Goal: Task Accomplishment & Management: Manage account settings

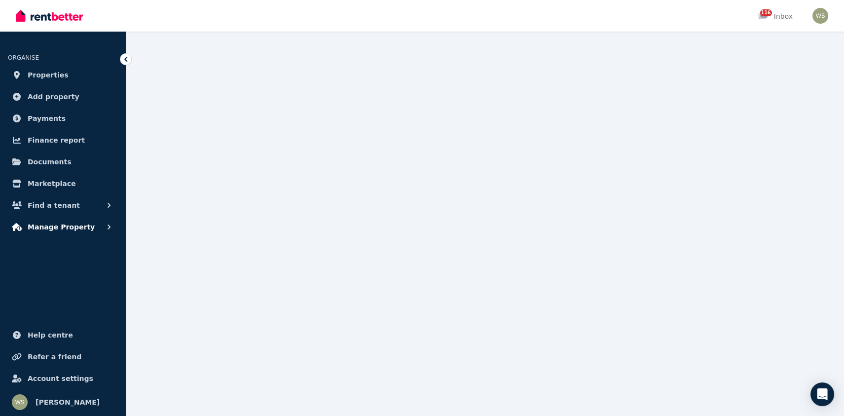
click at [74, 227] on span "Manage Property" at bounding box center [61, 227] width 67 height 12
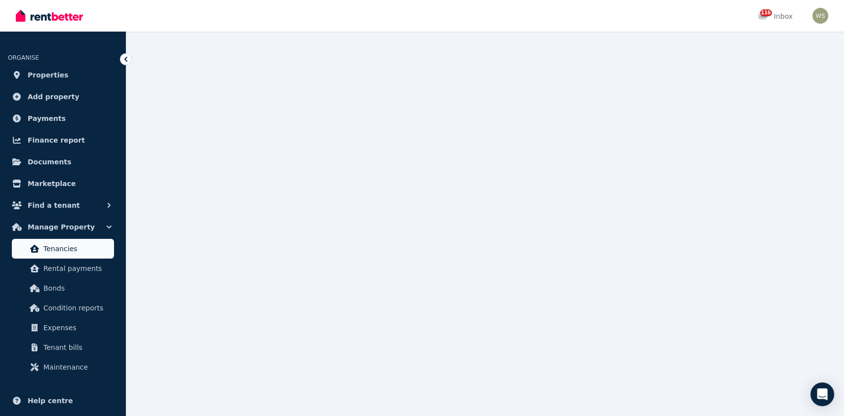
click at [61, 251] on span "Tenancies" at bounding box center [76, 249] width 67 height 12
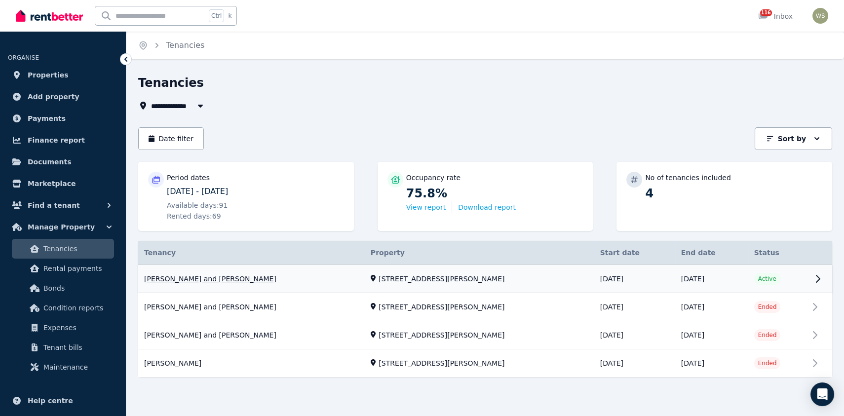
click at [763, 278] on link "View property details" at bounding box center [485, 279] width 694 height 28
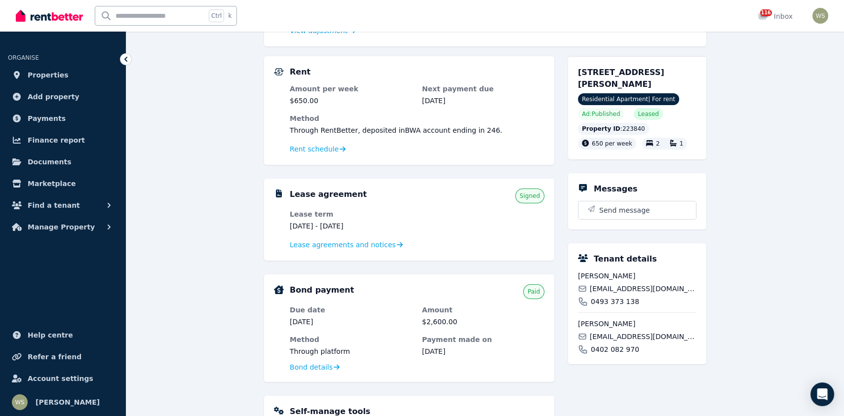
scroll to position [198, 0]
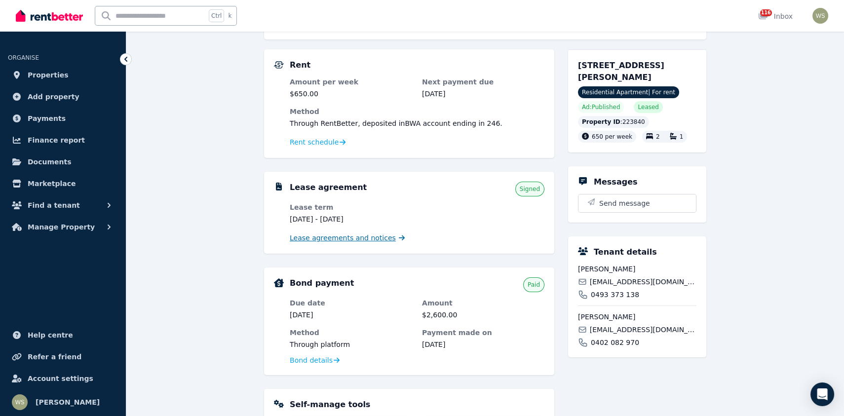
click at [352, 236] on span "Lease agreements and notices" at bounding box center [343, 238] width 106 height 10
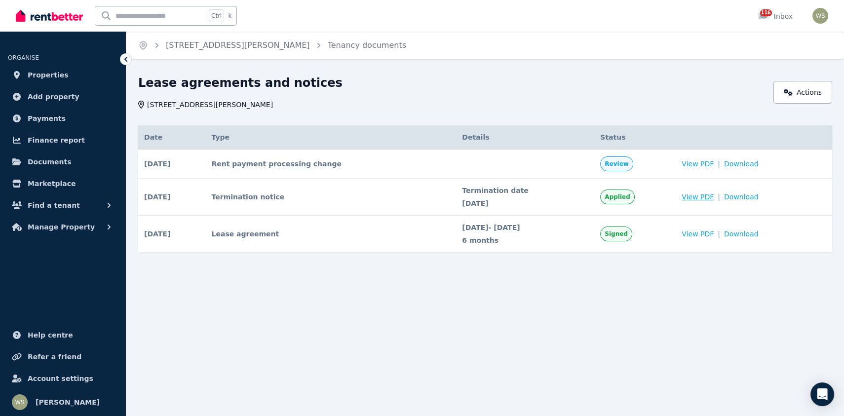
click at [705, 198] on span "View PDF" at bounding box center [698, 197] width 32 height 10
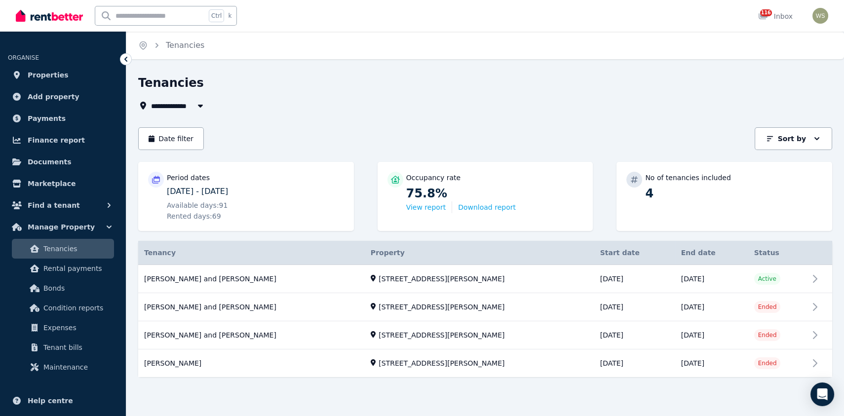
click at [200, 104] on icon "button" at bounding box center [201, 106] width 10 height 8
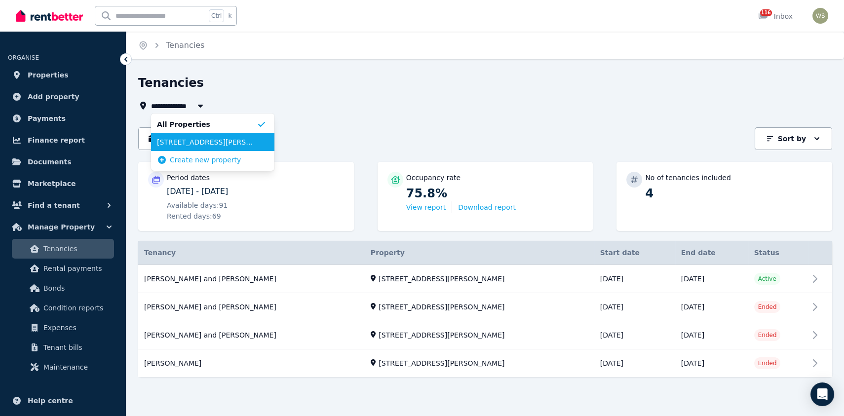
click at [213, 142] on span "[STREET_ADDRESS][PERSON_NAME]" at bounding box center [207, 142] width 100 height 10
type input "**********"
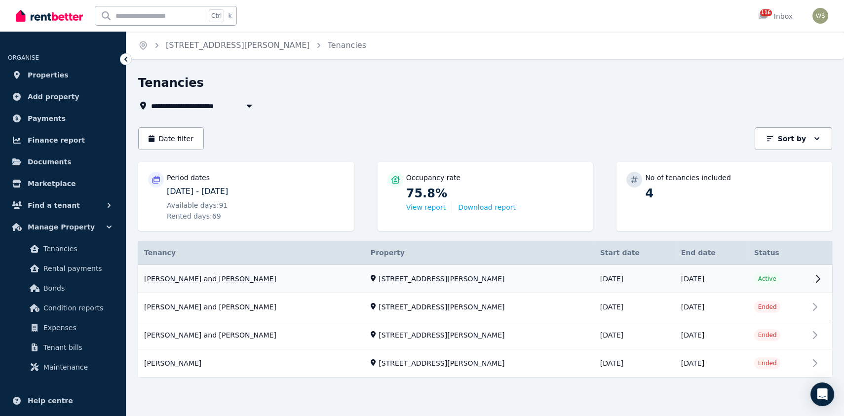
click at [816, 281] on link "View property details" at bounding box center [485, 279] width 694 height 28
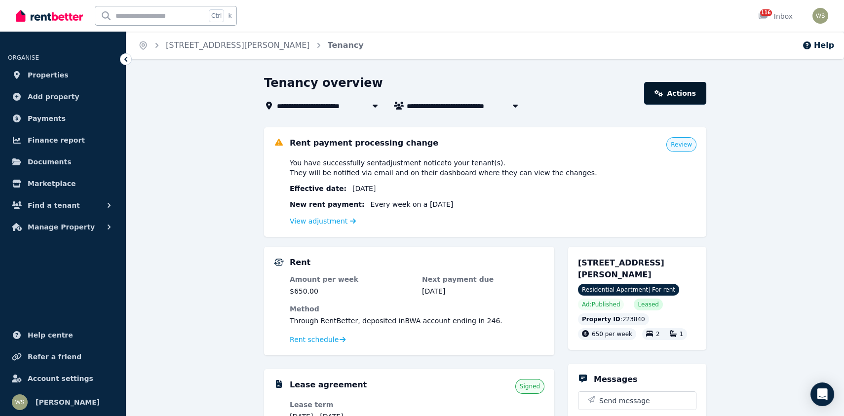
click at [671, 98] on link "Actions" at bounding box center [675, 93] width 62 height 23
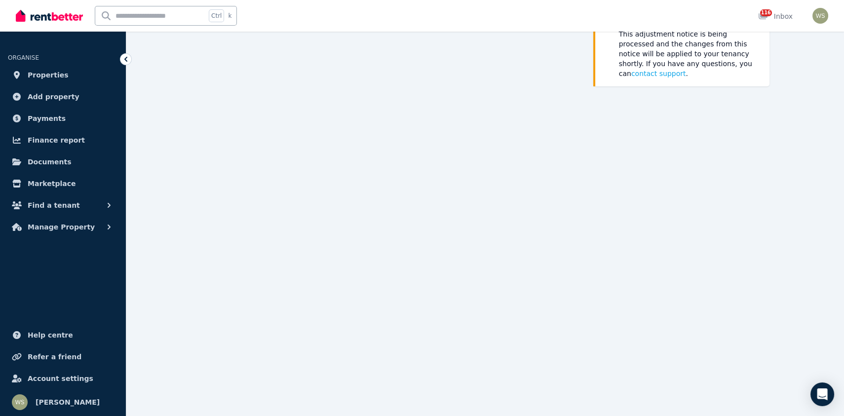
scroll to position [109, 0]
click at [125, 60] on icon at bounding box center [126, 59] width 10 height 10
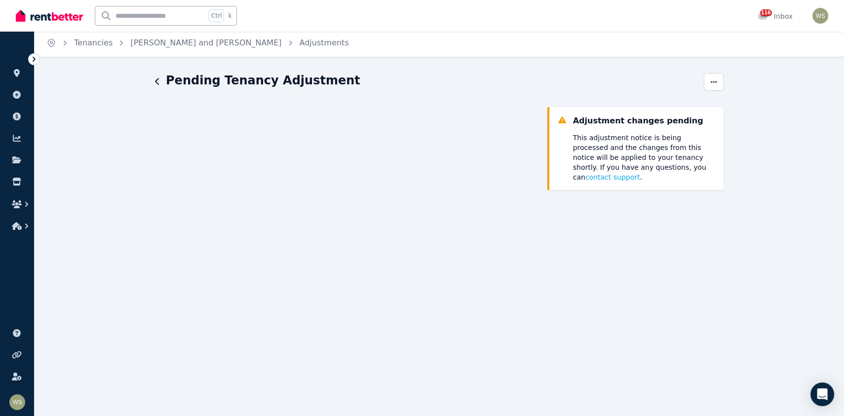
scroll to position [0, 0]
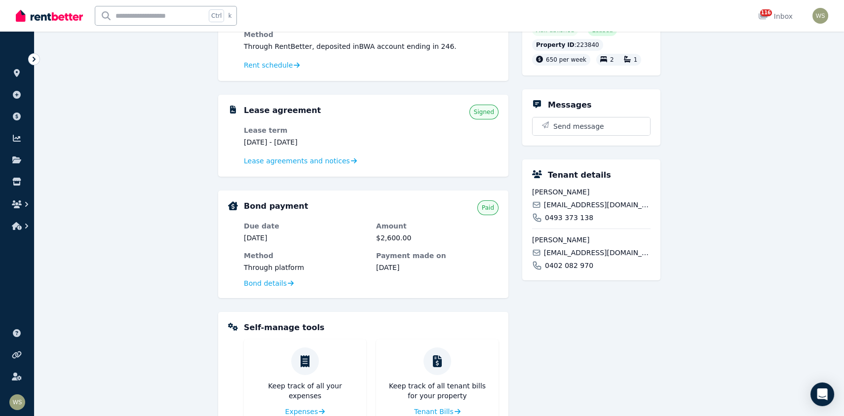
scroll to position [296, 0]
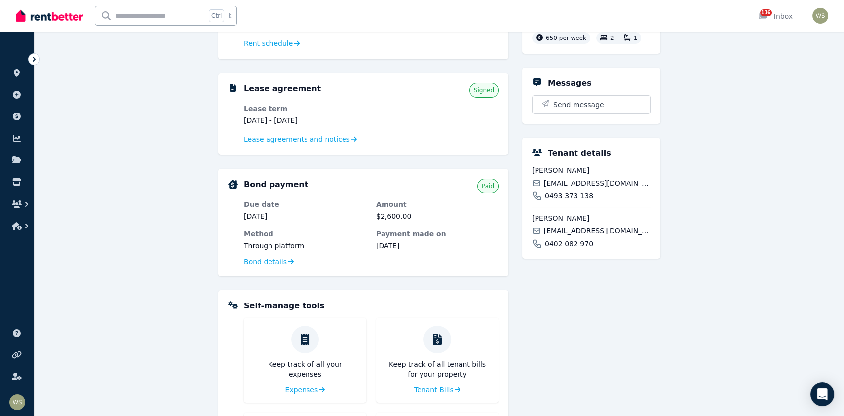
click at [486, 93] on span "Signed" at bounding box center [484, 90] width 20 height 8
click at [353, 140] on icon at bounding box center [356, 139] width 6 height 7
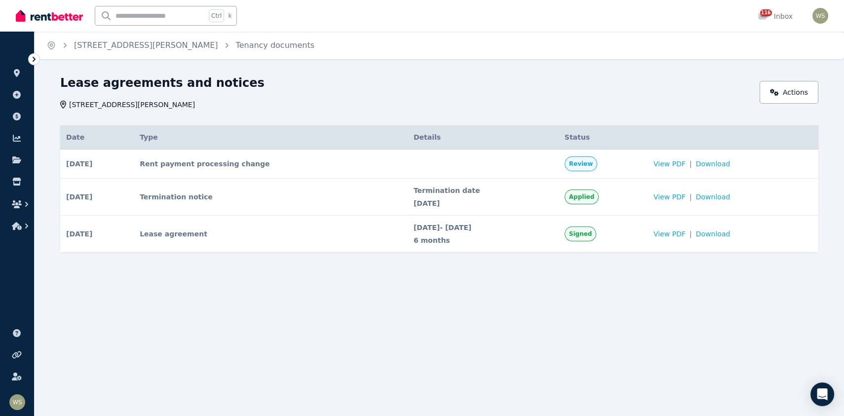
click at [595, 197] on span "Applied" at bounding box center [581, 197] width 25 height 8
drag, startPoint x: 596, startPoint y: 197, endPoint x: 581, endPoint y: 202, distance: 16.9
click at [581, 202] on td "Applied" at bounding box center [603, 197] width 89 height 37
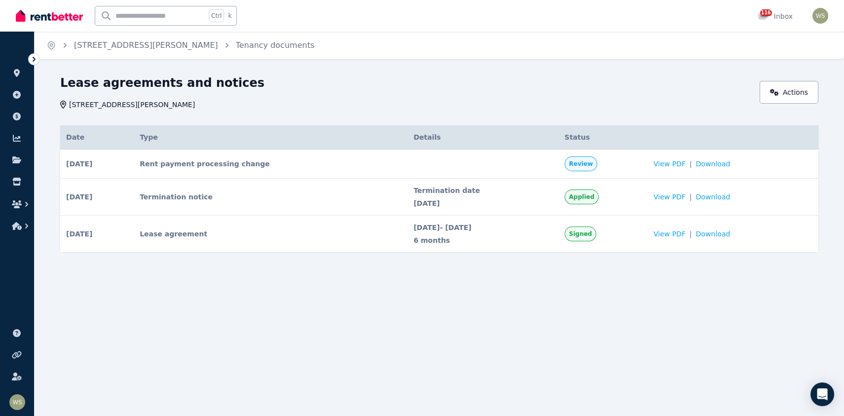
click at [588, 195] on span "Applied" at bounding box center [582, 197] width 34 height 15
drag, startPoint x: 588, startPoint y: 195, endPoint x: 631, endPoint y: 203, distance: 43.7
click at [631, 203] on td "Applied" at bounding box center [603, 197] width 89 height 37
click at [613, 205] on td "Applied" at bounding box center [603, 197] width 89 height 37
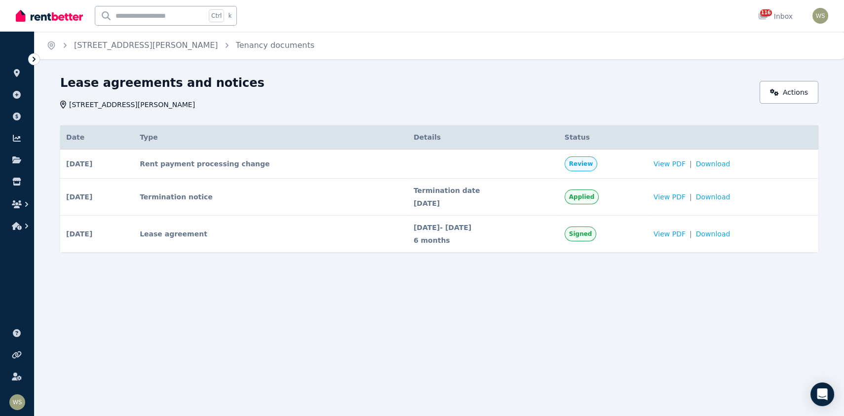
click at [595, 198] on span "Applied" at bounding box center [581, 197] width 25 height 8
click at [553, 202] on span "21 Dec 2025" at bounding box center [483, 203] width 139 height 10
click at [599, 194] on span "Applied" at bounding box center [582, 197] width 34 height 15
click at [595, 198] on span "Applied" at bounding box center [581, 197] width 25 height 8
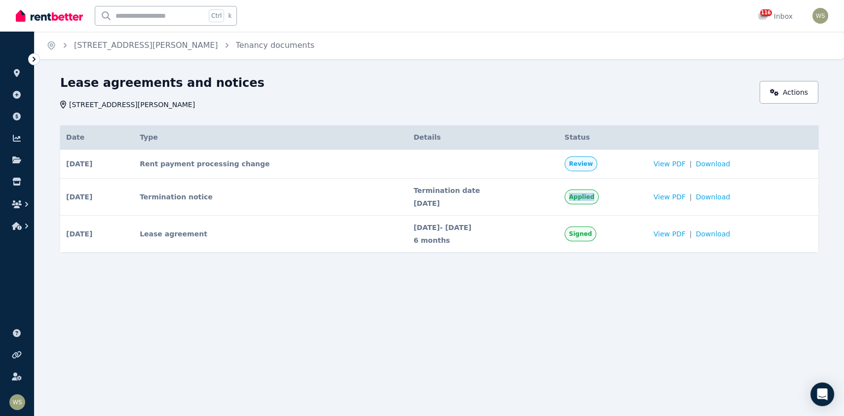
click at [595, 198] on span "Applied" at bounding box center [581, 197] width 25 height 8
click at [622, 198] on td "Applied" at bounding box center [603, 197] width 89 height 37
click at [437, 195] on div "Termination date 21 Dec 2025" at bounding box center [483, 197] width 139 height 23
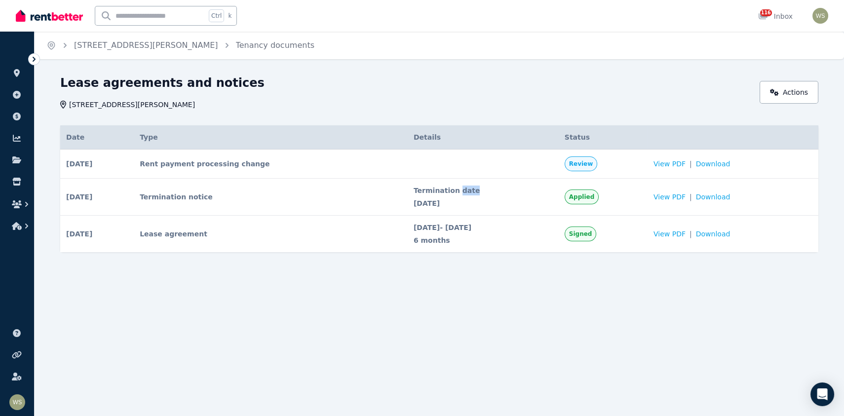
click at [437, 195] on div "Termination date 21 Dec 2025" at bounding box center [483, 197] width 139 height 23
click at [209, 195] on td "Termination notice" at bounding box center [271, 197] width 274 height 37
click at [598, 202] on span "Applied" at bounding box center [582, 197] width 34 height 15
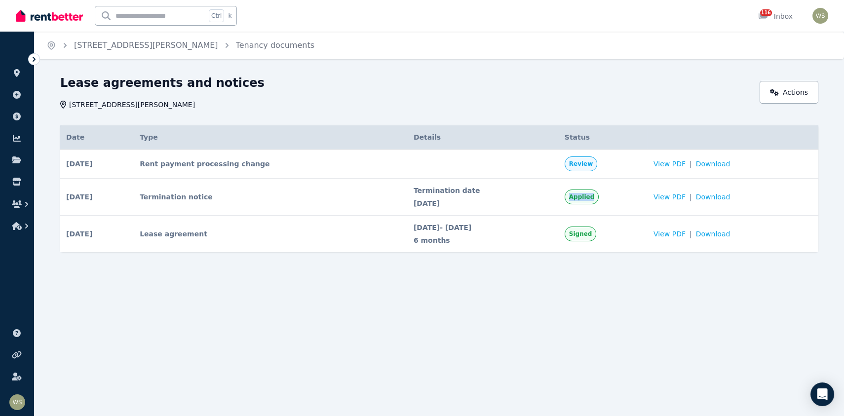
click at [597, 202] on span "Applied" at bounding box center [582, 197] width 34 height 15
drag, startPoint x: 597, startPoint y: 202, endPoint x: 635, endPoint y: 197, distance: 38.3
click at [635, 197] on td "Applied" at bounding box center [603, 197] width 89 height 37
click at [806, 83] on link "Actions" at bounding box center [789, 92] width 59 height 23
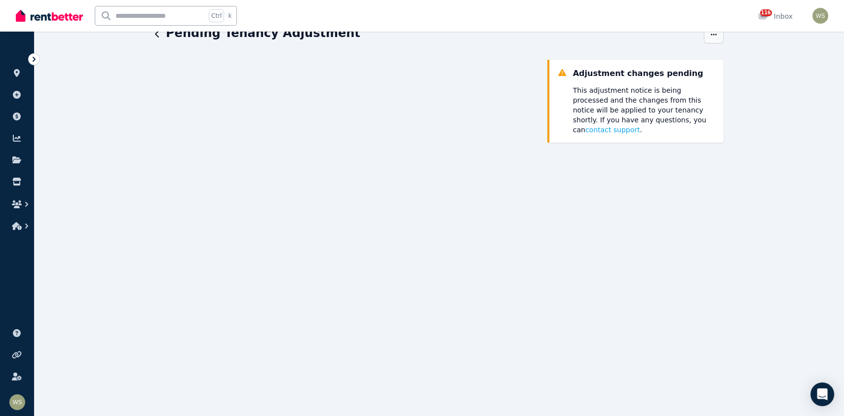
click at [716, 85] on div "Pending Tenancy Adjustment Adjustment changes pending This adjustment notice is…" at bounding box center [439, 326] width 569 height 603
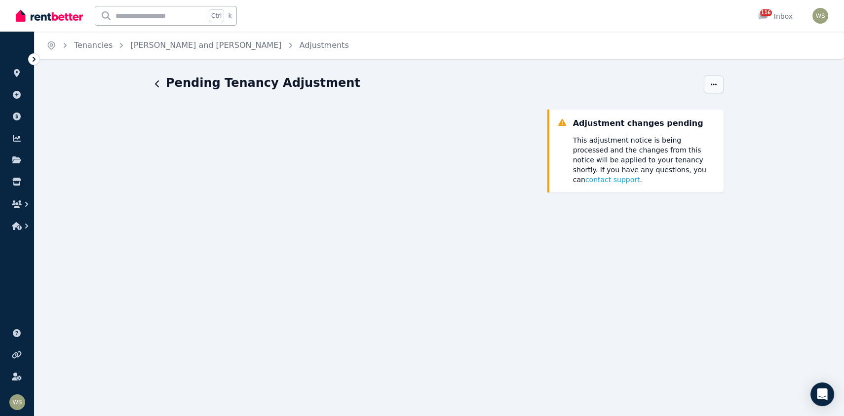
click at [715, 85] on icon "button" at bounding box center [714, 84] width 8 height 7
click at [343, 108] on div "Pending Tenancy Adjustment History Cancel Adjustment changes pending This adjus…" at bounding box center [439, 376] width 569 height 603
click at [159, 86] on icon "button" at bounding box center [157, 84] width 5 height 8
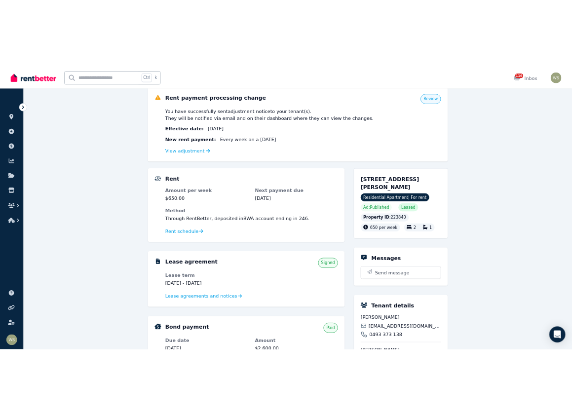
scroll to position [99, 0]
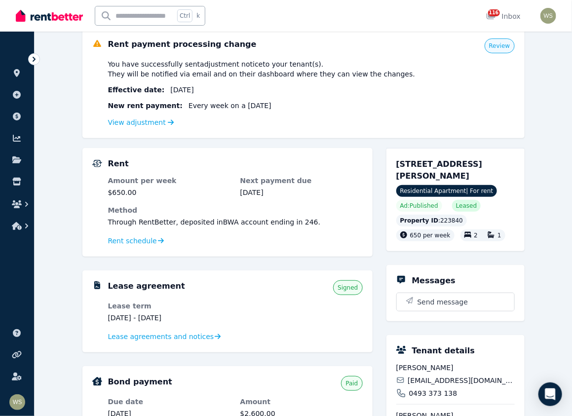
click at [559, 369] on div "**********" at bounding box center [304, 354] width 538 height 756
click at [197, 332] on span "Lease agreements and notices" at bounding box center [161, 337] width 106 height 10
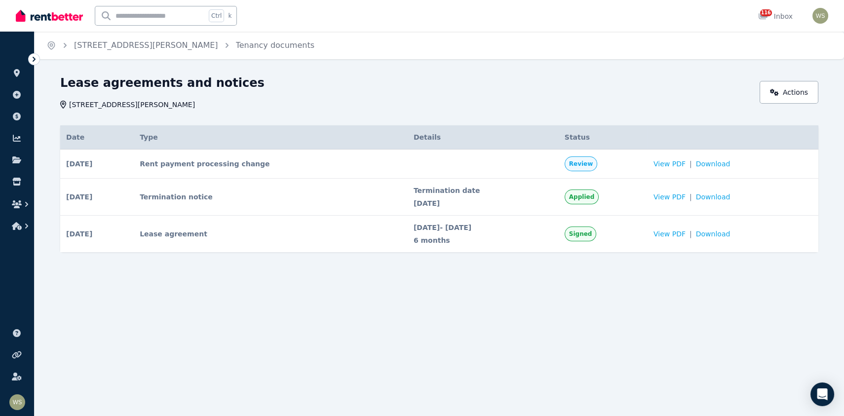
drag, startPoint x: 599, startPoint y: 199, endPoint x: 516, endPoint y: 197, distance: 83.0
click at [516, 197] on div "Termination date 21 Dec 2025" at bounding box center [483, 197] width 139 height 23
drag, startPoint x: 516, startPoint y: 197, endPoint x: 594, endPoint y: 198, distance: 77.0
click at [594, 198] on span "Applied" at bounding box center [581, 197] width 25 height 8
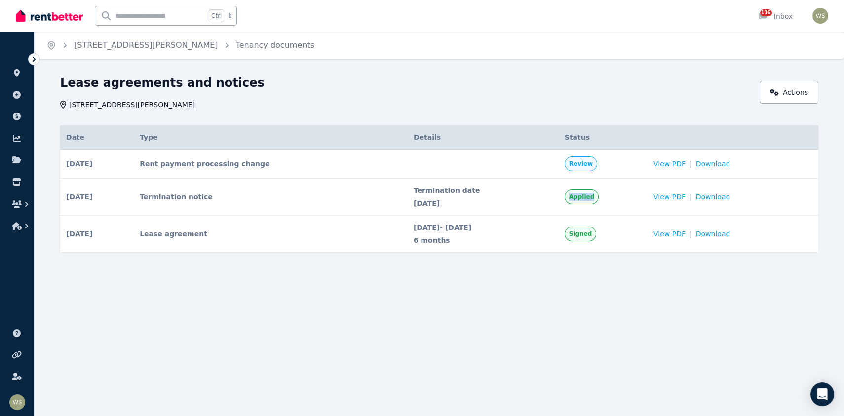
click at [595, 197] on span "Applied" at bounding box center [581, 197] width 25 height 8
drag, startPoint x: 597, startPoint y: 197, endPoint x: 557, endPoint y: 216, distance: 43.9
click at [557, 216] on td "22 June 2025 - 21 Dec 2025 6 months" at bounding box center [483, 234] width 151 height 37
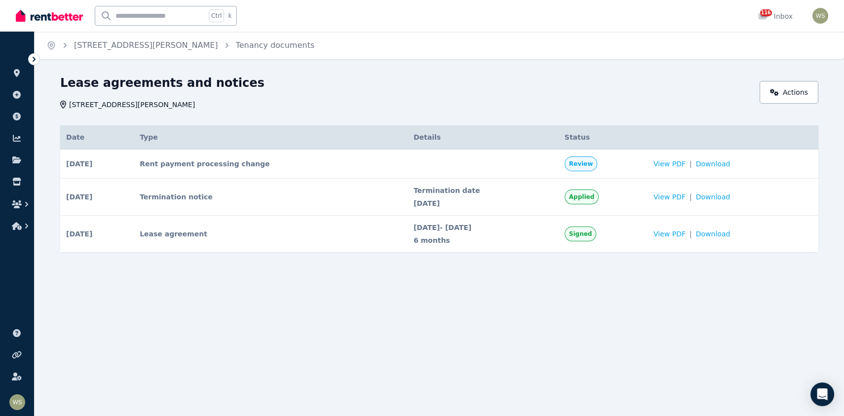
drag, startPoint x: 589, startPoint y: 199, endPoint x: 558, endPoint y: 200, distance: 30.6
click at [553, 200] on span "21 Dec 2025" at bounding box center [483, 203] width 139 height 10
click at [595, 195] on span "Applied" at bounding box center [581, 197] width 25 height 8
click at [595, 196] on span "Applied" at bounding box center [581, 197] width 25 height 8
click at [594, 196] on span "Applied" at bounding box center [581, 197] width 25 height 8
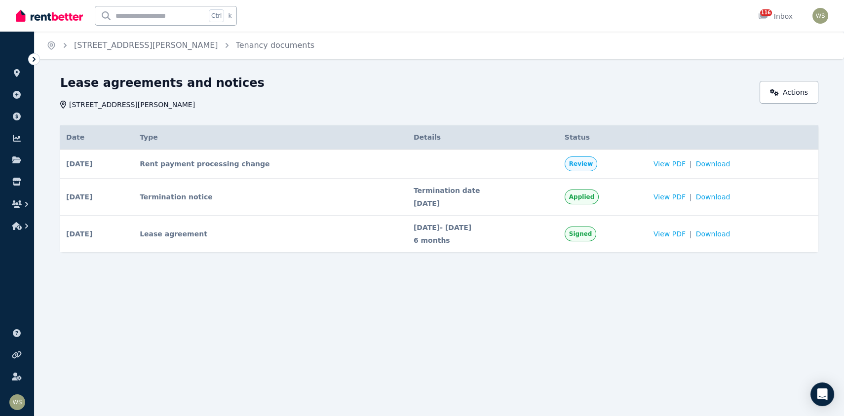
drag, startPoint x: 594, startPoint y: 196, endPoint x: 570, endPoint y: 199, distance: 24.4
click at [553, 199] on div "Termination date 21 Dec 2025" at bounding box center [483, 197] width 139 height 23
click at [553, 201] on span "21 Dec 2025" at bounding box center [483, 203] width 139 height 10
click at [429, 197] on div "Termination date 21 Dec 2025" at bounding box center [483, 197] width 139 height 23
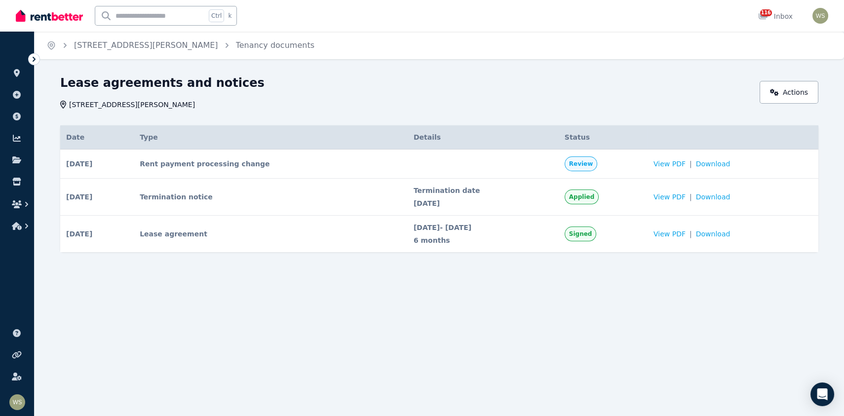
click at [199, 196] on td "Termination notice" at bounding box center [271, 197] width 274 height 37
click at [202, 195] on td "Termination notice" at bounding box center [271, 197] width 274 height 37
click at [92, 199] on span "14 Aug 2025" at bounding box center [79, 197] width 26 height 10
click at [822, 396] on icon "Open Intercom Messenger" at bounding box center [822, 394] width 11 height 13
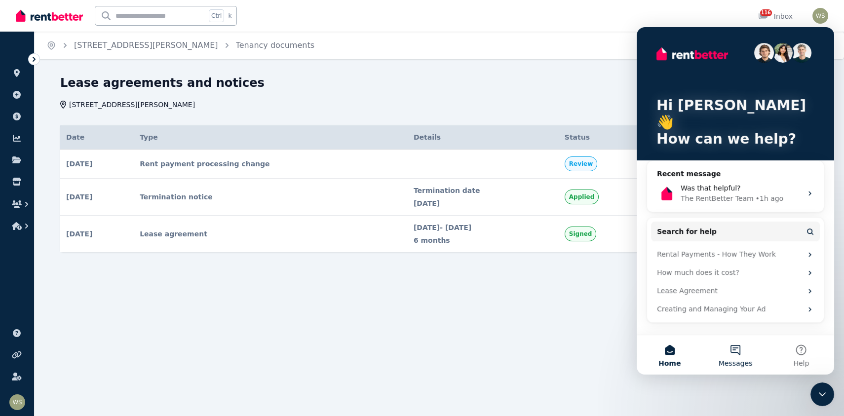
click at [730, 352] on button "Messages" at bounding box center [736, 355] width 66 height 40
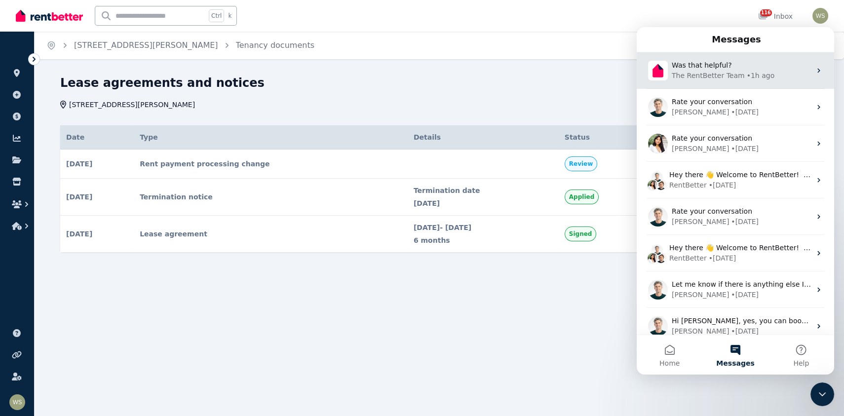
click at [722, 71] on div "The RentBetter Team" at bounding box center [708, 76] width 73 height 10
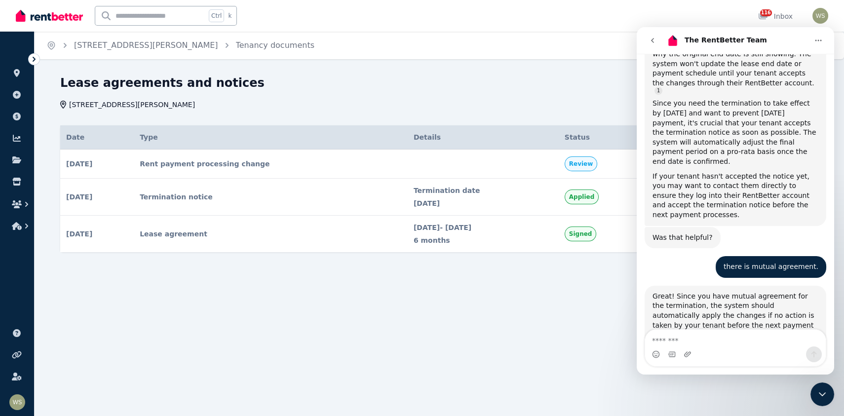
scroll to position [901, 0]
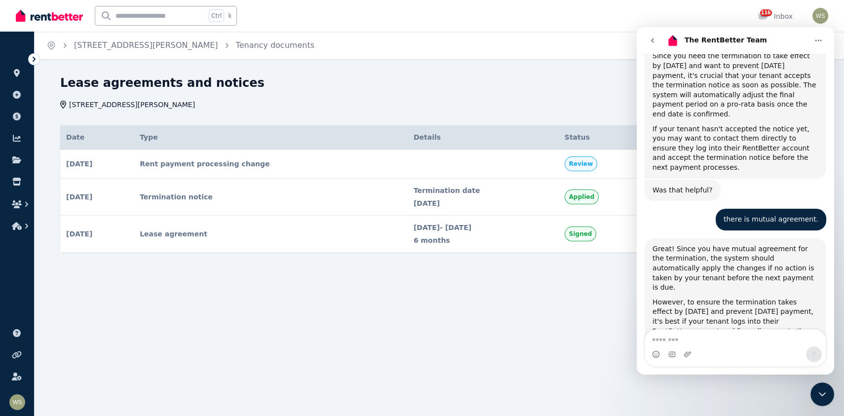
click at [196, 198] on td "Termination notice" at bounding box center [271, 197] width 274 height 37
click at [661, 340] on textarea "Message…" at bounding box center [735, 338] width 181 height 17
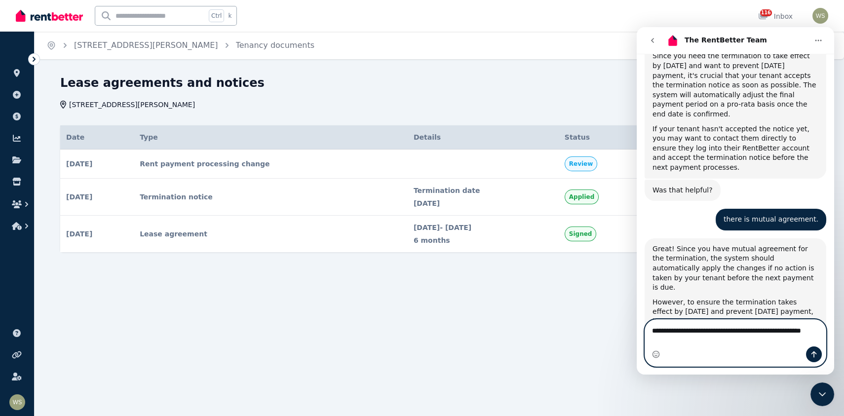
scroll to position [911, 0]
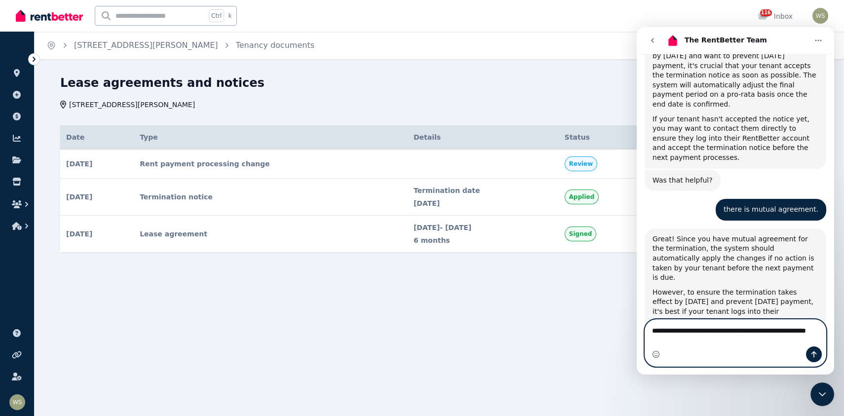
type textarea "**********"
click at [811, 354] on icon "Send a message…" at bounding box center [814, 355] width 8 height 8
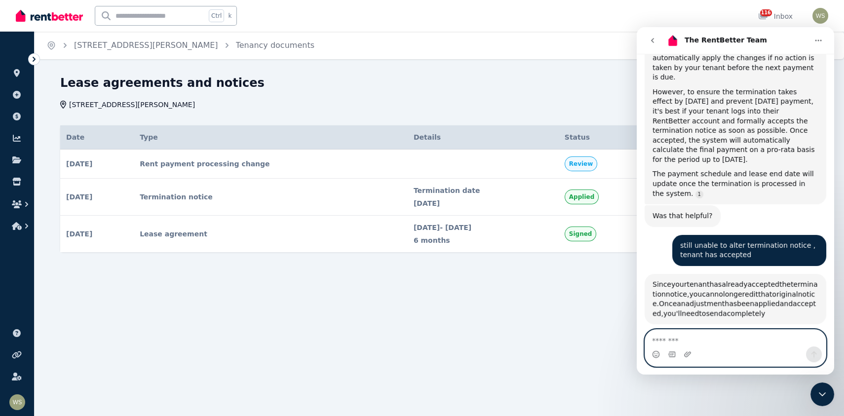
scroll to position [1166, 0]
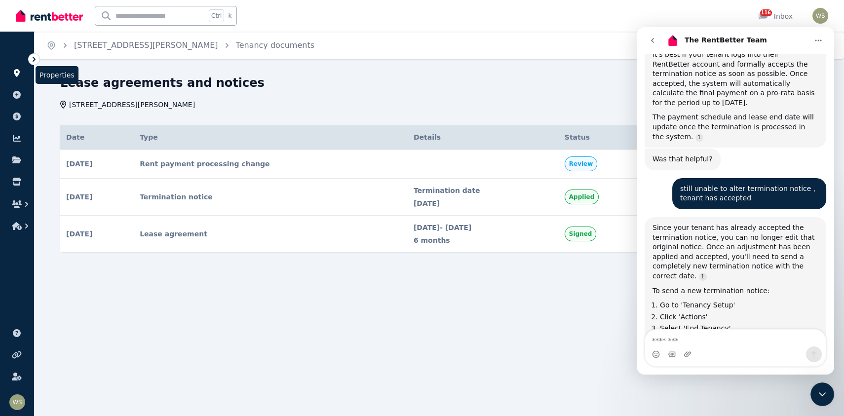
click at [19, 76] on icon at bounding box center [17, 73] width 10 height 8
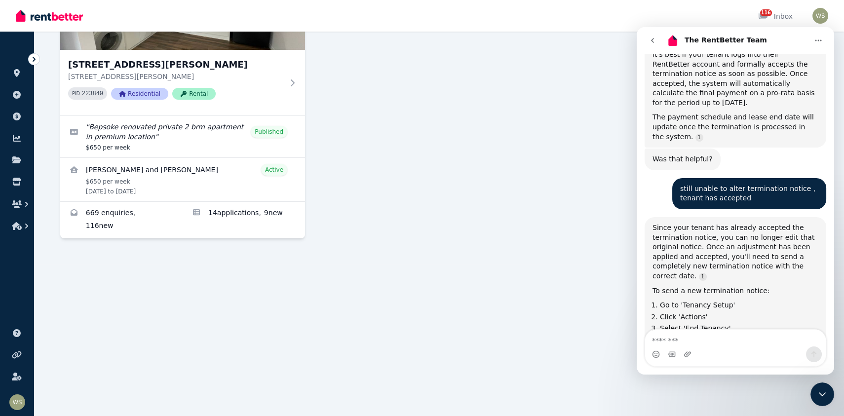
scroll to position [148, 0]
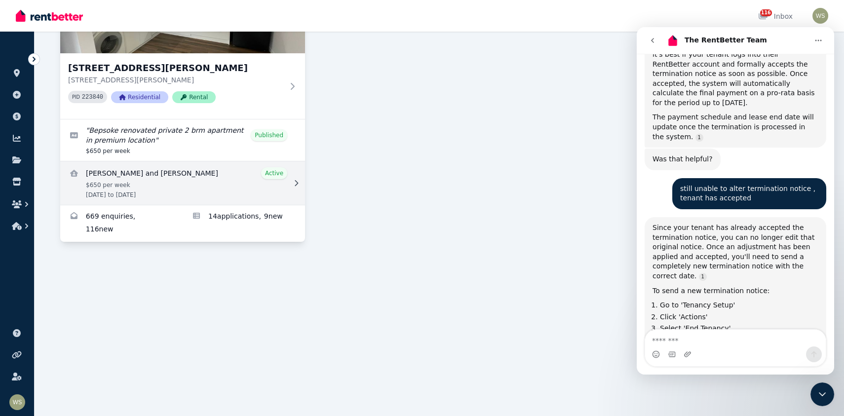
click at [280, 174] on link "View details for Joshua Dootson and Erin Proctor" at bounding box center [182, 182] width 245 height 43
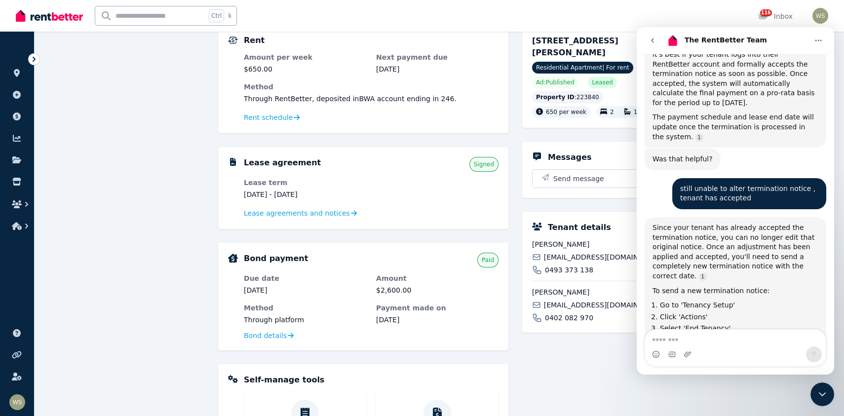
scroll to position [219, 0]
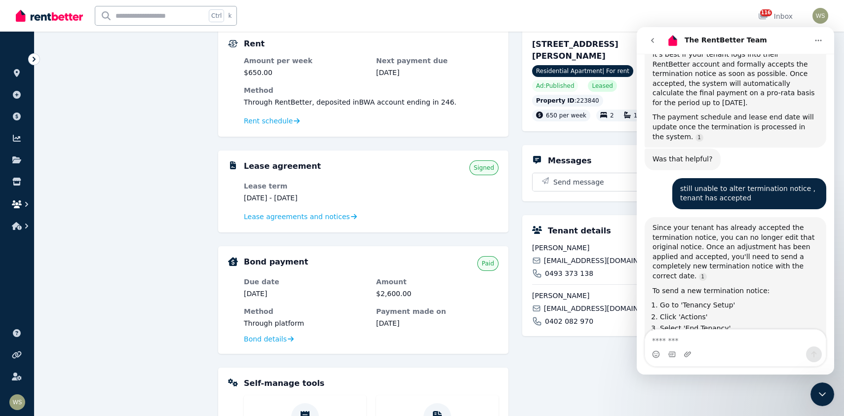
click at [15, 202] on icon "button" at bounding box center [17, 204] width 10 height 8
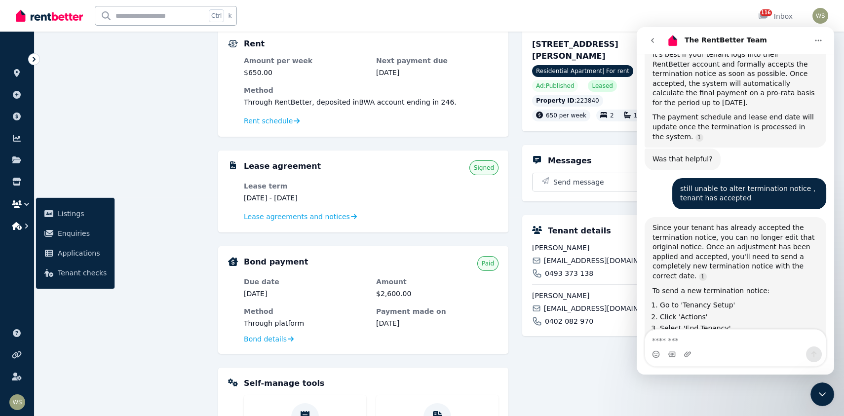
click at [25, 225] on icon "button" at bounding box center [27, 226] width 10 height 10
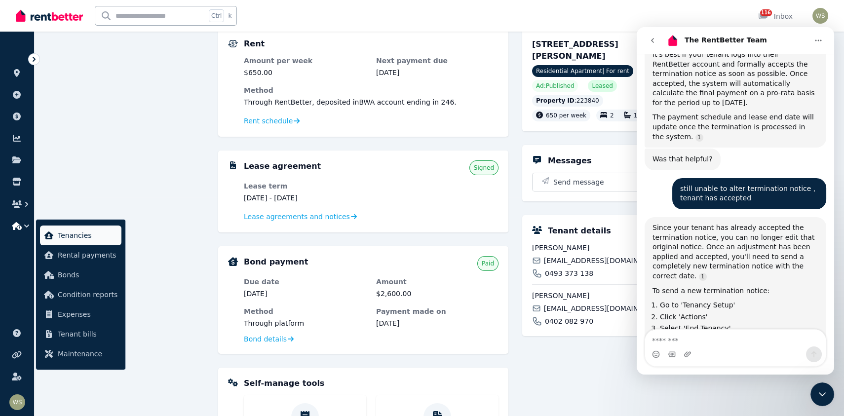
click at [92, 243] on link "Tenancies" at bounding box center [80, 236] width 81 height 20
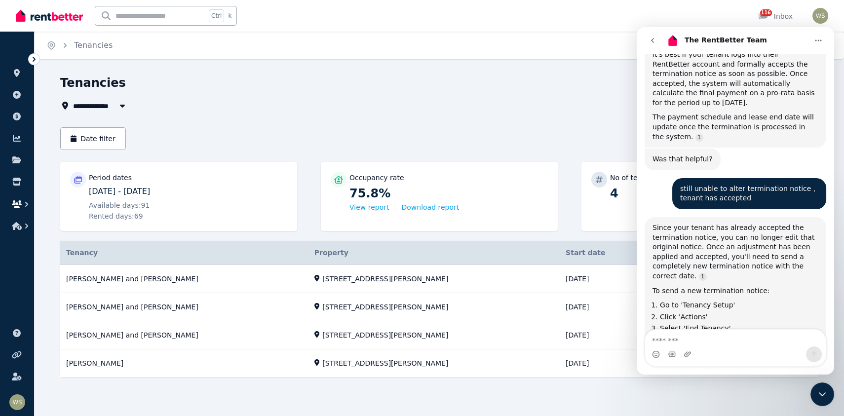
click at [22, 204] on icon "button" at bounding box center [27, 204] width 10 height 10
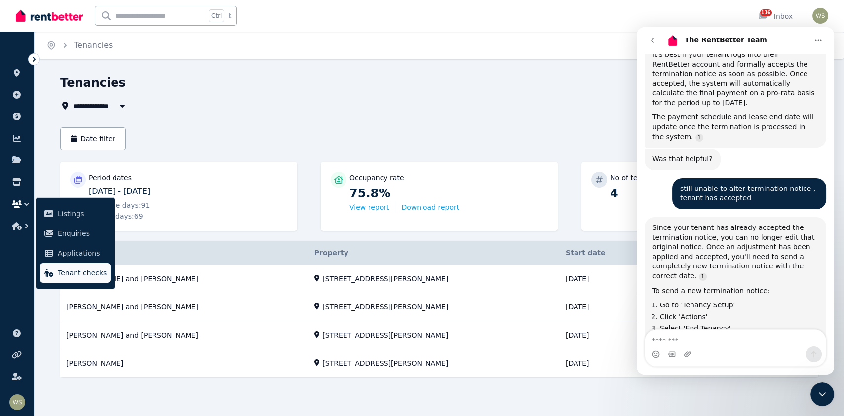
click at [65, 274] on span "Tenant checks" at bounding box center [82, 273] width 49 height 12
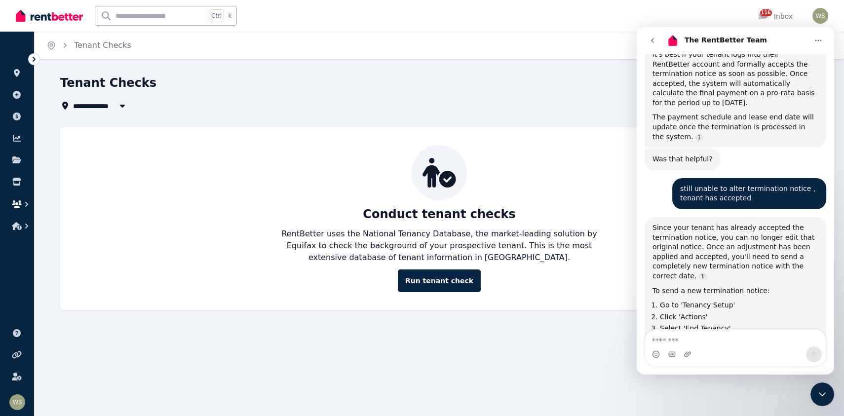
click at [16, 207] on icon "button" at bounding box center [17, 204] width 10 height 8
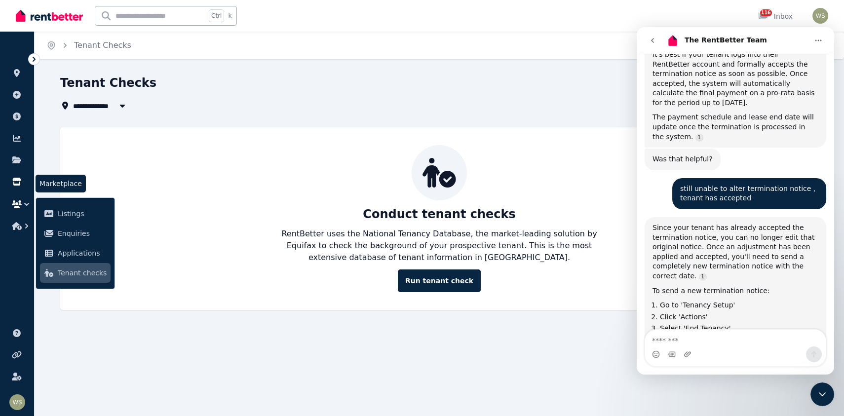
click at [17, 181] on icon at bounding box center [17, 182] width 10 height 8
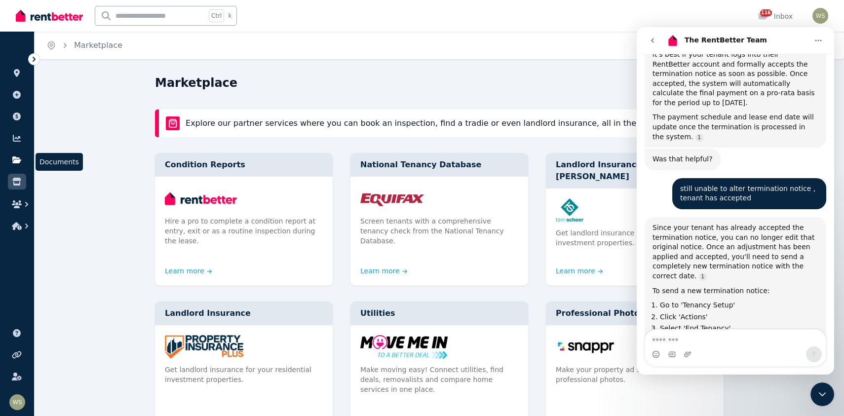
click at [18, 160] on icon at bounding box center [16, 160] width 9 height 7
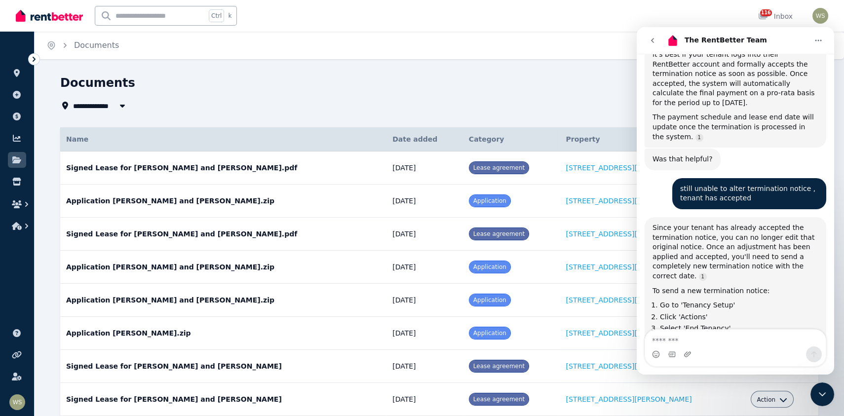
click at [820, 389] on icon "Close Intercom Messenger" at bounding box center [823, 395] width 12 height 12
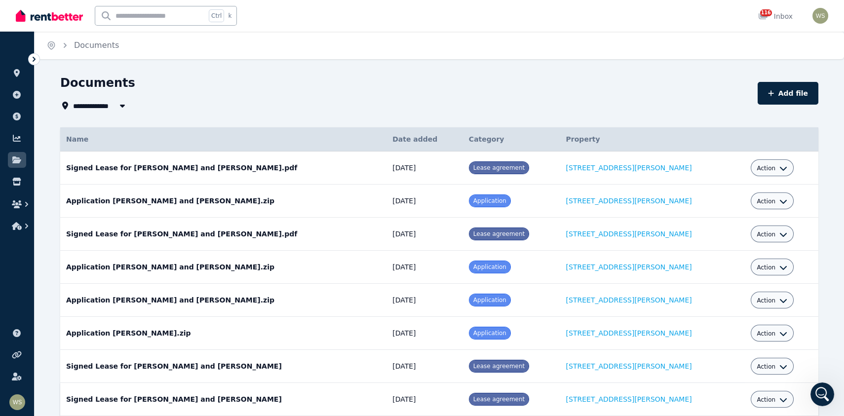
scroll to position [1140, 0]
click at [757, 170] on span "Action" at bounding box center [766, 168] width 19 height 8
click at [715, 193] on link "Edit" at bounding box center [742, 191] width 95 height 18
select select "**********"
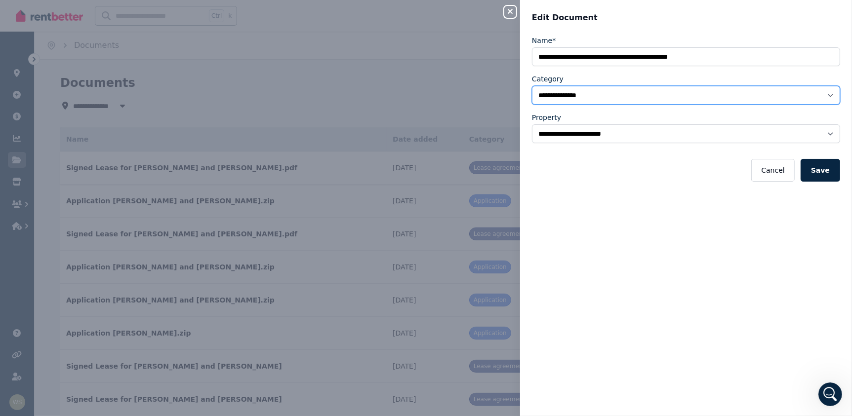
click at [821, 96] on select "**********" at bounding box center [686, 95] width 308 height 19
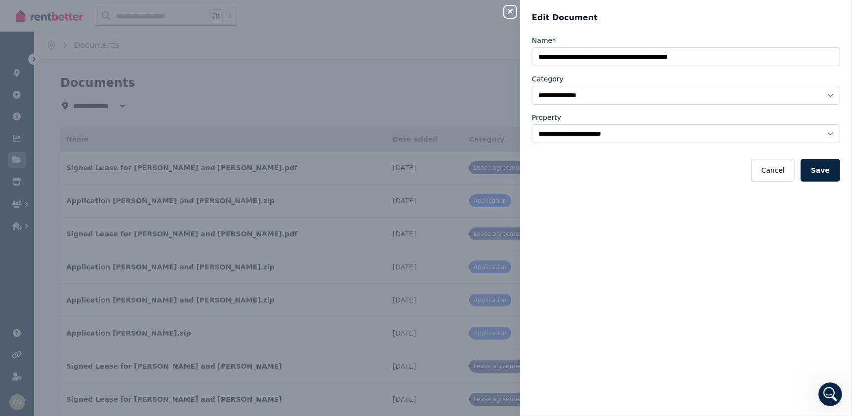
click at [619, 387] on div "**********" at bounding box center [686, 220] width 332 height 369
click at [822, 133] on select "**********" at bounding box center [686, 133] width 308 height 19
click at [707, 295] on div "**********" at bounding box center [686, 220] width 332 height 369
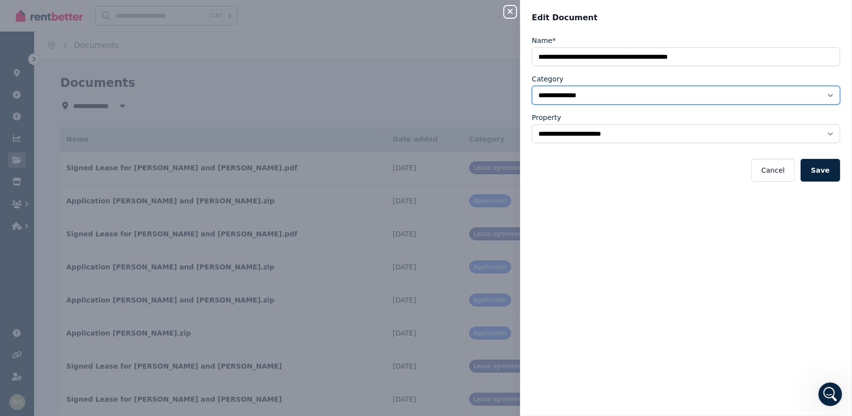
click at [825, 93] on select "**********" at bounding box center [686, 95] width 308 height 19
click at [532, 86] on select "**********" at bounding box center [686, 95] width 308 height 19
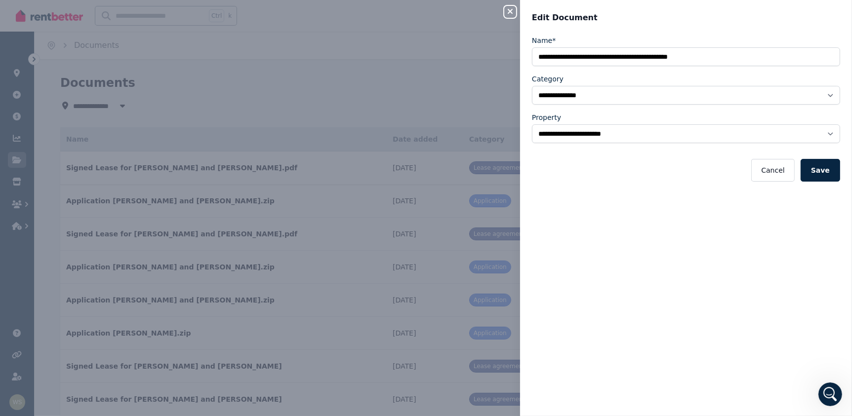
click at [673, 195] on div "**********" at bounding box center [686, 220] width 332 height 369
click at [517, 12] on div "Close panel" at bounding box center [514, 9] width 20 height 18
click at [501, 11] on div "**********" at bounding box center [426, 208] width 852 height 416
select select "*****"
select select
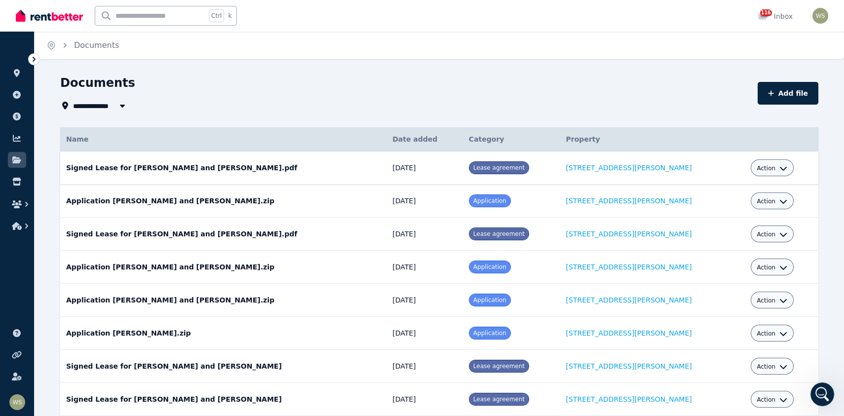
click at [764, 167] on button "Action" at bounding box center [772, 168] width 31 height 8
click at [712, 193] on link "Edit" at bounding box center [742, 191] width 95 height 18
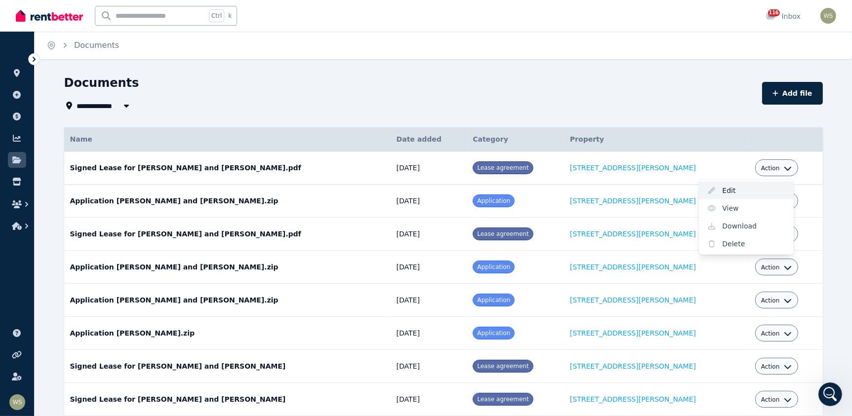
select select "**********"
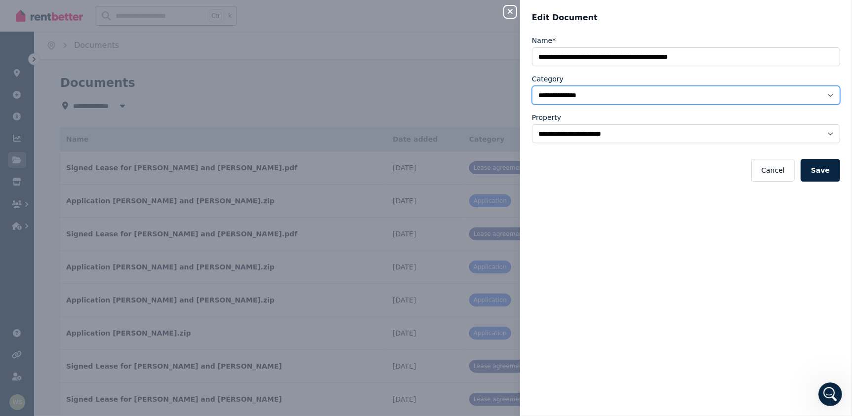
click at [824, 96] on select "**********" at bounding box center [686, 95] width 308 height 19
select select "*****"
click at [532, 86] on select "**********" at bounding box center [686, 95] width 308 height 19
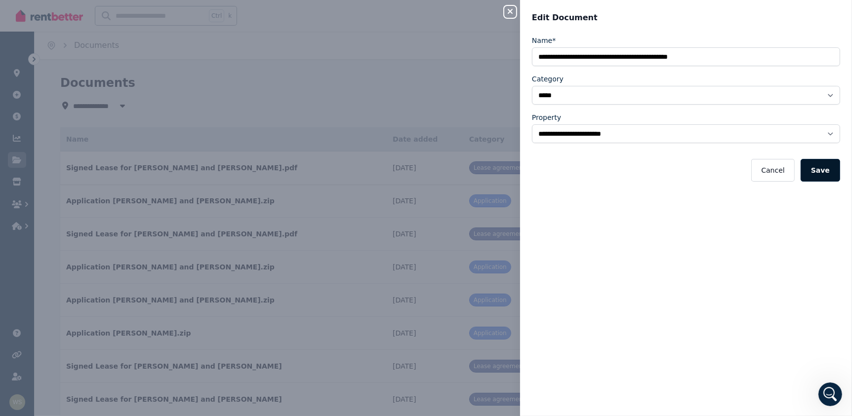
click at [809, 168] on button "Save" at bounding box center [820, 170] width 40 height 23
click at [757, 169] on button "Cancel" at bounding box center [772, 170] width 43 height 23
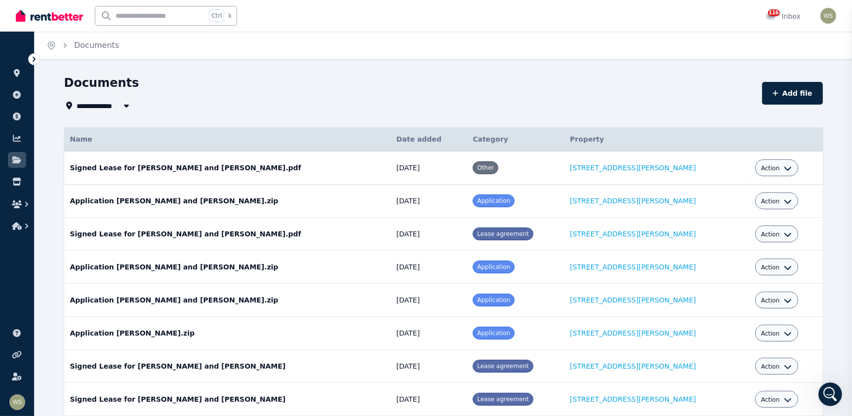
select select
click at [123, 103] on icon "button" at bounding box center [123, 106] width 10 height 8
type input "**********"
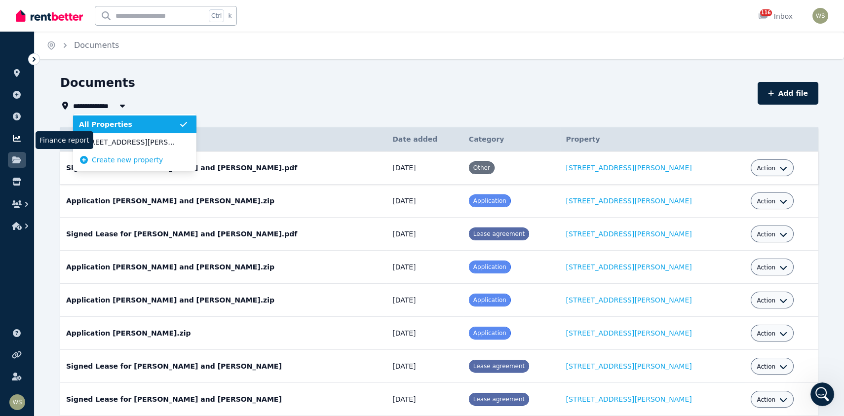
click at [17, 139] on icon at bounding box center [17, 138] width 8 height 7
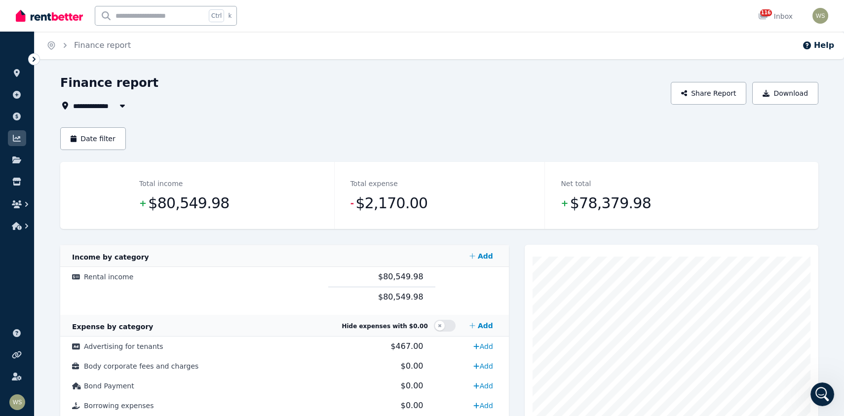
click at [139, 18] on input "text" at bounding box center [150, 15] width 111 height 19
type input "**********"
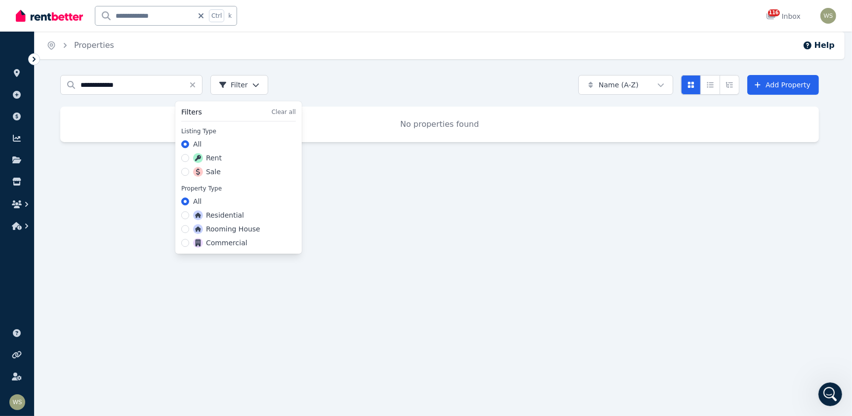
click at [250, 83] on html "**********" at bounding box center [426, 208] width 852 height 416
click at [453, 125] on html "**********" at bounding box center [422, 208] width 844 height 416
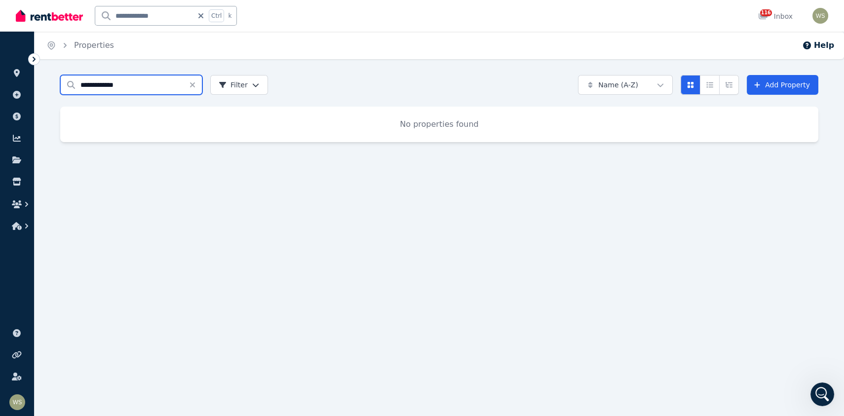
click at [125, 83] on input "**********" at bounding box center [131, 85] width 142 height 20
click at [105, 87] on input "**********" at bounding box center [131, 85] width 142 height 20
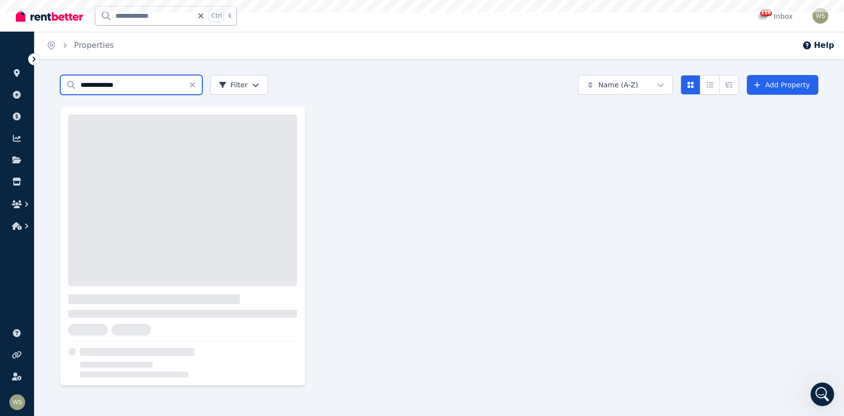
type input "**********"
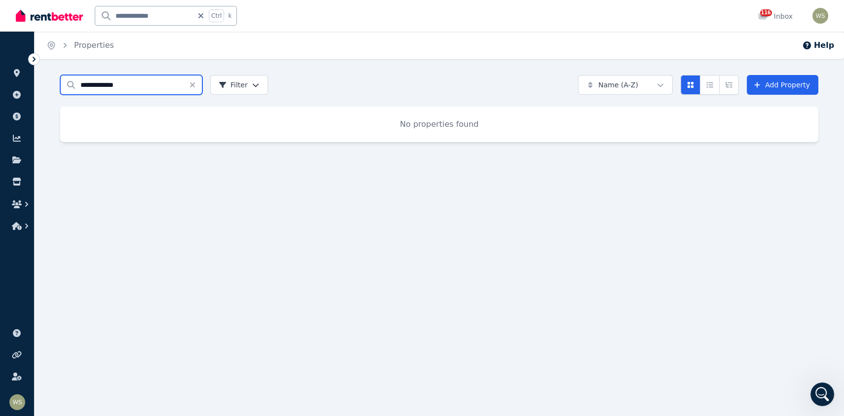
click at [162, 83] on input "**********" at bounding box center [131, 85] width 142 height 20
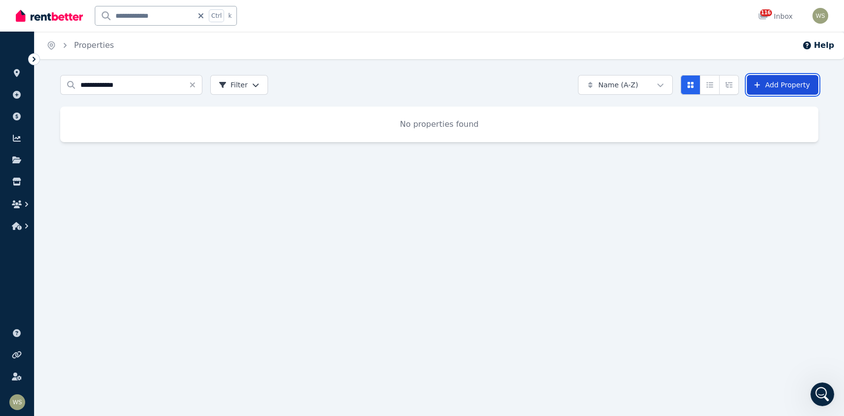
click at [790, 90] on link "Add Property" at bounding box center [783, 85] width 72 height 20
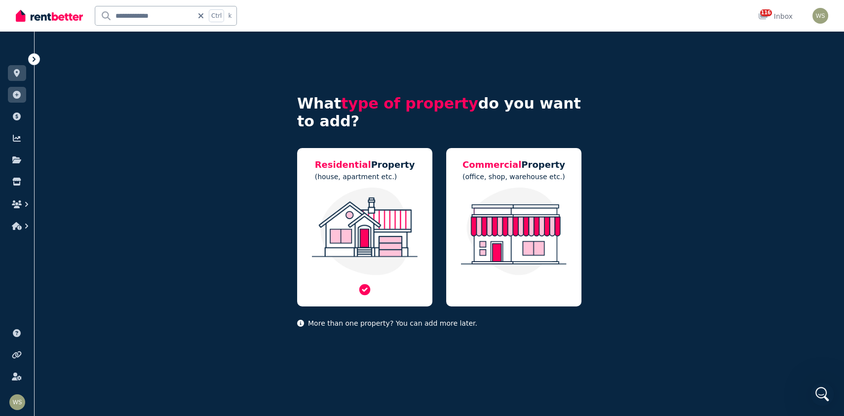
click at [323, 199] on img at bounding box center [365, 232] width 116 height 88
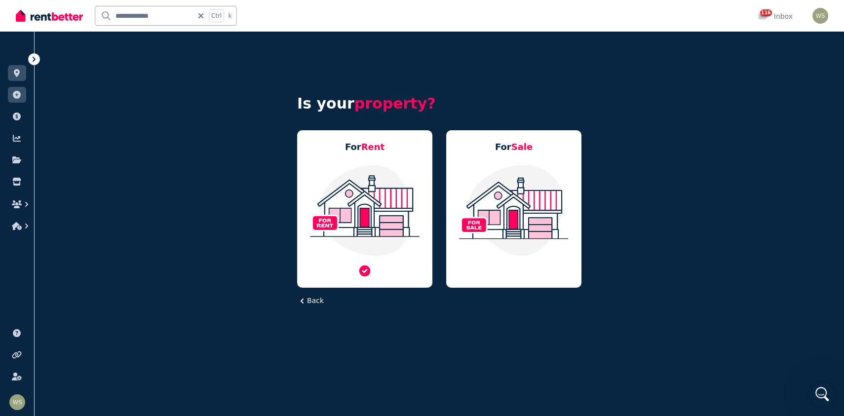
click at [342, 194] on img at bounding box center [365, 210] width 116 height 93
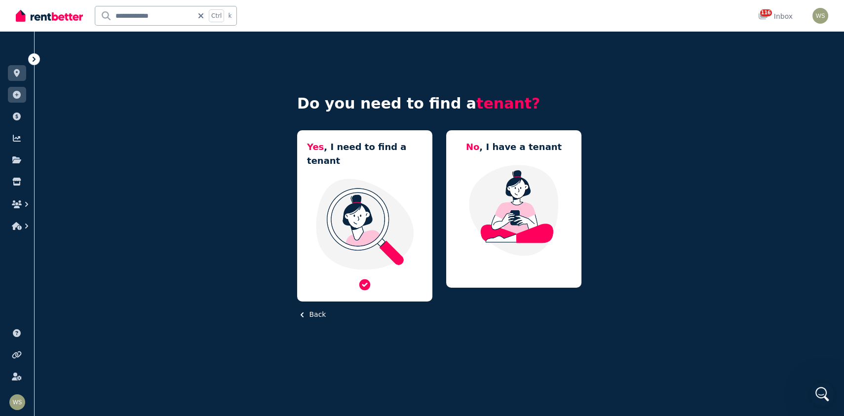
click at [336, 153] on h5 "Yes , I need to find a tenant" at bounding box center [365, 154] width 116 height 28
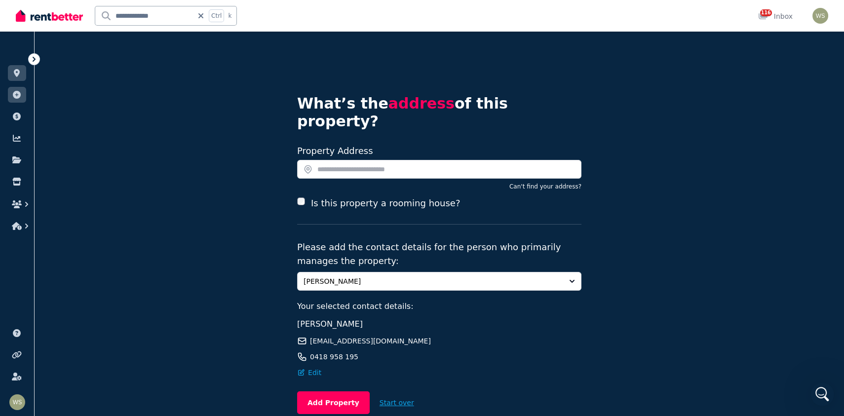
click at [377, 392] on button "Start over" at bounding box center [397, 403] width 54 height 22
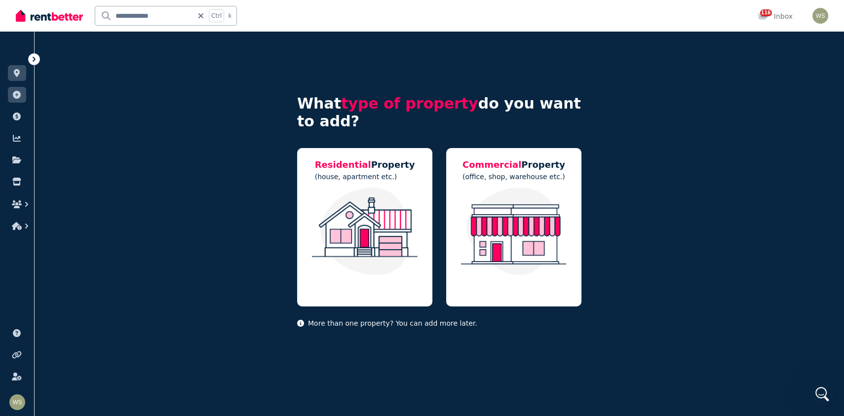
click at [169, 19] on input "**********" at bounding box center [144, 15] width 98 height 19
type input "**********"
click at [25, 206] on icon "button" at bounding box center [26, 204] width 3 height 5
click at [22, 227] on icon "button" at bounding box center [27, 226] width 10 height 10
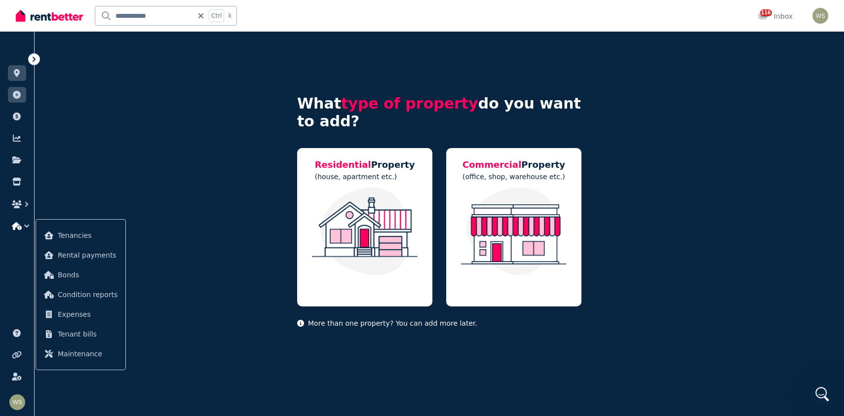
drag, startPoint x: 88, startPoint y: 239, endPoint x: 165, endPoint y: 227, distance: 78.0
click at [165, 227] on div "What type of property do you want to add? Residential Property (house, apartmen…" at bounding box center [440, 196] width 810 height 328
click at [97, 235] on span "Tenancies" at bounding box center [88, 236] width 60 height 12
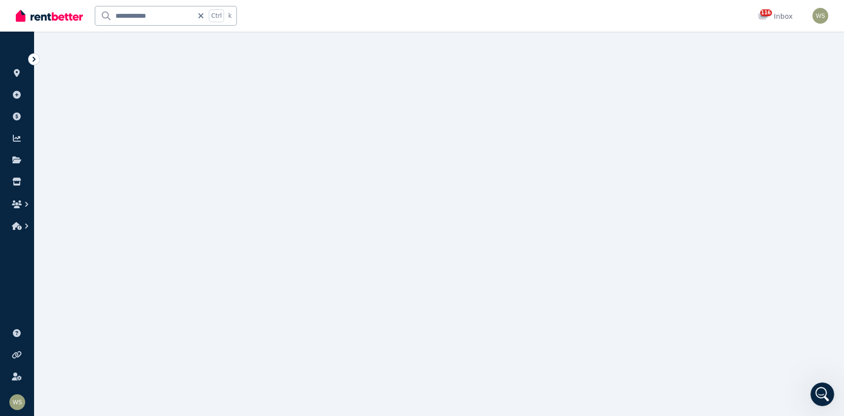
click at [88, 237] on div at bounding box center [422, 208] width 844 height 416
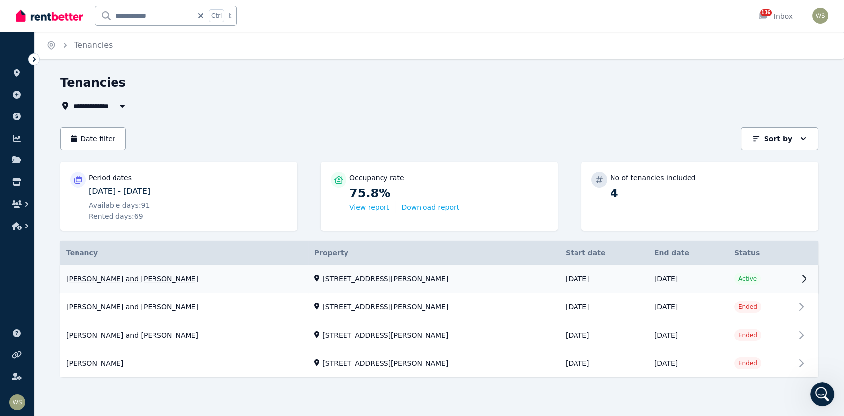
click at [75, 281] on link "View property details" at bounding box center [439, 279] width 758 height 28
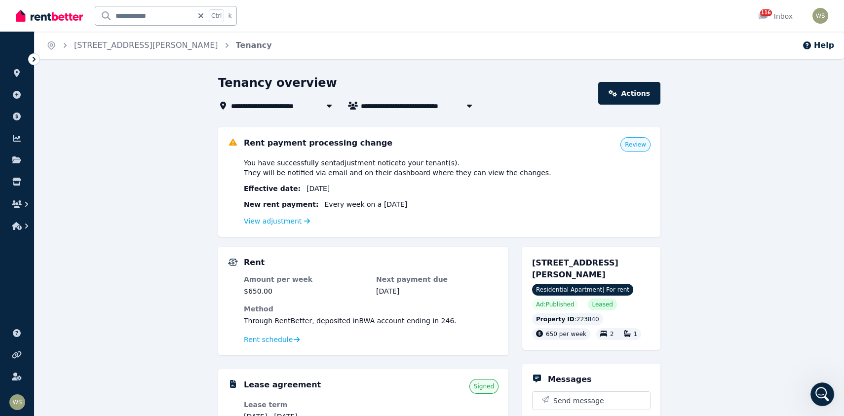
drag, startPoint x: 636, startPoint y: 96, endPoint x: 579, endPoint y: 137, distance: 71.1
click at [579, 137] on div "Rent payment processing change Review You have successfully sent adjustment not…" at bounding box center [439, 182] width 442 height 110
click at [469, 107] on icon "button" at bounding box center [469, 106] width 5 height 3
type input "**********"
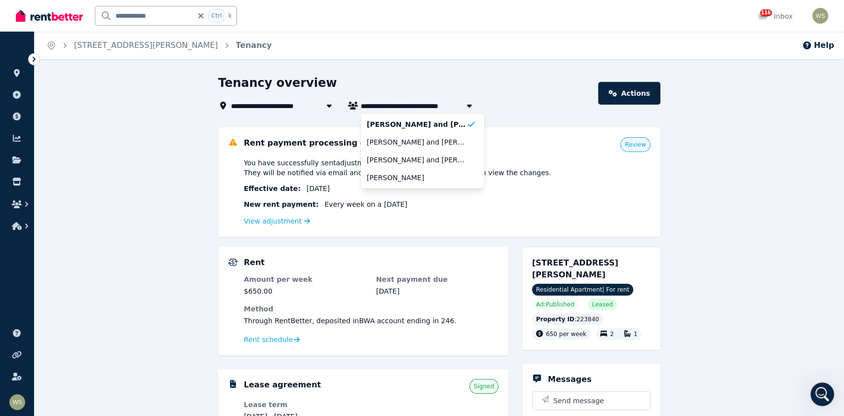
click at [328, 109] on icon at bounding box center [329, 106] width 10 height 8
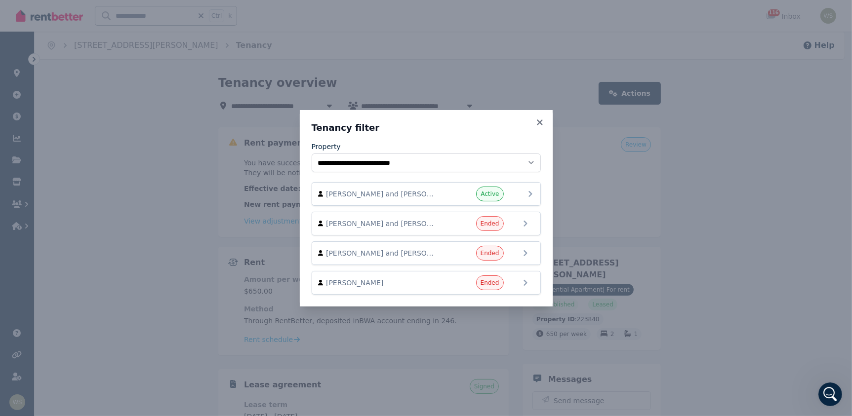
click at [527, 193] on icon at bounding box center [530, 194] width 12 height 12
click at [529, 194] on icon at bounding box center [530, 194] width 12 height 12
click at [415, 195] on span "[PERSON_NAME] and [PERSON_NAME]" at bounding box center [382, 194] width 113 height 10
click at [539, 121] on icon at bounding box center [539, 121] width 5 height 5
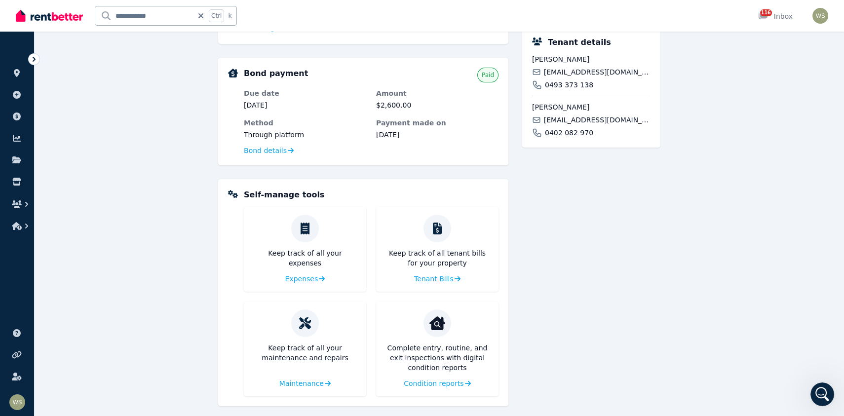
scroll to position [416, 0]
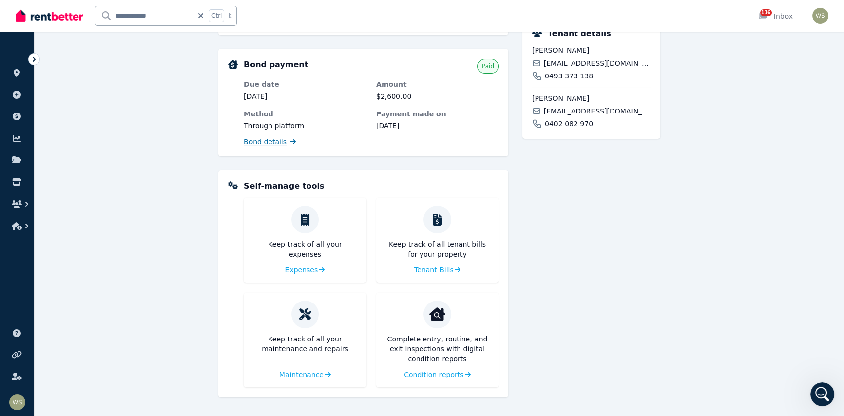
click at [281, 141] on span "Bond details" at bounding box center [265, 142] width 43 height 10
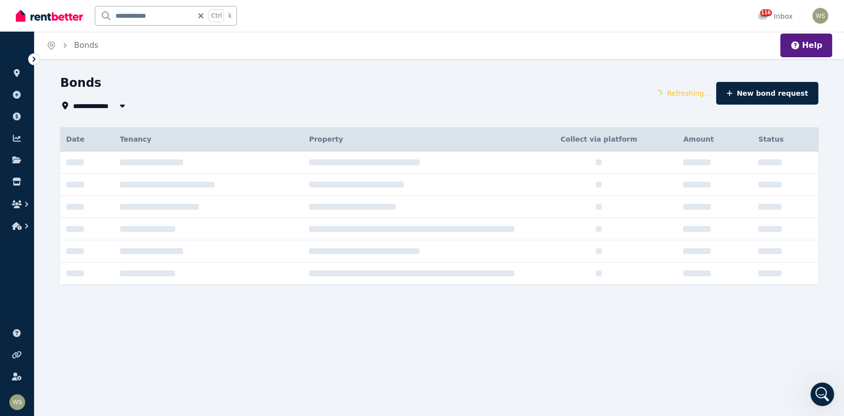
type input "**********"
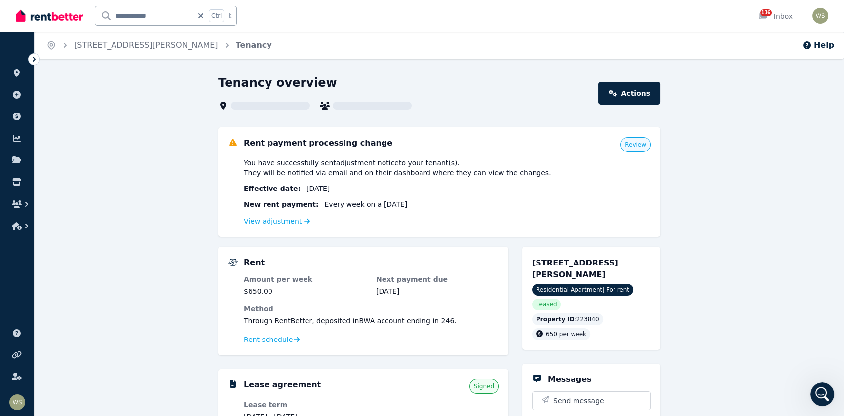
click at [822, 395] on icon "Open Intercom Messenger" at bounding box center [822, 395] width 7 height 8
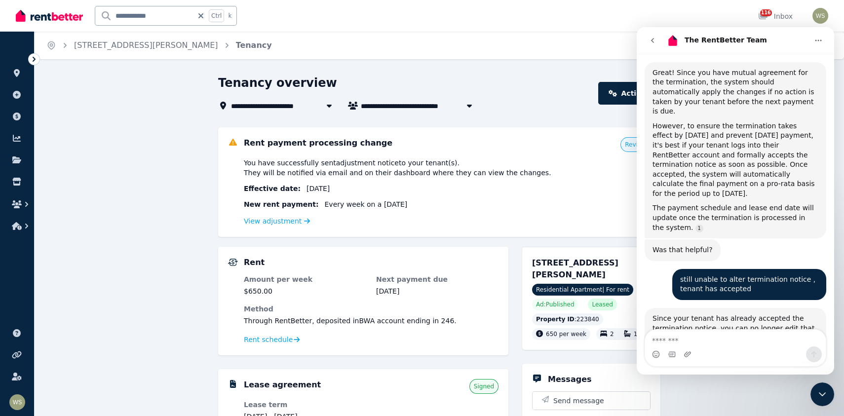
scroll to position [1140, 0]
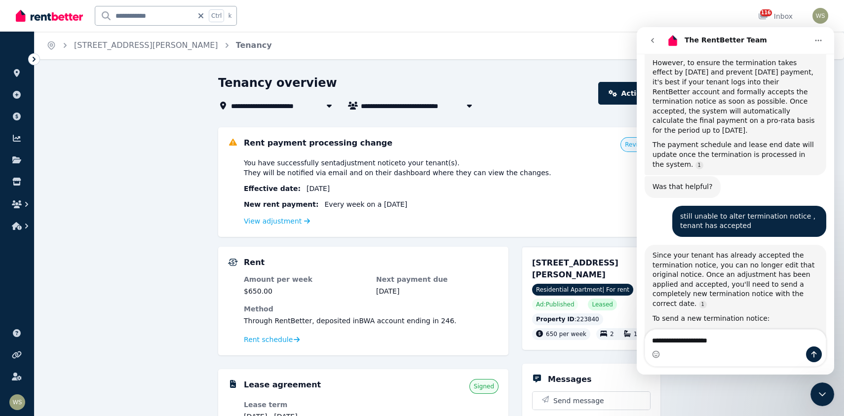
click at [703, 341] on textarea "**********" at bounding box center [735, 338] width 181 height 17
type textarea "**********"
click at [815, 353] on icon "Send a message…" at bounding box center [814, 355] width 5 height 6
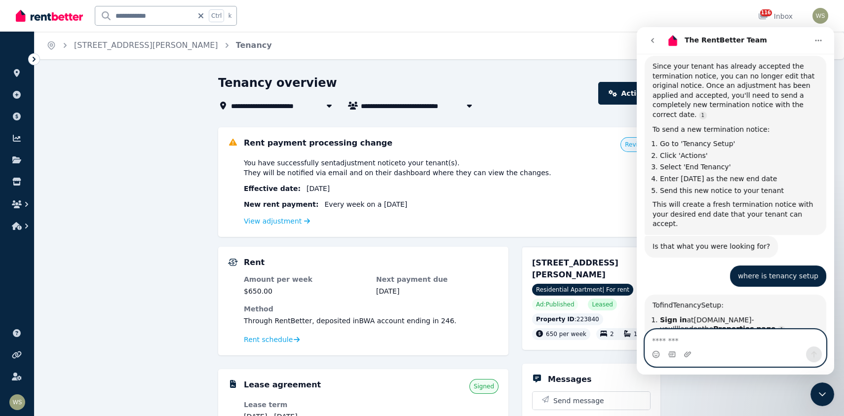
scroll to position [1405, 0]
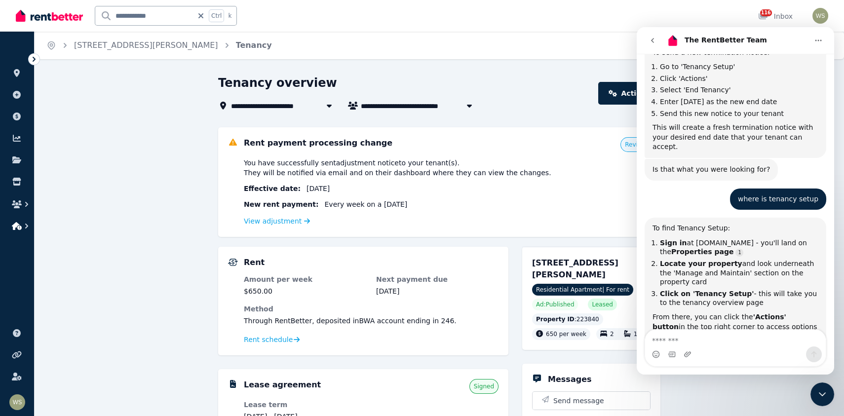
click at [23, 229] on icon "button" at bounding box center [27, 226] width 10 height 10
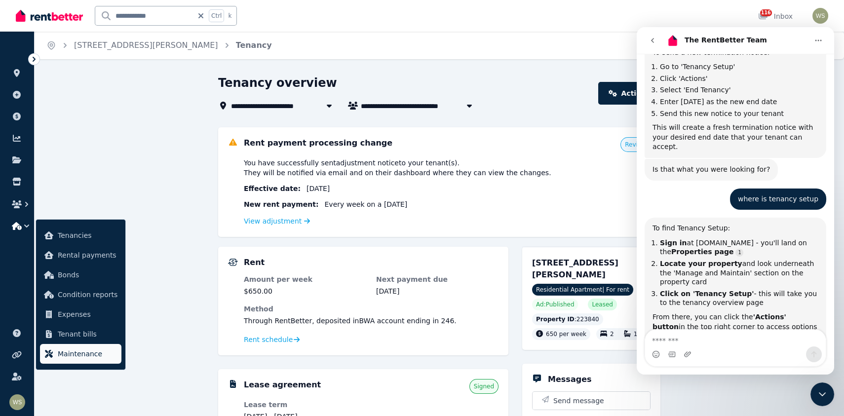
click at [79, 352] on span "Maintenance" at bounding box center [88, 354] width 60 height 12
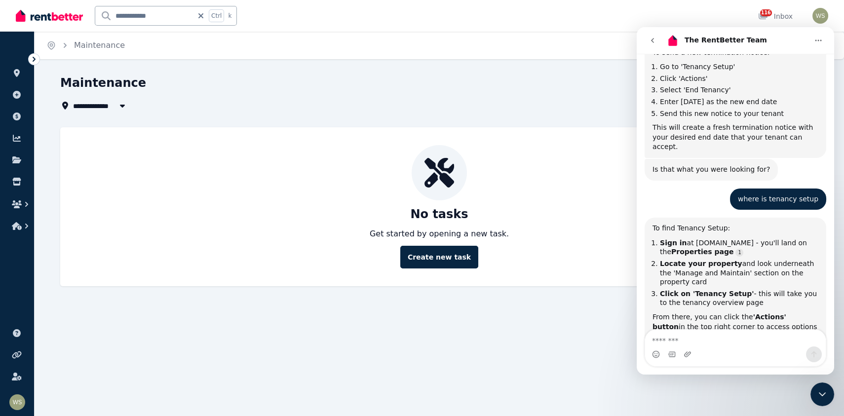
click at [123, 107] on icon "button" at bounding box center [122, 106] width 5 height 3
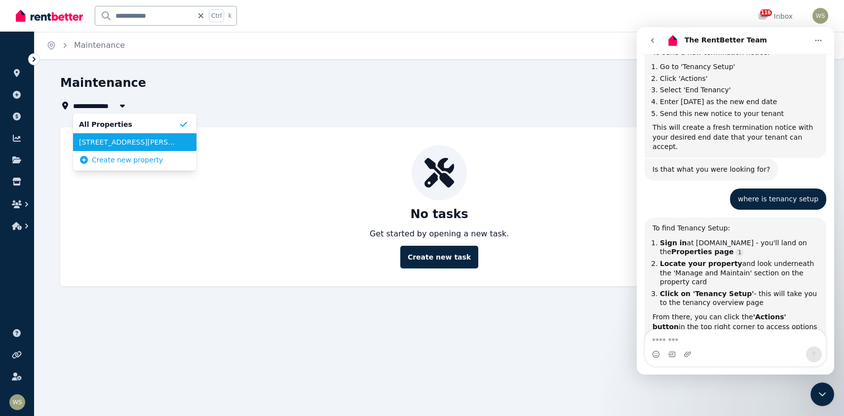
click at [111, 144] on span "[STREET_ADDRESS][PERSON_NAME]" at bounding box center [129, 142] width 100 height 10
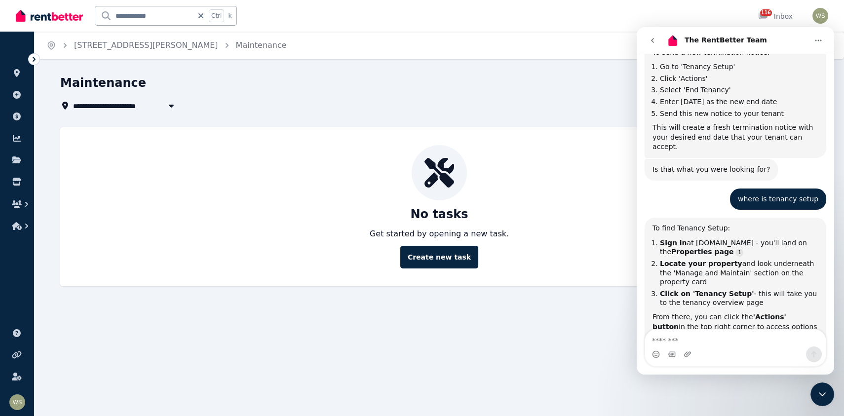
click at [170, 108] on icon "button" at bounding box center [171, 106] width 10 height 8
type input "**********"
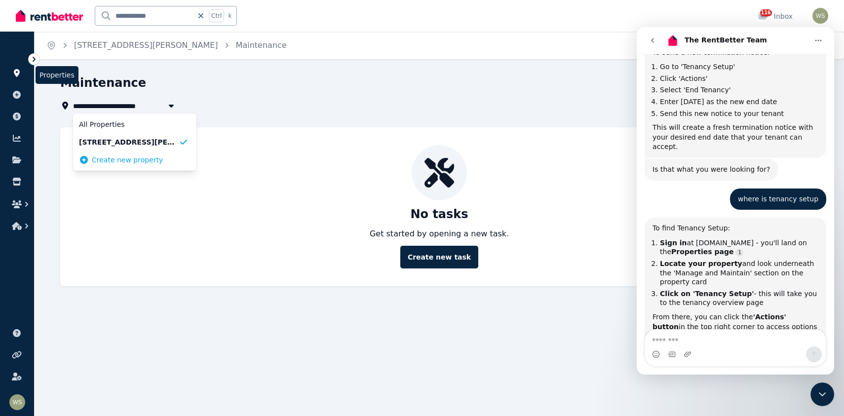
click at [16, 70] on icon at bounding box center [17, 73] width 6 height 8
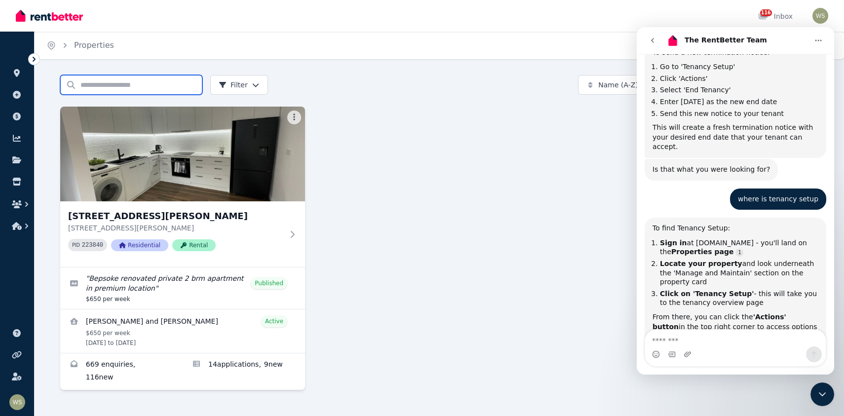
click at [101, 86] on input "Search properties" at bounding box center [131, 85] width 142 height 20
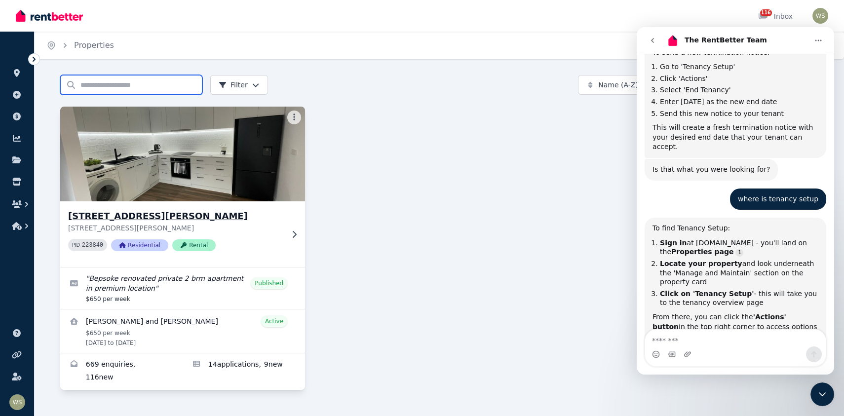
type input "**********"
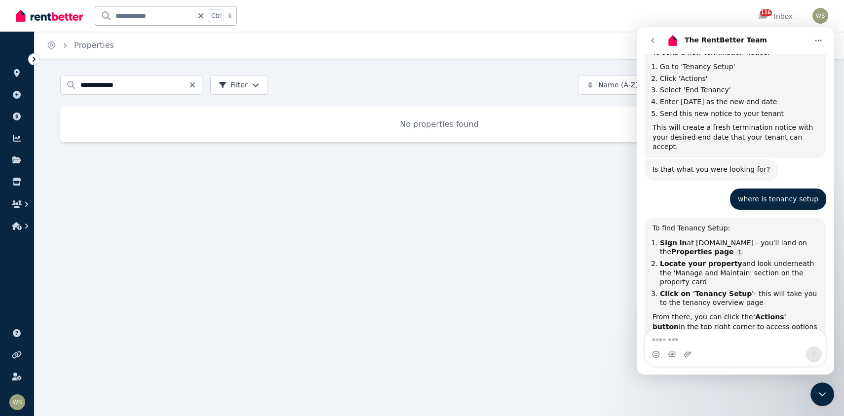
click at [191, 85] on icon "Clear search" at bounding box center [192, 84] width 5 height 5
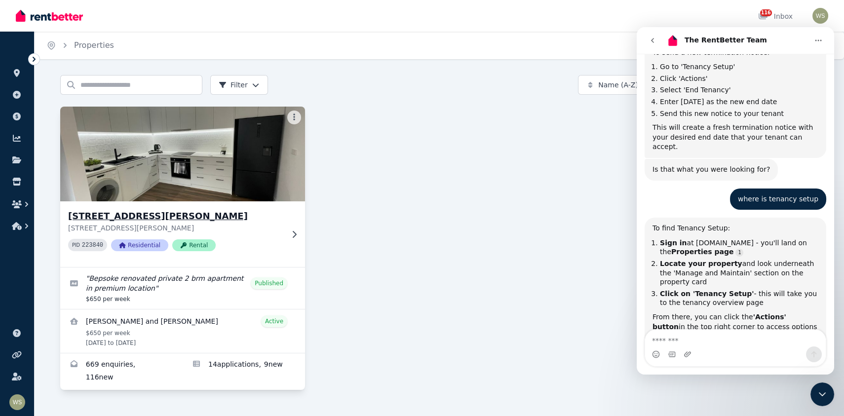
click at [299, 231] on icon at bounding box center [294, 235] width 10 height 8
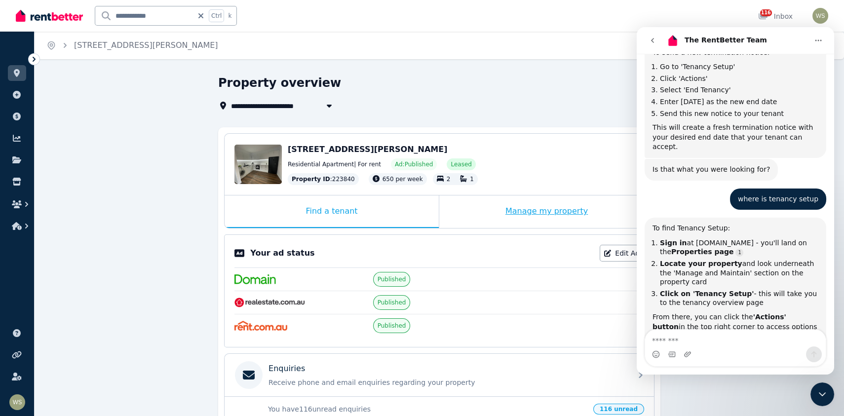
click at [532, 214] on div "Manage my property" at bounding box center [546, 212] width 215 height 33
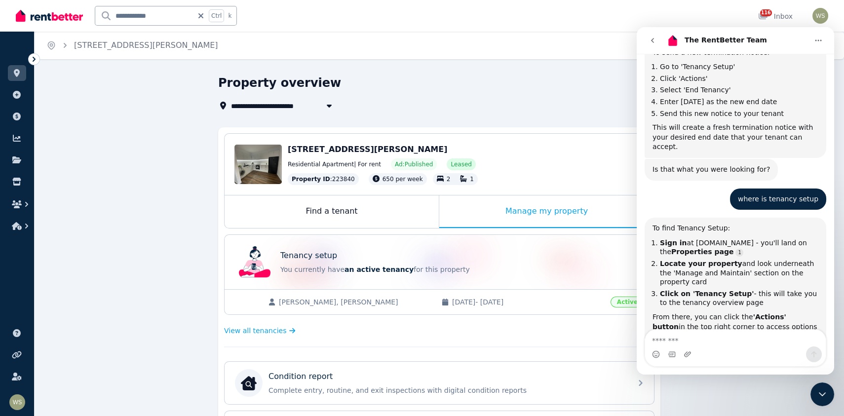
click at [817, 394] on icon "Close Intercom Messenger" at bounding box center [823, 395] width 12 height 12
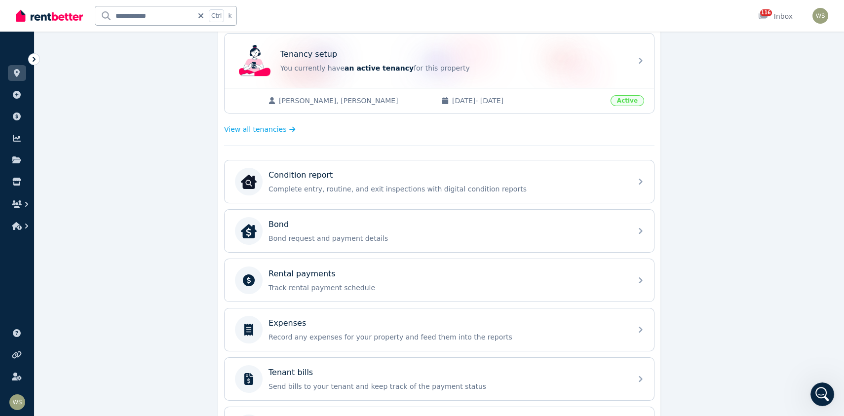
scroll to position [198, 0]
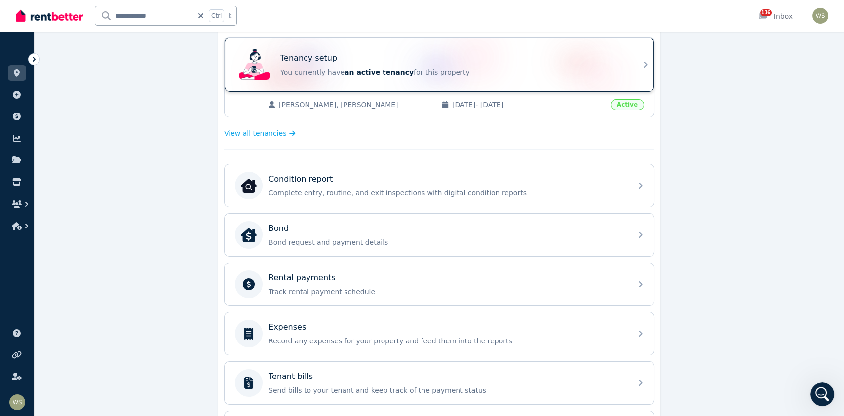
click at [647, 66] on icon at bounding box center [646, 65] width 12 height 12
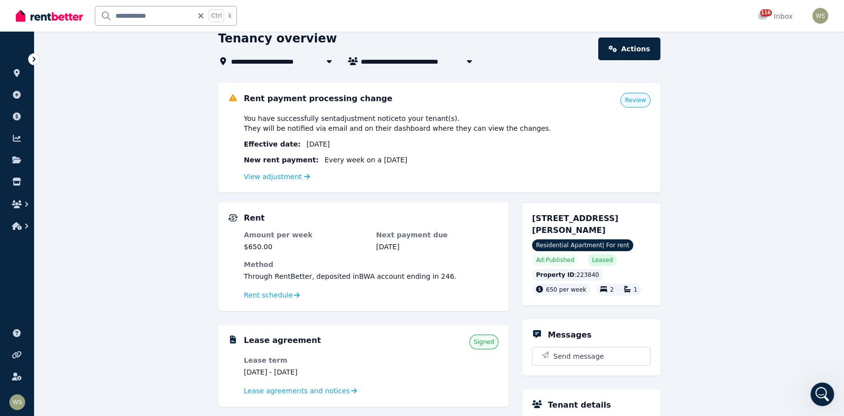
scroll to position [148, 0]
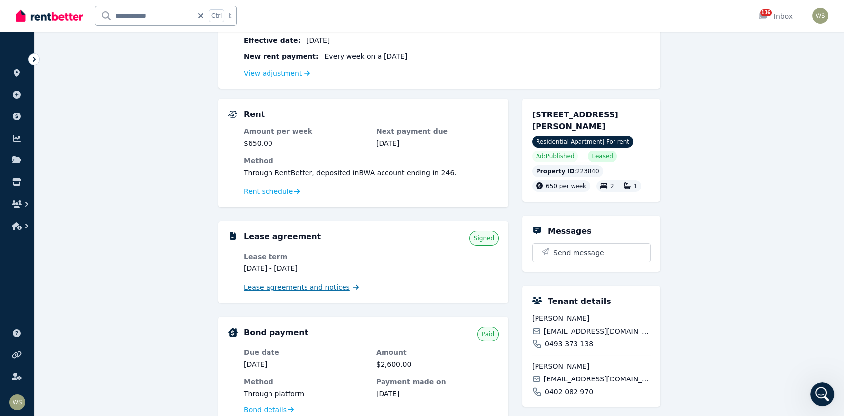
click at [329, 289] on span "Lease agreements and notices" at bounding box center [297, 287] width 106 height 10
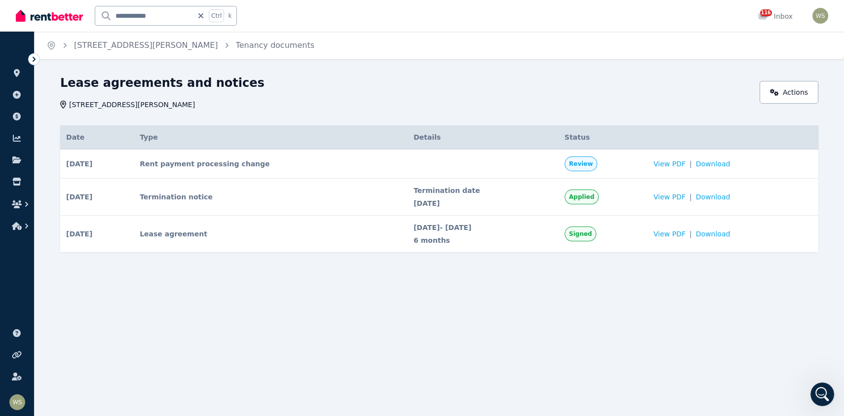
drag, startPoint x: 597, startPoint y: 199, endPoint x: 586, endPoint y: 196, distance: 12.2
click at [586, 196] on td "Applied" at bounding box center [603, 197] width 89 height 37
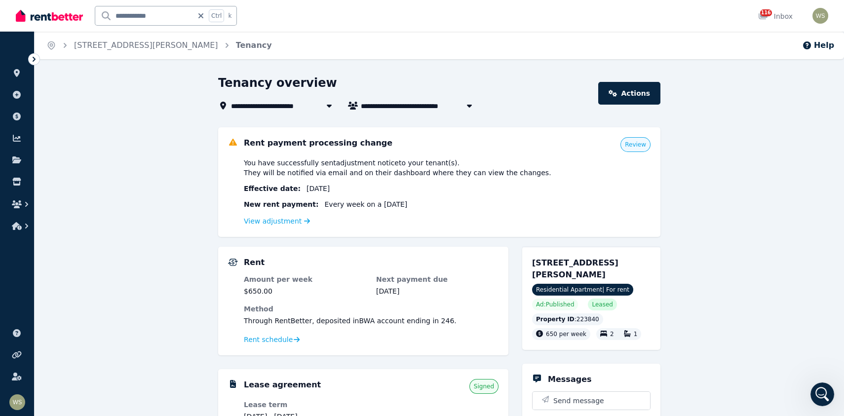
click at [641, 92] on link "Actions" at bounding box center [629, 93] width 62 height 23
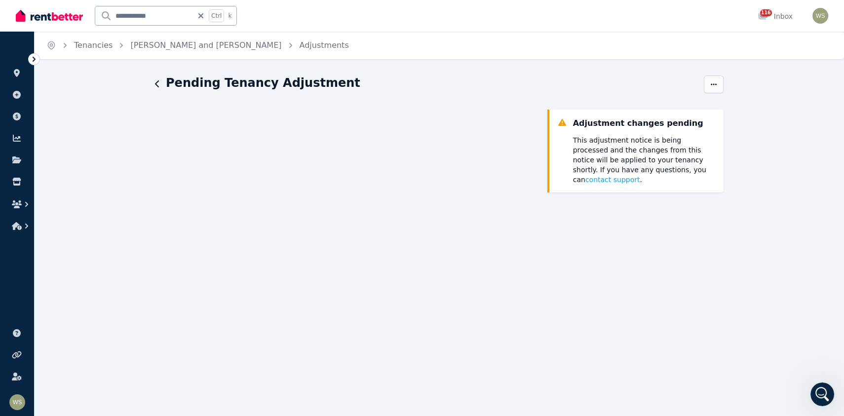
click at [712, 81] on icon "button" at bounding box center [714, 84] width 8 height 7
click at [159, 80] on icon "button" at bounding box center [157, 84] width 5 height 8
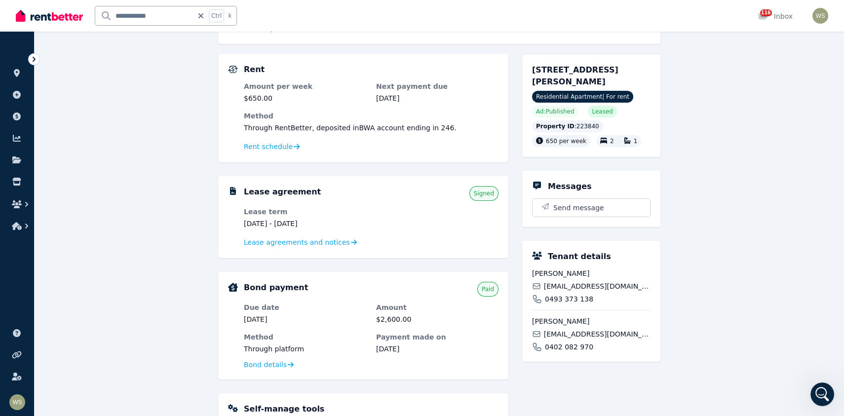
scroll to position [198, 0]
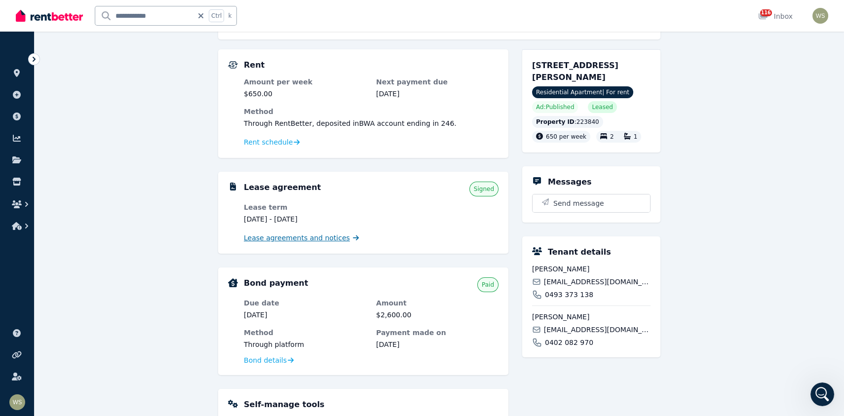
click at [329, 237] on span "Lease agreements and notices" at bounding box center [297, 238] width 106 height 10
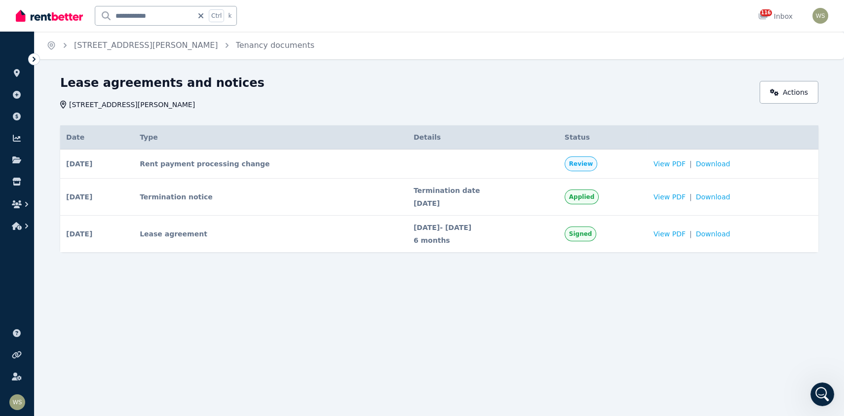
click at [823, 391] on icon "Open Intercom Messenger" at bounding box center [822, 395] width 7 height 8
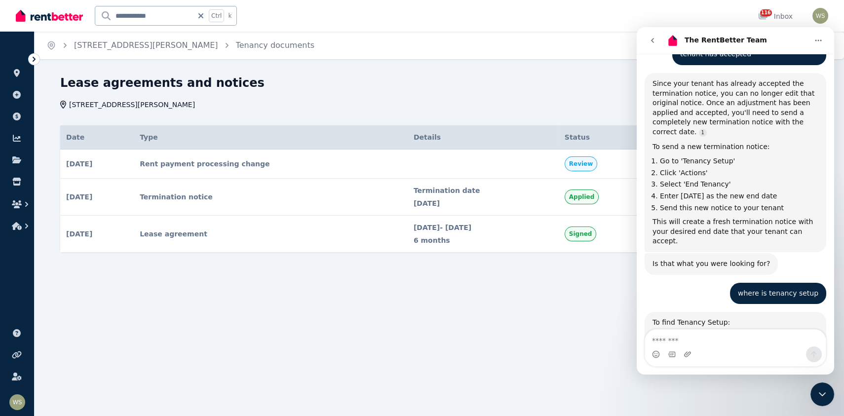
scroll to position [1329, 0]
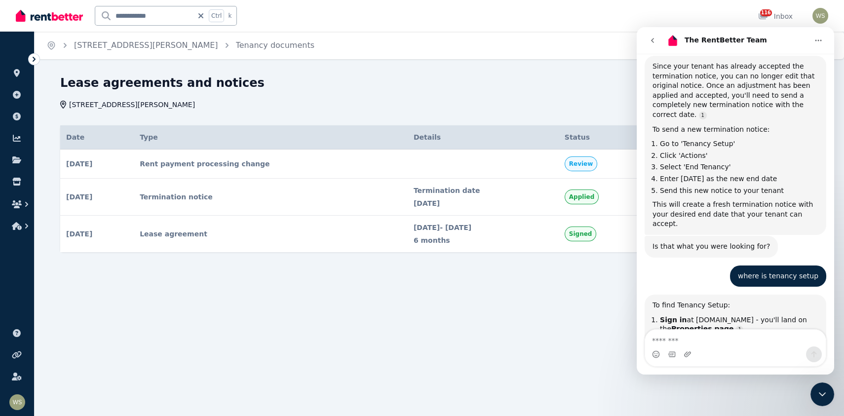
click at [822, 39] on icon "Home" at bounding box center [819, 41] width 8 height 8
click at [649, 40] on icon "go back" at bounding box center [653, 41] width 8 height 8
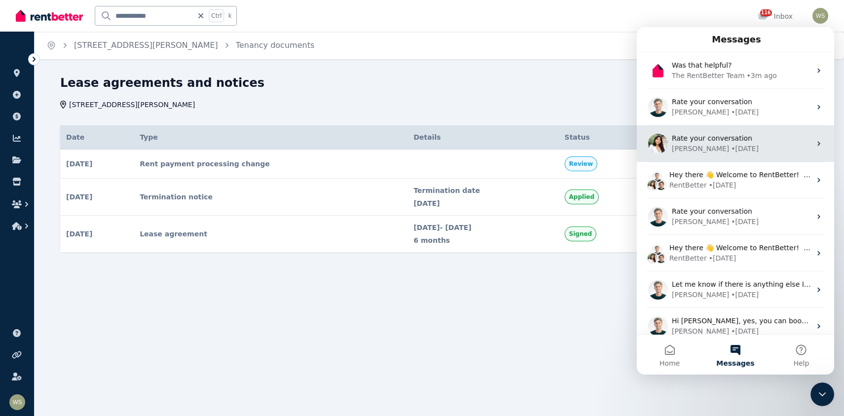
scroll to position [0, 0]
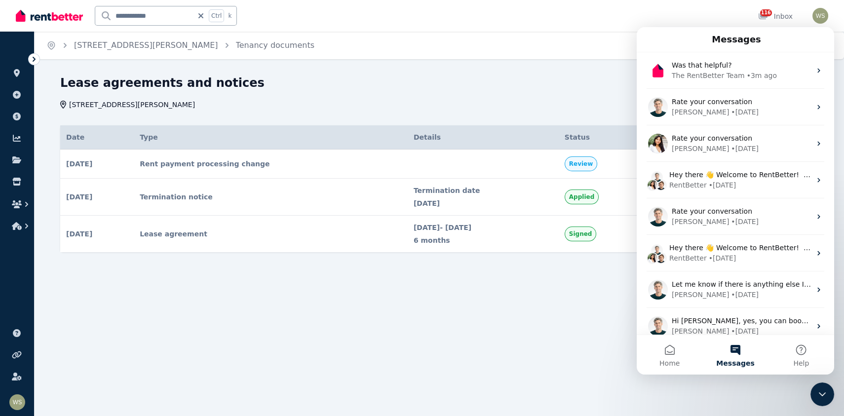
click at [817, 394] on icon "Close Intercom Messenger" at bounding box center [823, 395] width 12 height 12
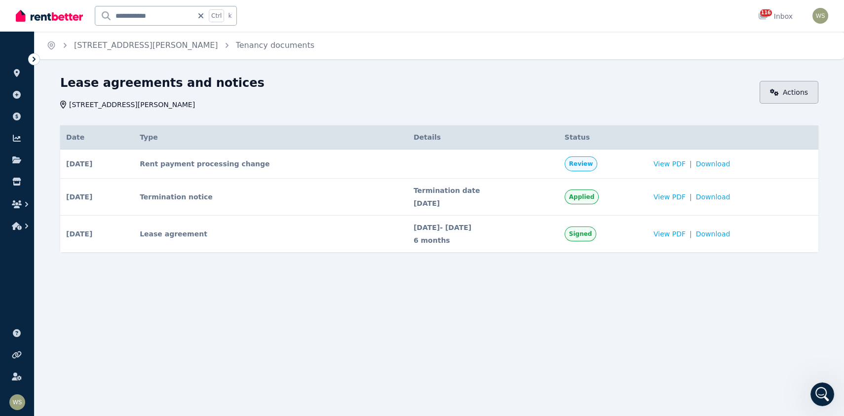
click at [797, 90] on link "Actions" at bounding box center [789, 92] width 59 height 23
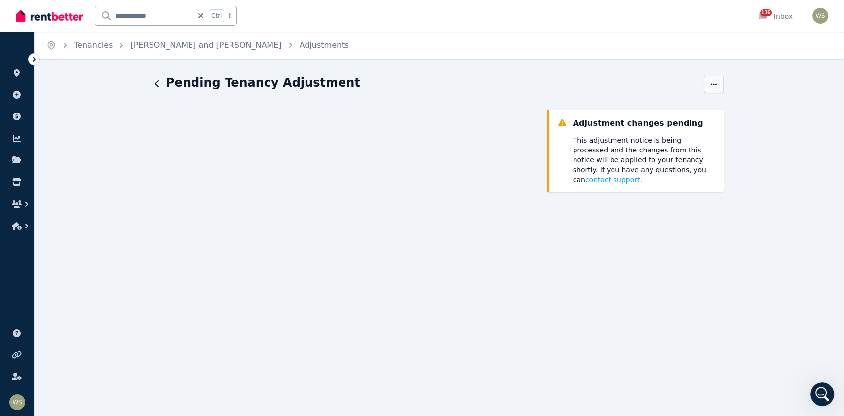
click at [713, 85] on icon "button" at bounding box center [714, 84] width 8 height 7
click at [618, 133] on icon "button" at bounding box center [618, 133] width 10 height 6
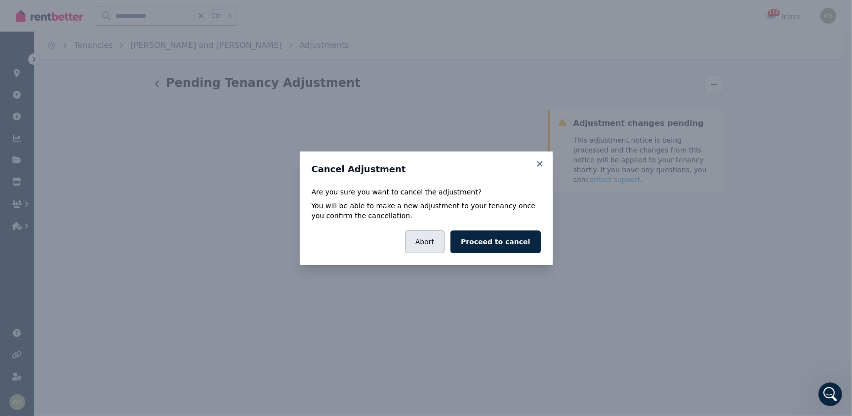
click at [442, 247] on button "Abort" at bounding box center [425, 242] width 40 height 23
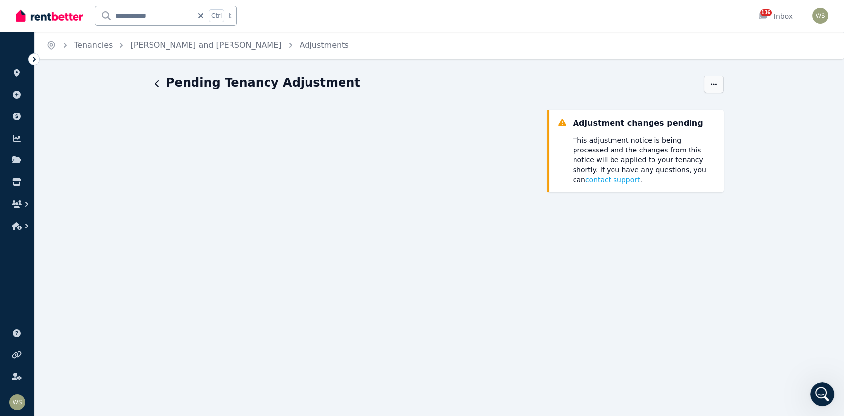
click at [717, 86] on icon "button" at bounding box center [714, 84] width 8 height 7
click at [711, 83] on icon "button" at bounding box center [714, 84] width 8 height 7
click at [30, 57] on icon at bounding box center [34, 59] width 10 height 10
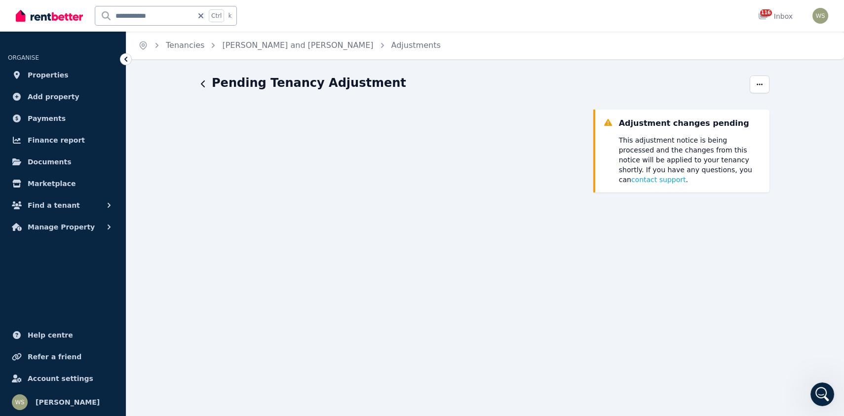
click at [827, 396] on icon "Open Intercom Messenger" at bounding box center [823, 395] width 16 height 16
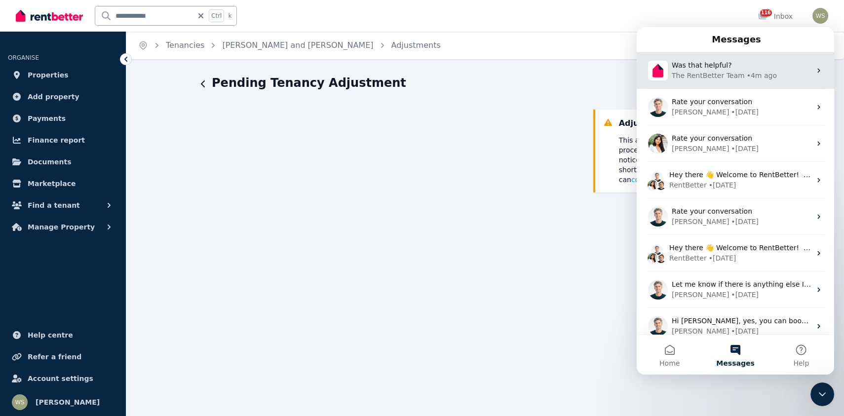
click at [722, 67] on span "Was that helpful?" at bounding box center [702, 65] width 60 height 8
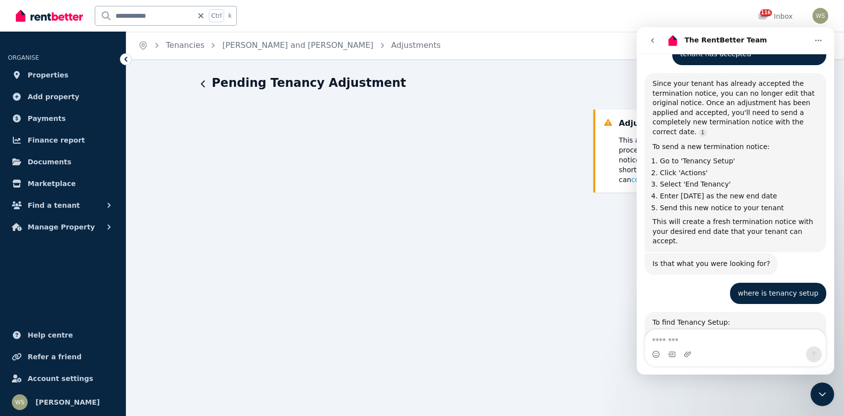
scroll to position [1329, 0]
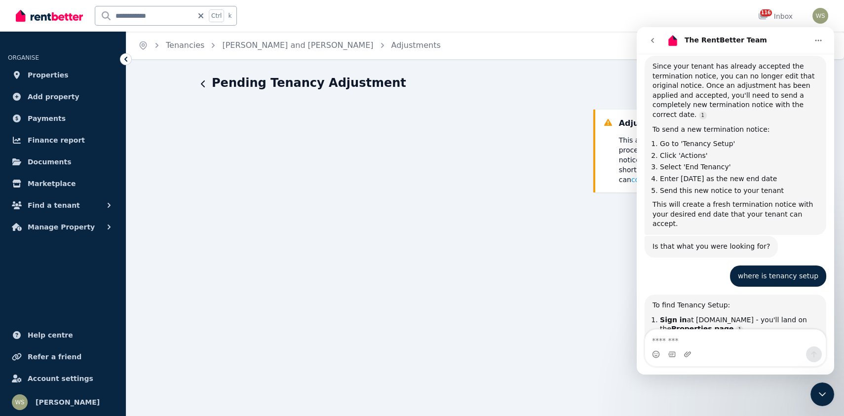
click at [684, 341] on textarea "Message…" at bounding box center [735, 338] width 181 height 17
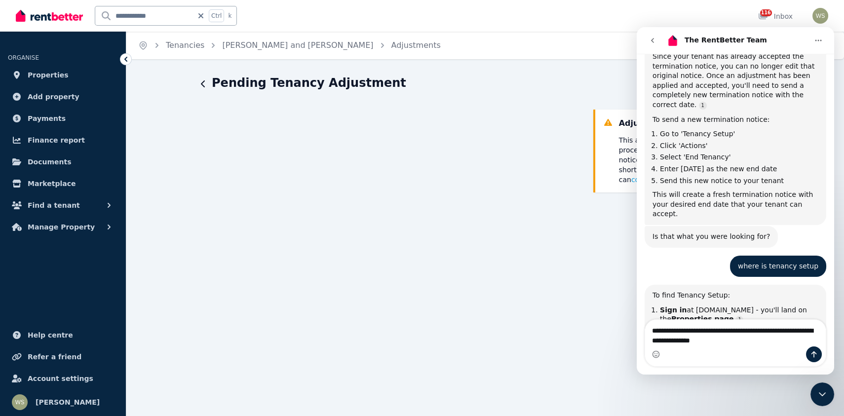
type textarea "**********"
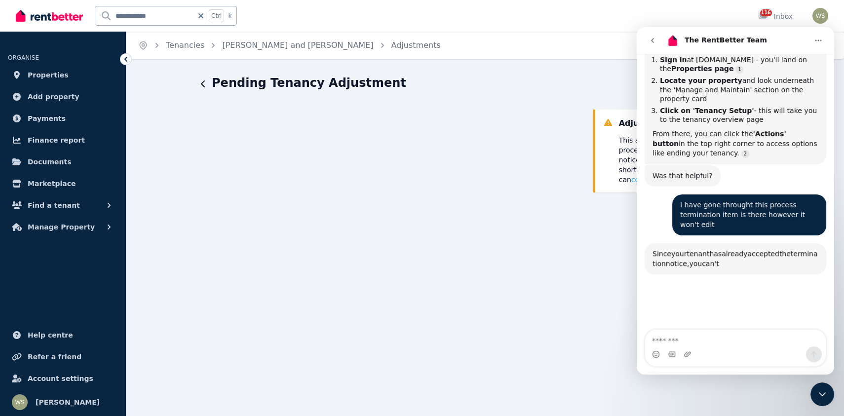
scroll to position [1595, 0]
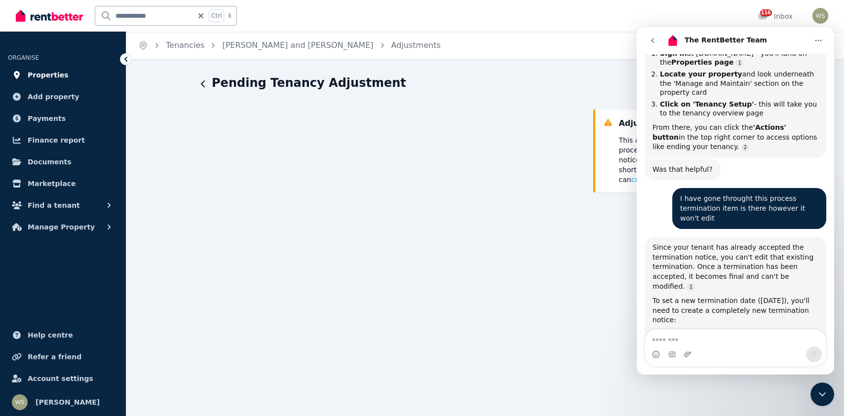
click at [42, 74] on span "Properties" at bounding box center [48, 75] width 41 height 12
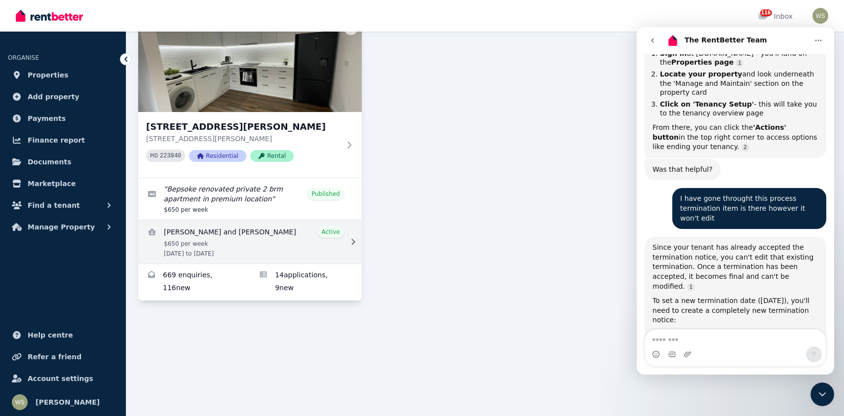
scroll to position [99, 0]
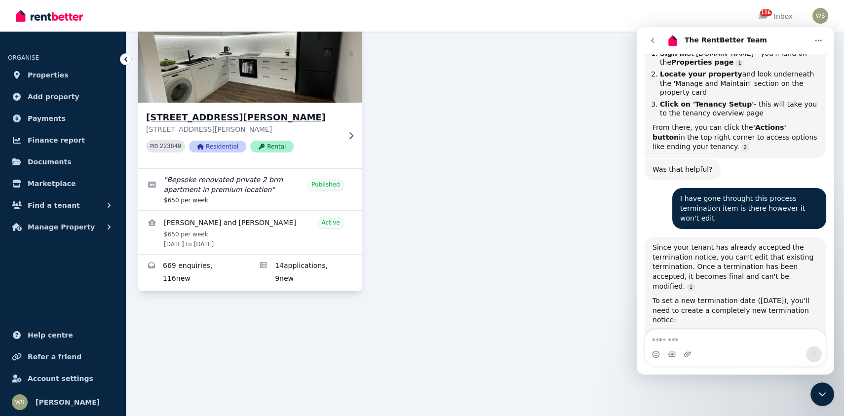
click at [349, 135] on icon at bounding box center [351, 136] width 10 height 8
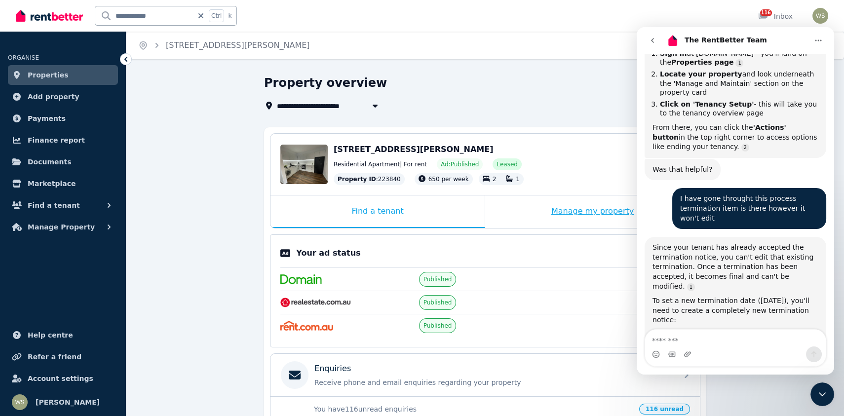
click at [567, 212] on div "Manage my property" at bounding box center [592, 212] width 215 height 33
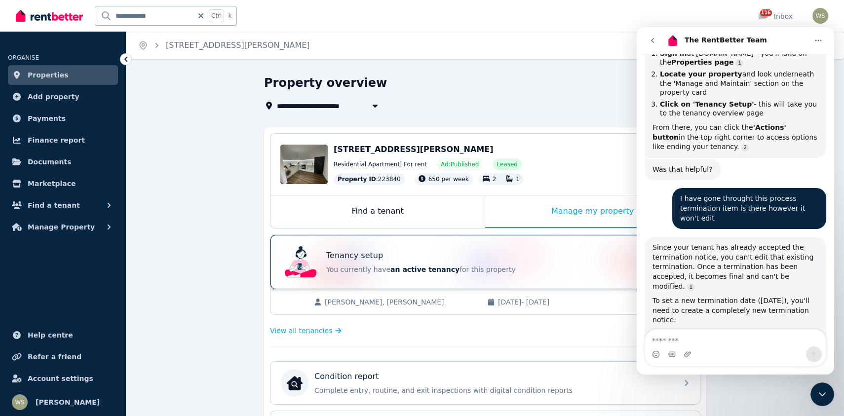
click at [407, 269] on span "an active tenancy" at bounding box center [425, 270] width 69 height 8
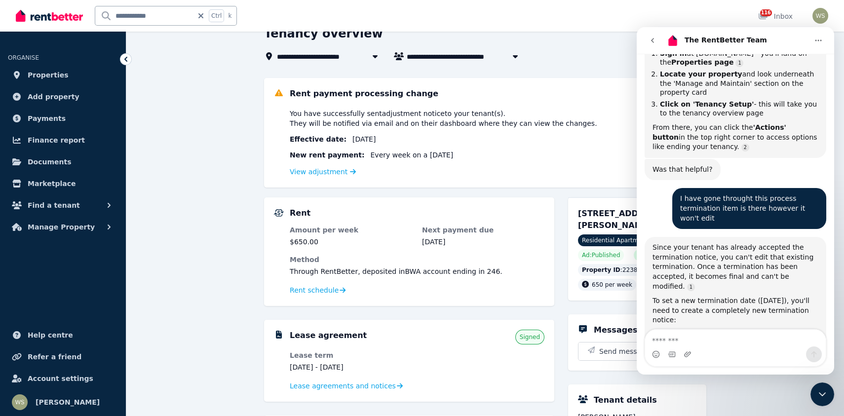
scroll to position [21, 0]
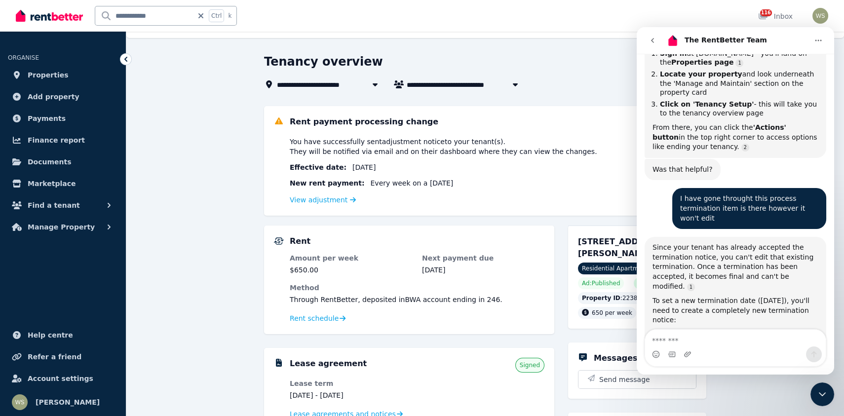
click at [651, 39] on icon "go back" at bounding box center [653, 41] width 8 height 8
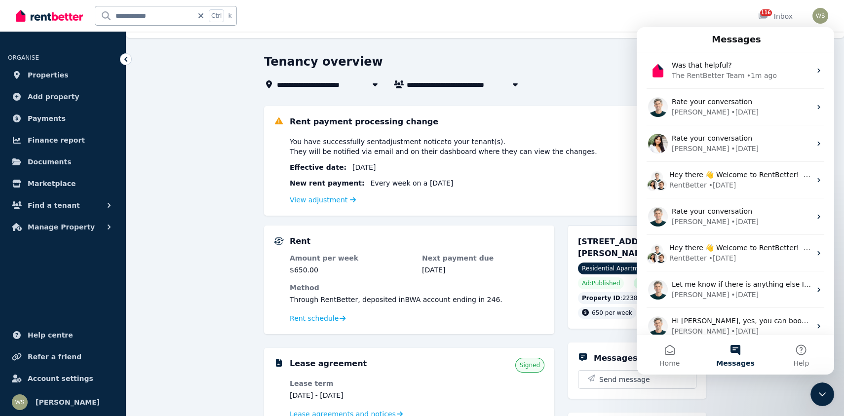
click at [764, 365] on button "Messages" at bounding box center [736, 355] width 66 height 40
click at [827, 389] on icon "Close Intercom Messenger" at bounding box center [823, 395] width 12 height 12
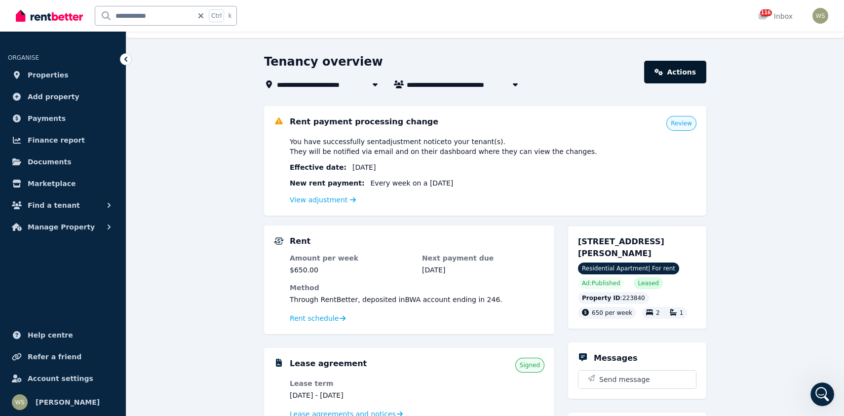
click at [698, 77] on link "Actions" at bounding box center [675, 72] width 62 height 23
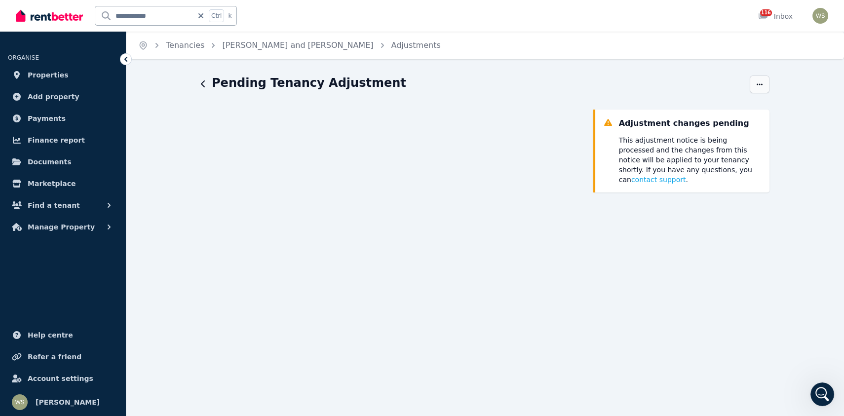
click at [756, 83] on icon "button" at bounding box center [760, 84] width 8 height 7
click at [206, 81] on div "Pending Tenancy Adjustment" at bounding box center [472, 84] width 543 height 19
click at [203, 86] on icon "button" at bounding box center [203, 83] width 4 height 7
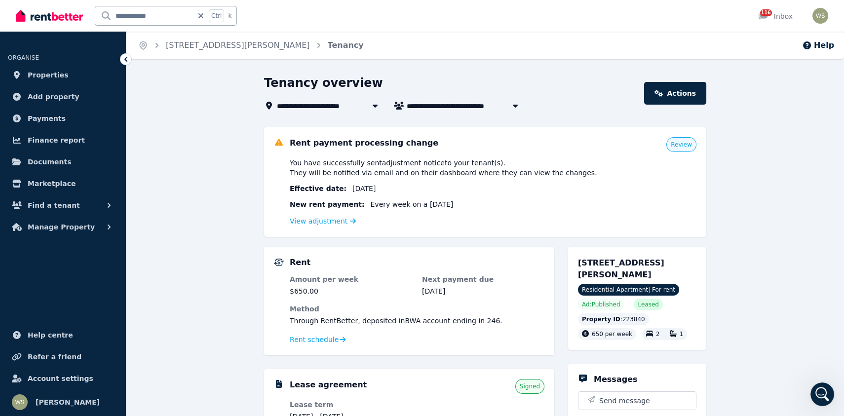
click at [626, 290] on span "Residential Apartment | For rent" at bounding box center [628, 290] width 101 height 12
click at [325, 225] on link "View adjustment" at bounding box center [323, 221] width 66 height 8
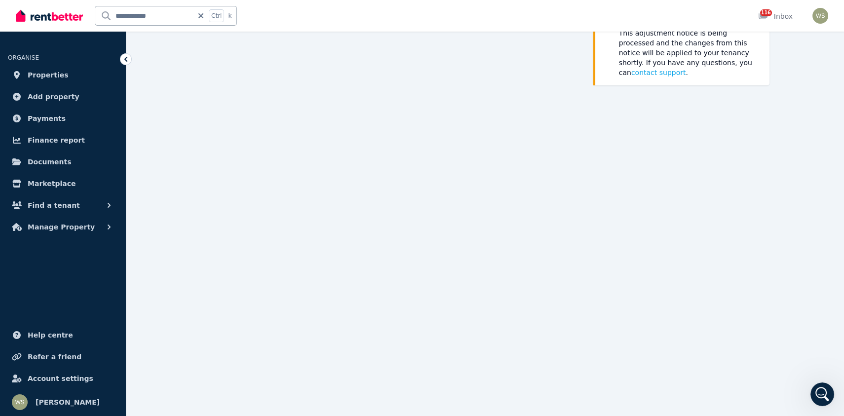
scroll to position [109, 0]
click at [128, 60] on icon at bounding box center [126, 59] width 10 height 10
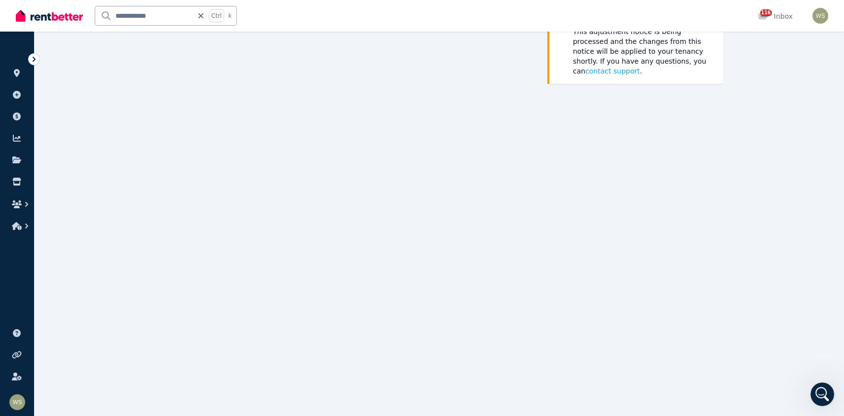
click at [34, 54] on div at bounding box center [34, 59] width 12 height 12
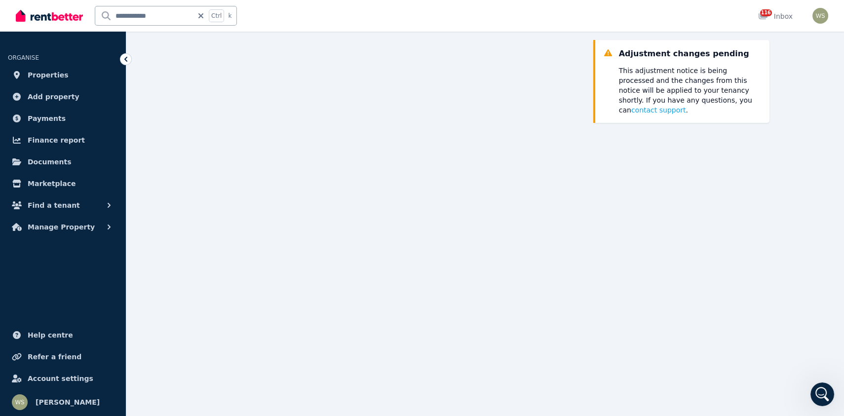
scroll to position [0, 0]
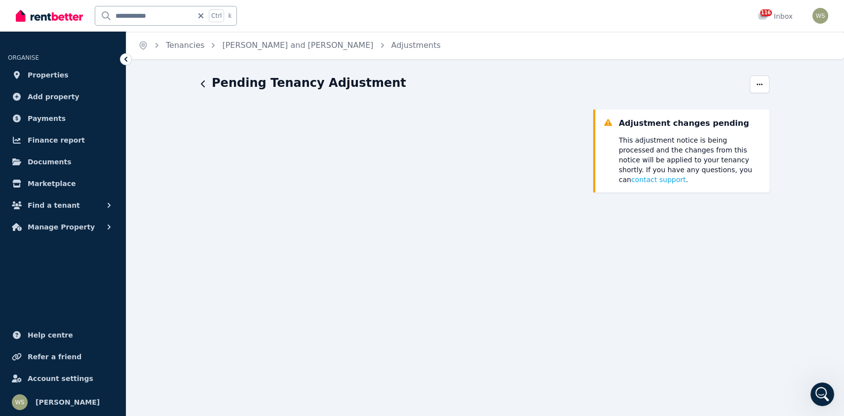
click at [199, 84] on div "Pending Tenancy Adjustment Adjustment changes pending This adjustment notice is…" at bounding box center [485, 385] width 718 height 621
click at [202, 84] on icon "button" at bounding box center [203, 84] width 5 height 8
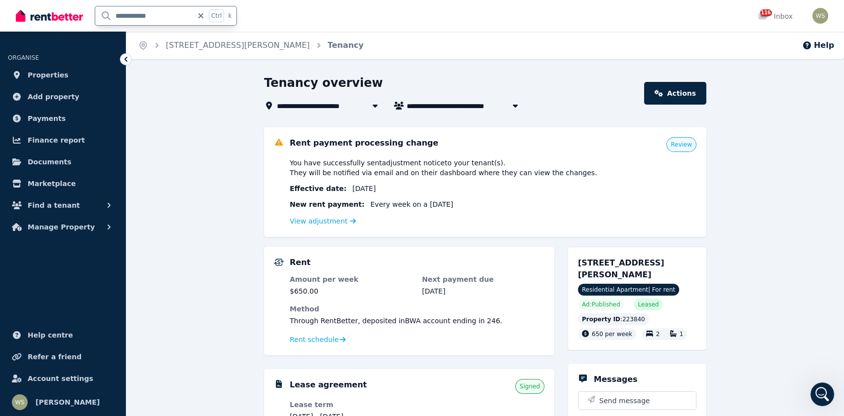
click at [129, 8] on input "**********" at bounding box center [144, 15] width 98 height 19
type input "**********"
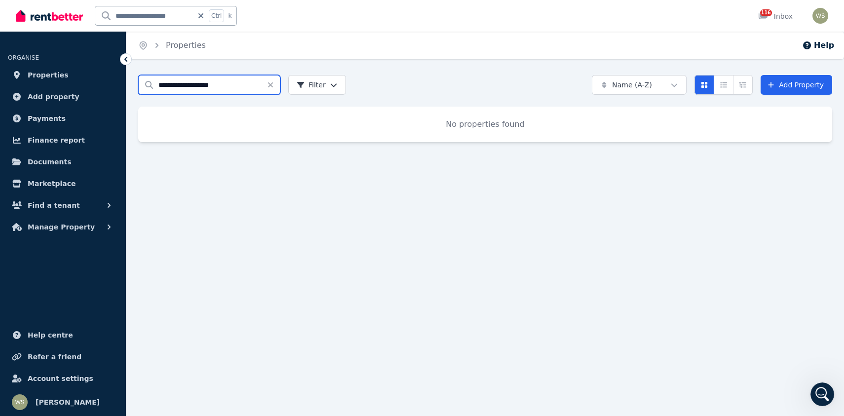
click at [190, 89] on input "**********" at bounding box center [209, 85] width 142 height 20
click at [145, 84] on input "**********" at bounding box center [209, 85] width 142 height 20
drag, startPoint x: 227, startPoint y: 103, endPoint x: 348, endPoint y: 113, distance: 121.8
click at [285, 117] on div "**********" at bounding box center [485, 108] width 694 height 67
click at [824, 394] on icon "Open Intercom Messenger" at bounding box center [823, 395] width 16 height 16
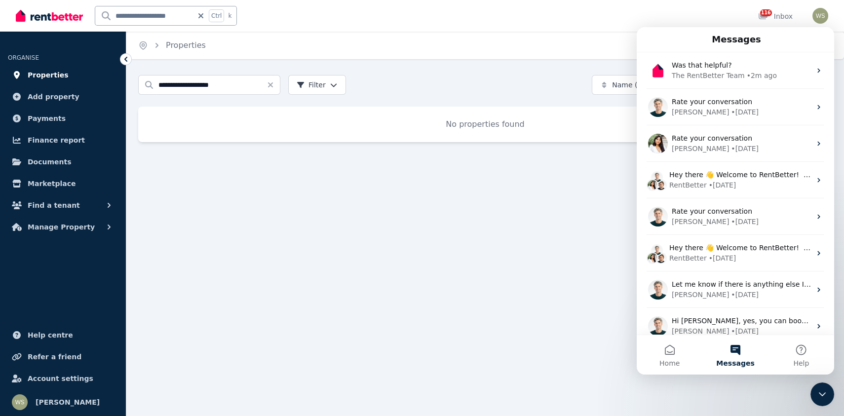
click at [30, 72] on span "Properties" at bounding box center [48, 75] width 41 height 12
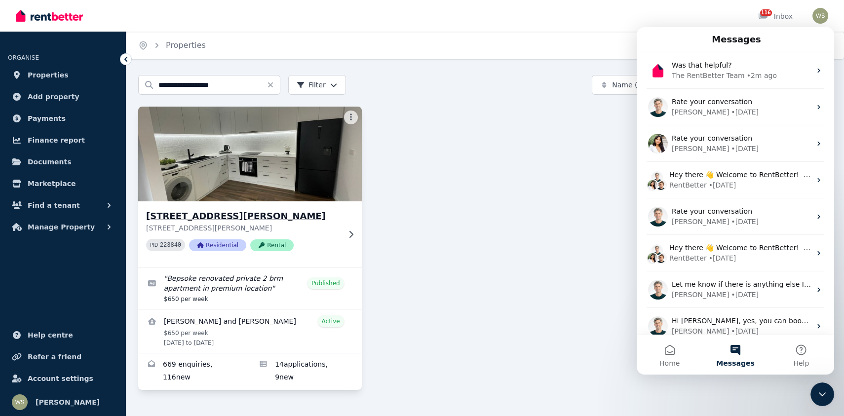
click at [8, 65] on link "Properties" at bounding box center [63, 75] width 110 height 20
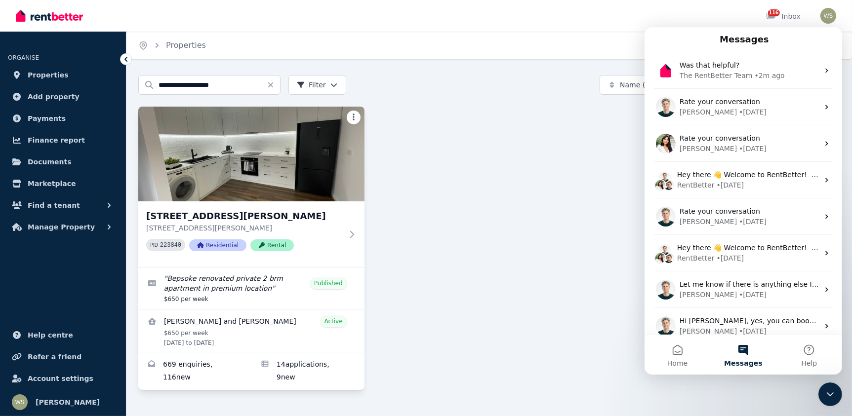
click at [351, 121] on html "**********" at bounding box center [426, 208] width 852 height 416
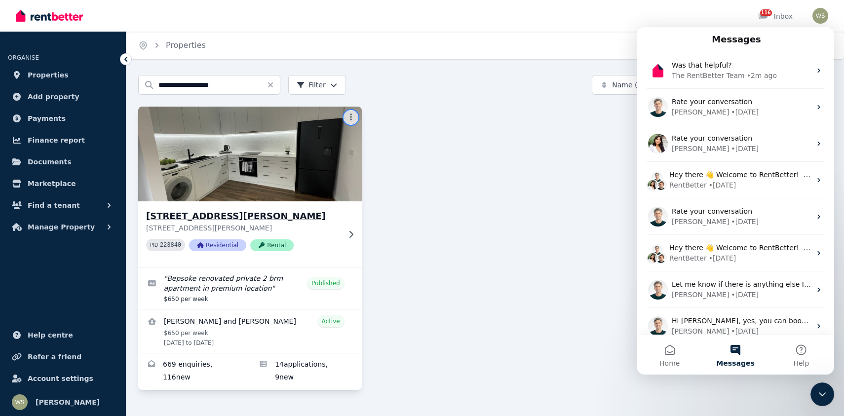
click at [347, 232] on html "**********" at bounding box center [422, 208] width 844 height 416
click at [333, 225] on p "[STREET_ADDRESS][PERSON_NAME]" at bounding box center [243, 228] width 194 height 10
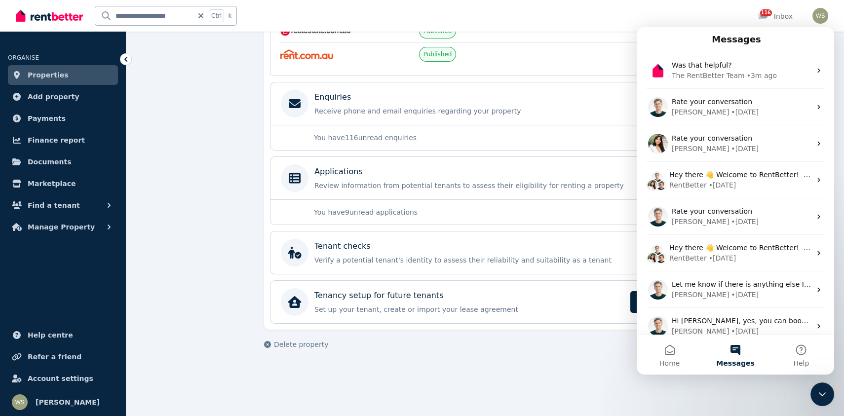
scroll to position [296, 0]
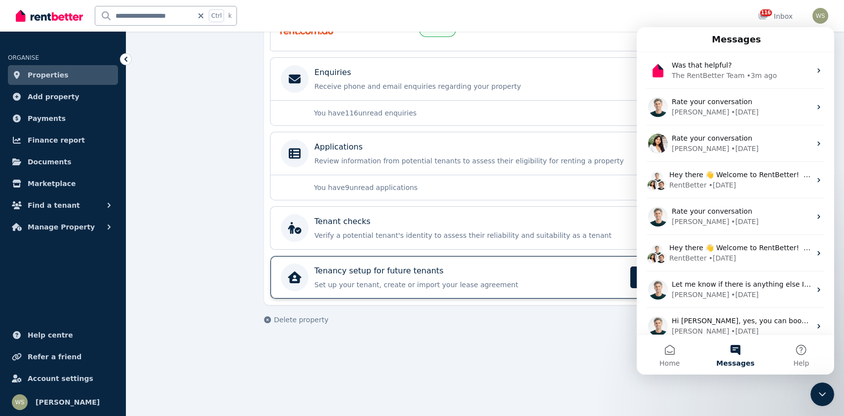
click at [397, 271] on p "Tenancy setup for future tenants" at bounding box center [379, 271] width 129 height 12
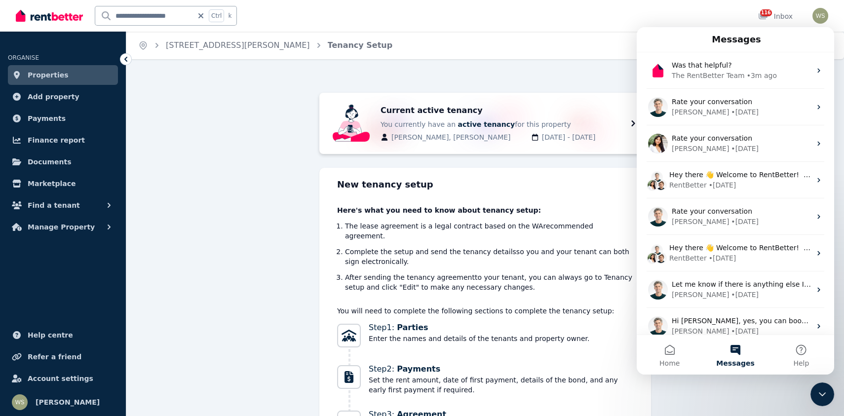
click at [817, 393] on icon "Close Intercom Messenger" at bounding box center [823, 395] width 12 height 12
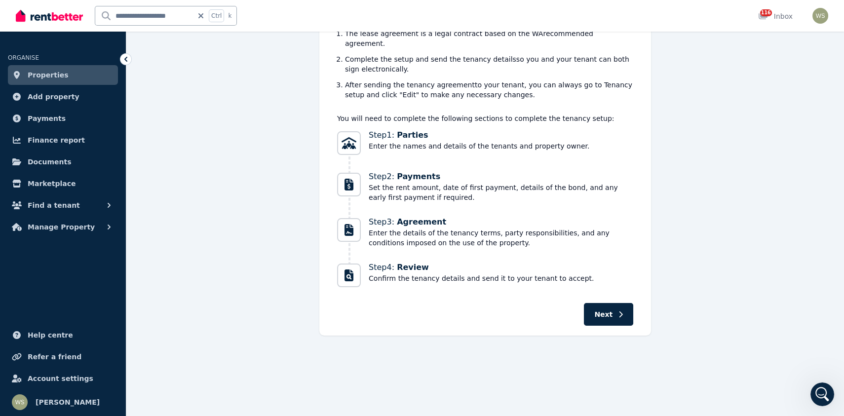
scroll to position [198, 0]
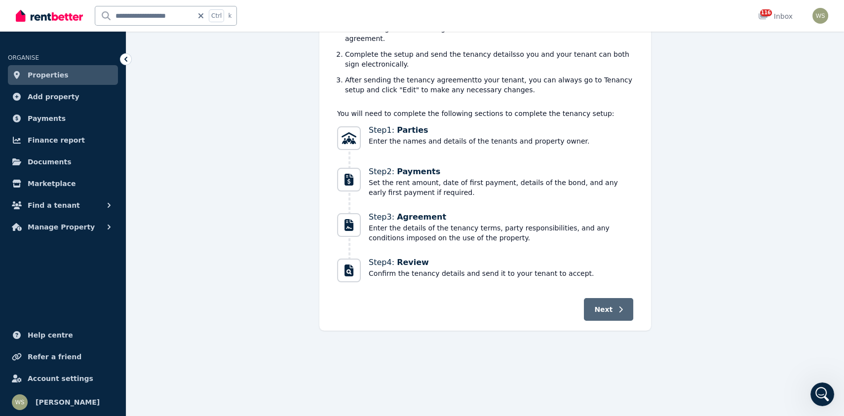
click at [613, 306] on button "Next" at bounding box center [608, 309] width 49 height 23
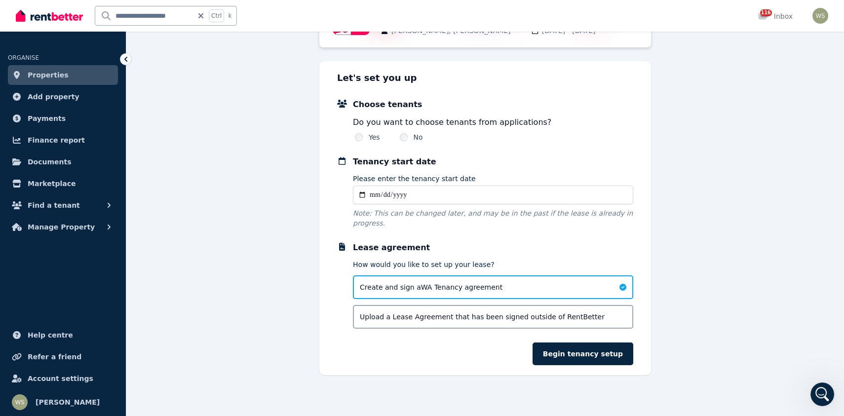
scroll to position [49, 0]
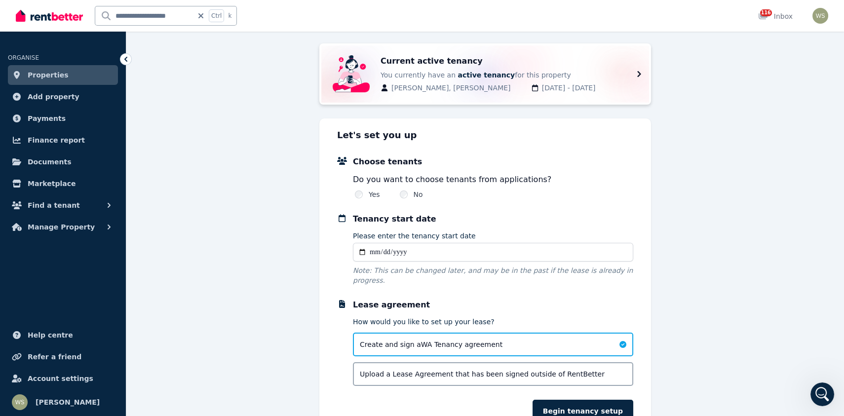
click at [641, 72] on icon at bounding box center [640, 74] width 12 height 12
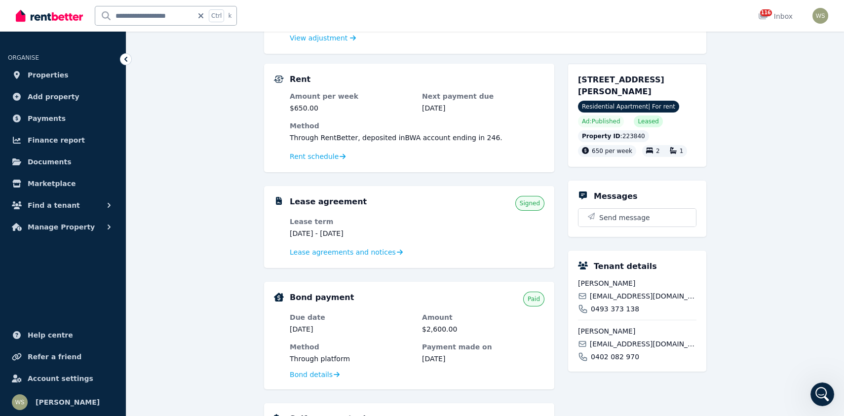
scroll to position [198, 0]
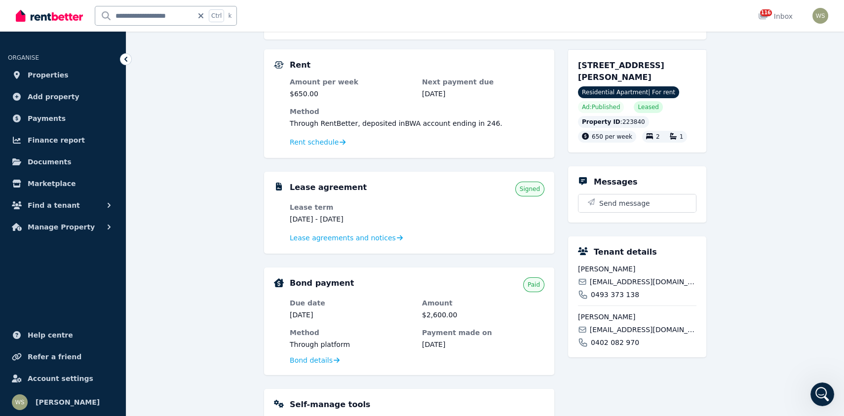
drag, startPoint x: 334, startPoint y: 239, endPoint x: 442, endPoint y: 207, distance: 112.3
click at [442, 207] on dl "Lease term 22 June 2025 - 21 Dec 2025 Lease agreements and notices" at bounding box center [417, 222] width 255 height 41
click at [362, 235] on span "Lease agreements and notices" at bounding box center [343, 238] width 106 height 10
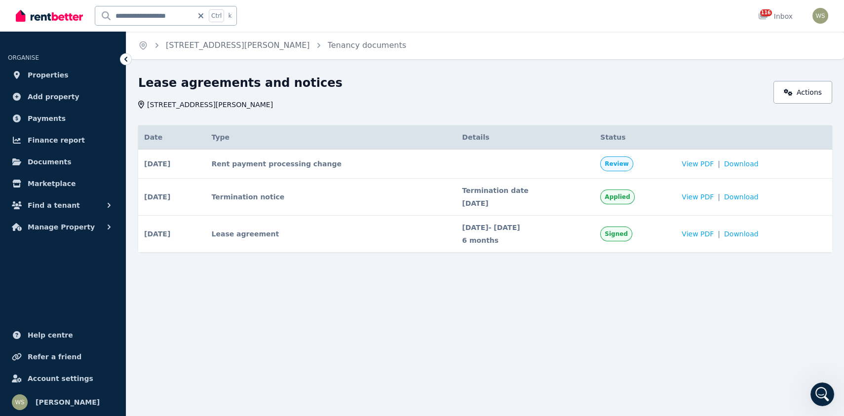
click at [254, 201] on td "Termination notice" at bounding box center [331, 197] width 251 height 37
click at [806, 88] on link "Actions" at bounding box center [803, 92] width 59 height 23
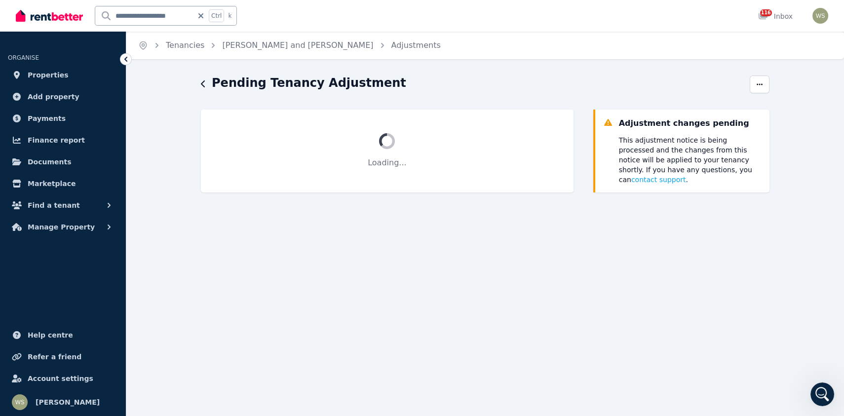
click at [749, 80] on header "Pending Tenancy Adjustment" at bounding box center [485, 84] width 569 height 19
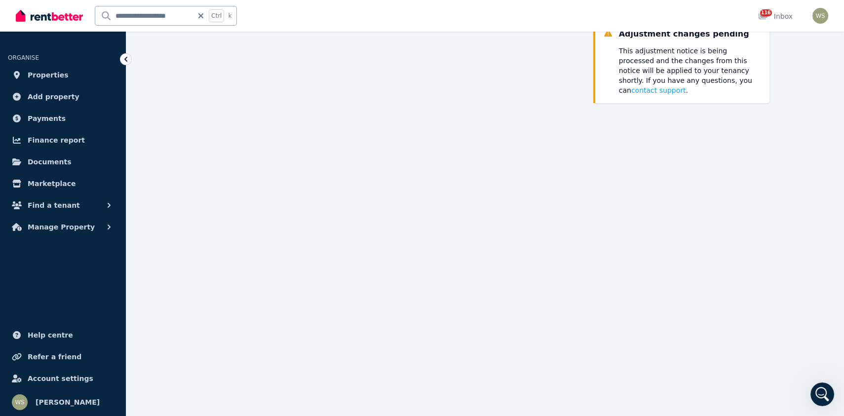
scroll to position [109, 0]
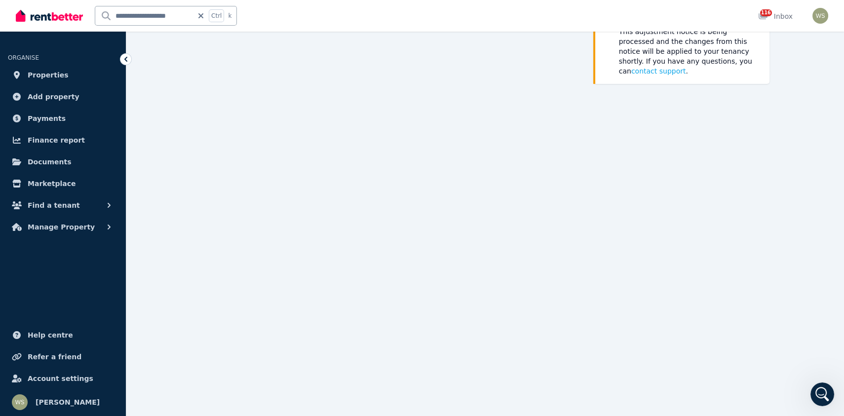
click at [823, 395] on icon "Open Intercom Messenger" at bounding box center [822, 395] width 7 height 8
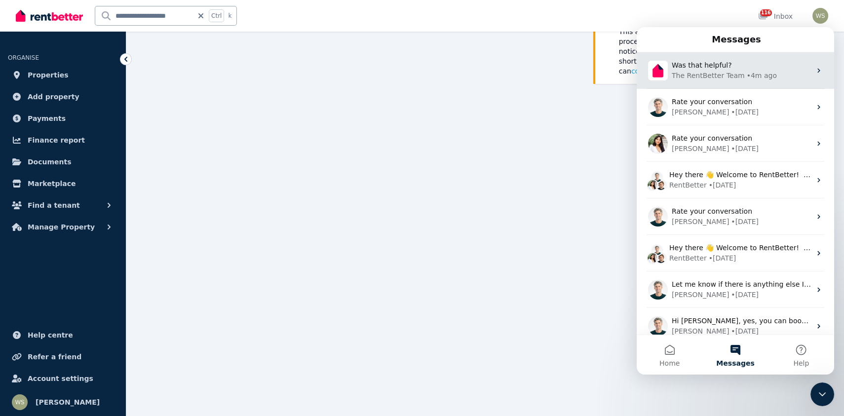
click at [747, 75] on div "• 4m ago" at bounding box center [762, 76] width 30 height 10
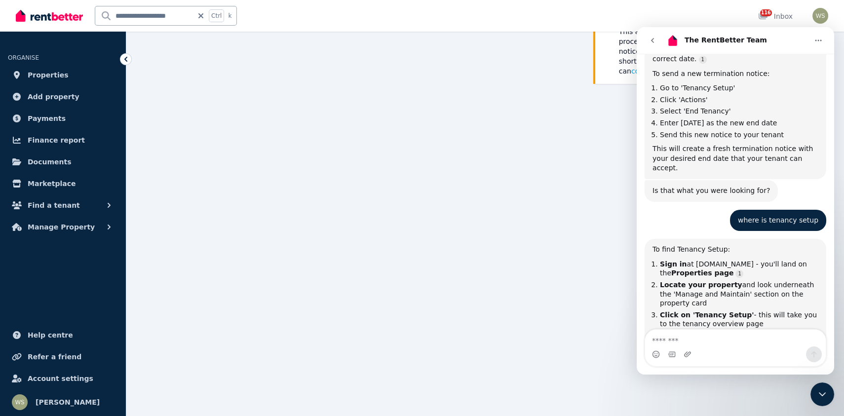
scroll to position [1390, 0]
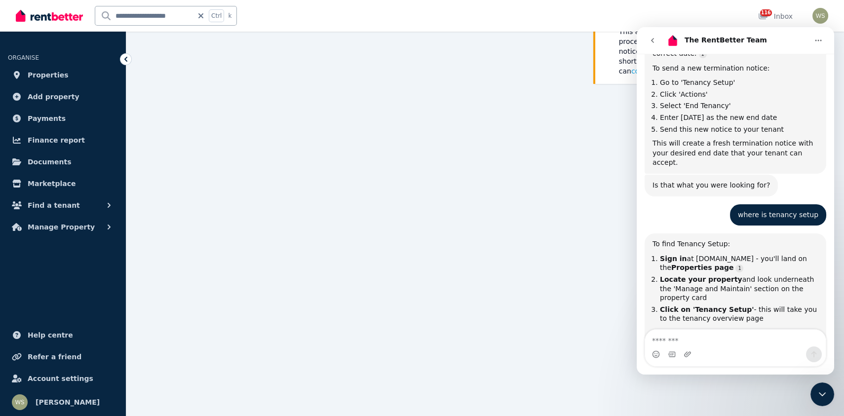
click at [127, 62] on icon at bounding box center [126, 59] width 10 height 10
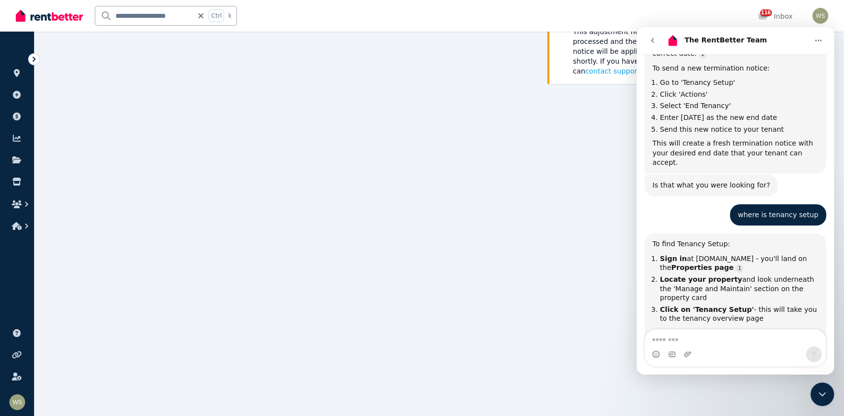
click at [828, 396] on icon "Close Intercom Messenger" at bounding box center [823, 395] width 12 height 12
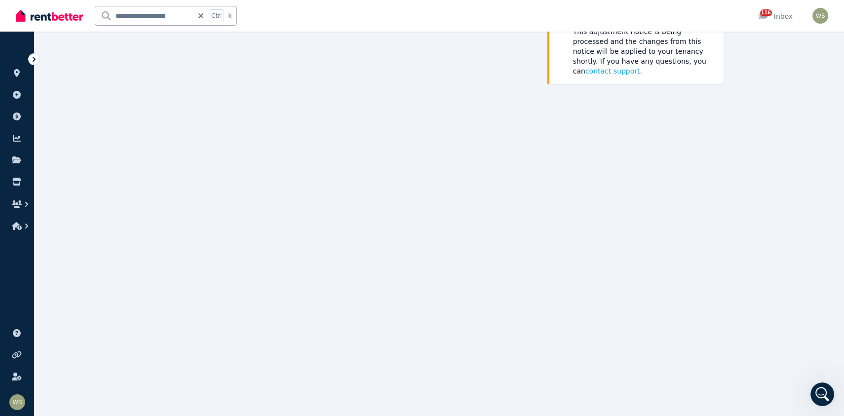
click at [33, 63] on icon at bounding box center [34, 59] width 10 height 10
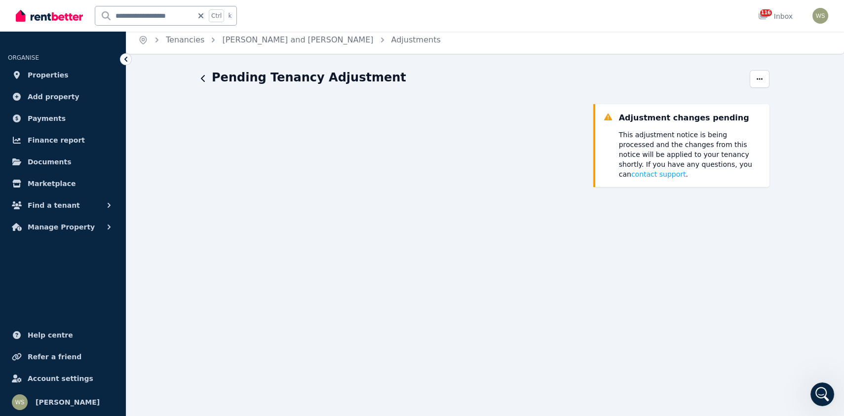
scroll to position [0, 0]
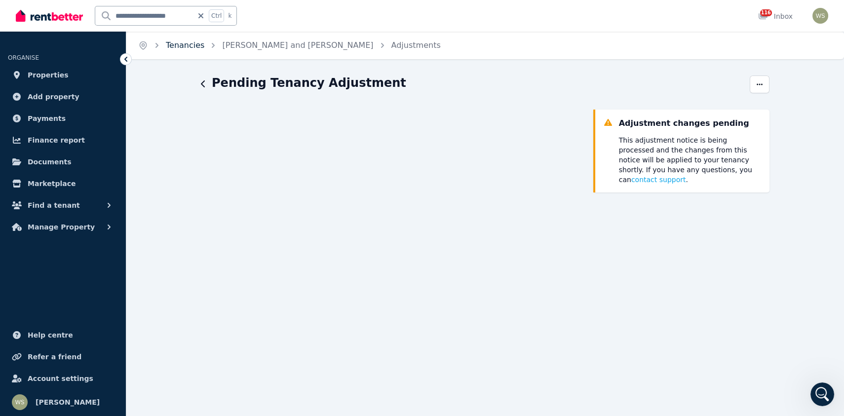
click at [185, 42] on link "Tenancies" at bounding box center [185, 44] width 39 height 9
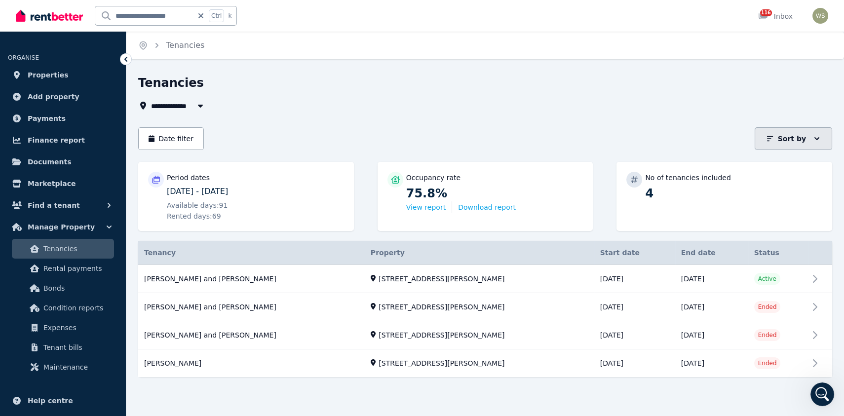
click at [817, 135] on icon "button" at bounding box center [817, 139] width 10 height 10
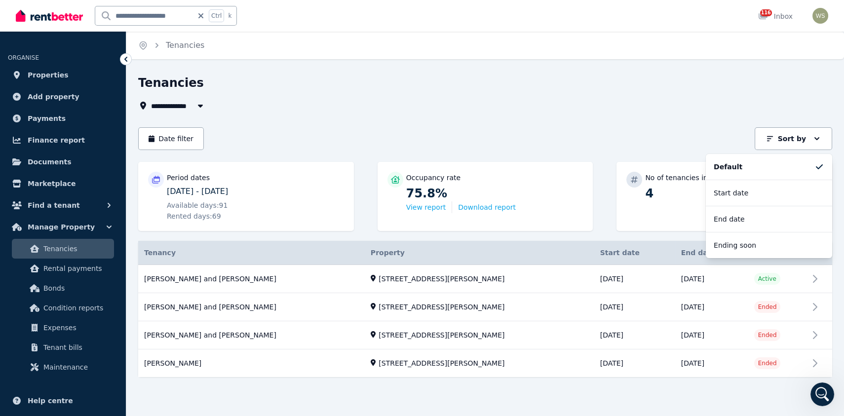
click at [89, 249] on span "Tenancies" at bounding box center [76, 249] width 67 height 12
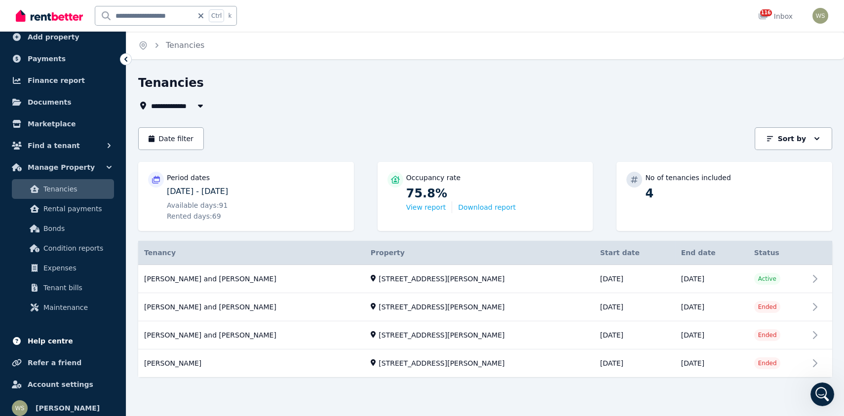
scroll to position [65, 0]
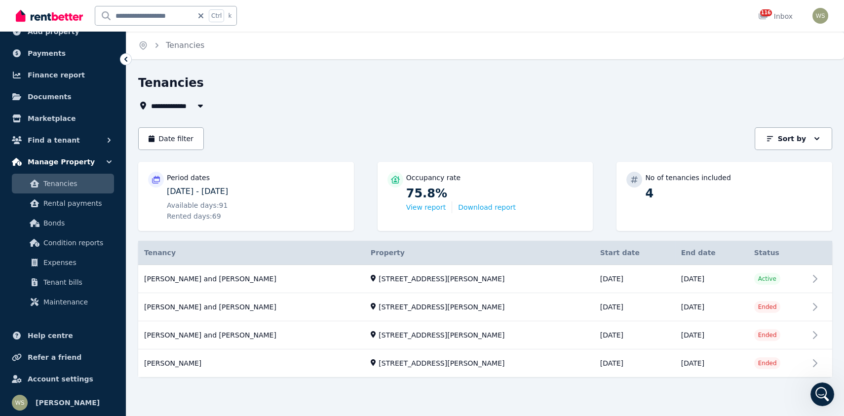
click at [60, 162] on span "Manage Property" at bounding box center [61, 162] width 67 height 12
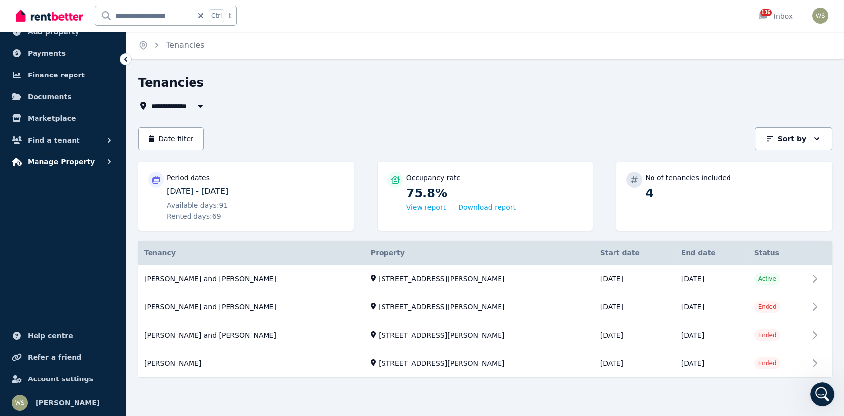
scroll to position [0, 0]
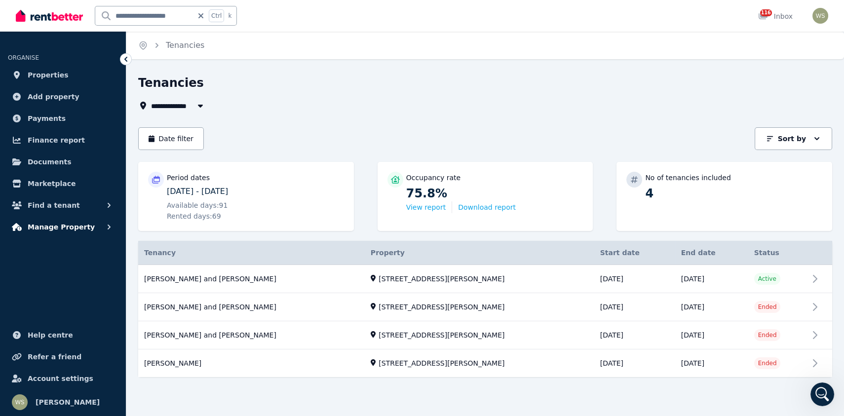
click at [73, 230] on span "Manage Property" at bounding box center [61, 227] width 67 height 12
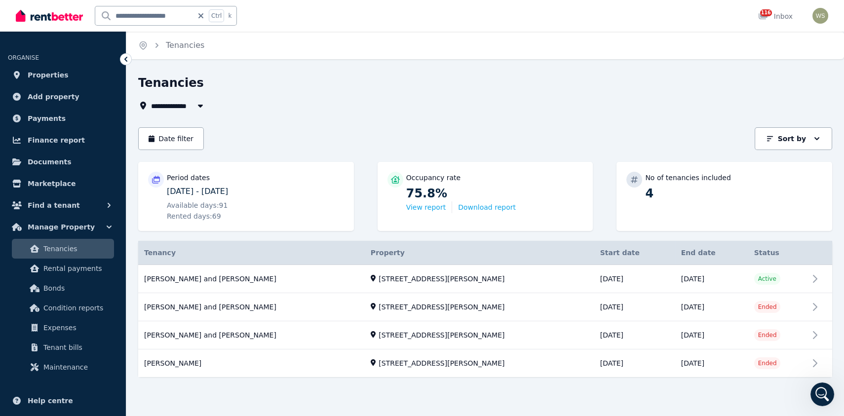
click at [64, 248] on span "Tenancies" at bounding box center [76, 249] width 67 height 12
click at [224, 279] on link "View property details" at bounding box center [485, 279] width 694 height 28
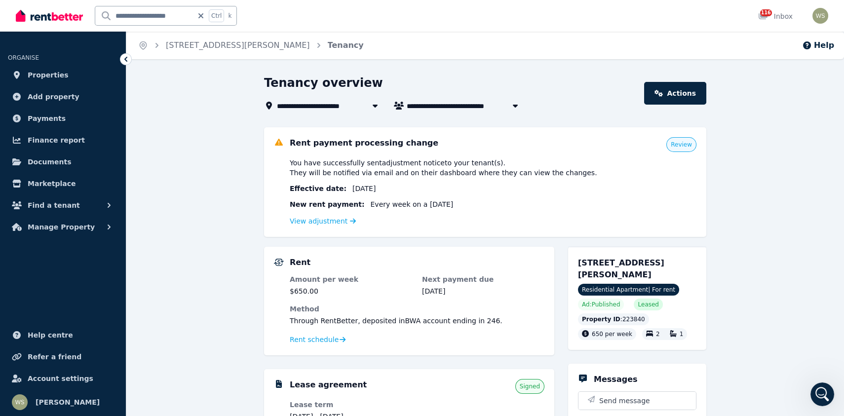
click at [513, 105] on icon "button" at bounding box center [515, 106] width 5 height 3
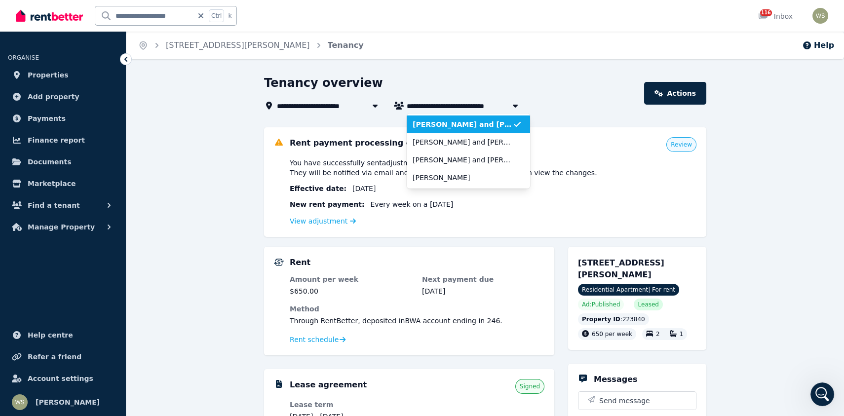
click at [330, 110] on span "[STREET_ADDRESS][PERSON_NAME]" at bounding box center [349, 106] width 144 height 12
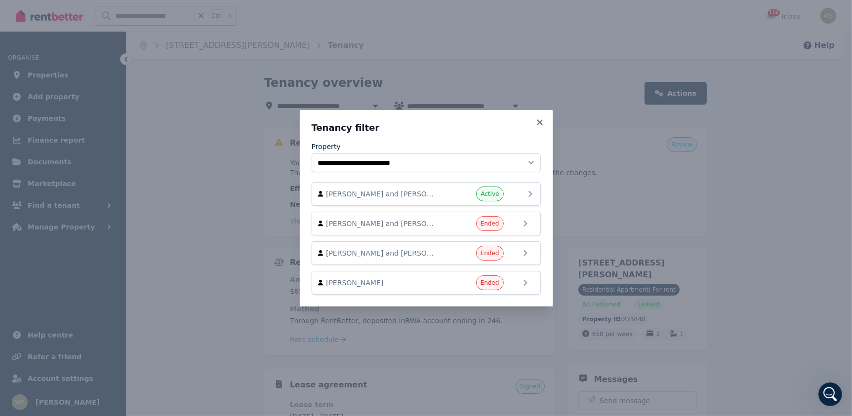
click at [526, 193] on icon at bounding box center [530, 194] width 12 height 12
click at [530, 193] on icon at bounding box center [529, 194] width 3 height 6
click at [493, 196] on span "Active" at bounding box center [489, 194] width 18 height 8
click at [677, 93] on div "**********" at bounding box center [426, 208] width 852 height 416
click at [396, 193] on span "[PERSON_NAME] and [PERSON_NAME]" at bounding box center [382, 194] width 113 height 10
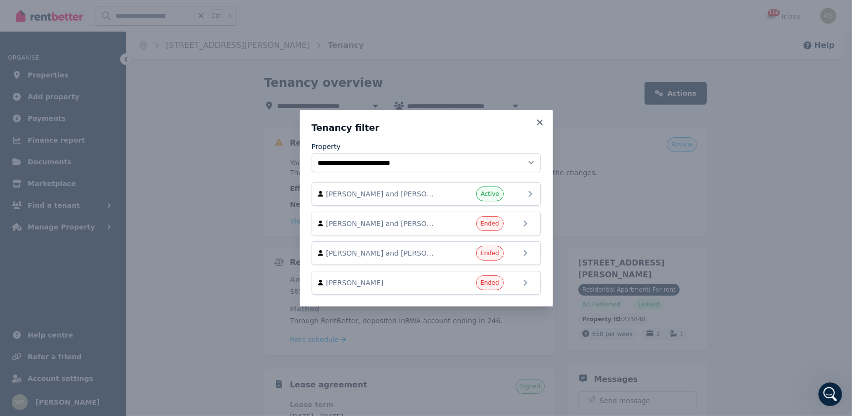
click at [396, 193] on span "[PERSON_NAME] and [PERSON_NAME]" at bounding box center [382, 194] width 113 height 10
click at [527, 194] on icon at bounding box center [530, 194] width 12 height 12
click at [528, 194] on icon at bounding box center [530, 194] width 12 height 12
click at [534, 193] on icon at bounding box center [530, 194] width 12 height 12
click at [692, 91] on div "**********" at bounding box center [426, 208] width 852 height 416
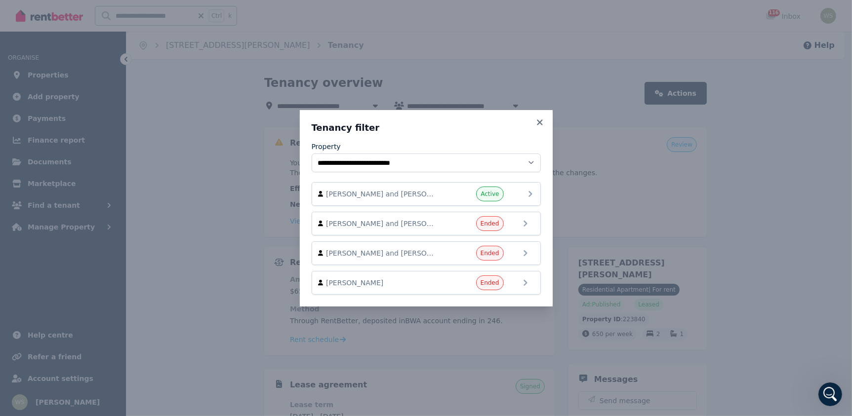
click at [528, 193] on icon at bounding box center [530, 194] width 12 height 12
click at [348, 194] on span "[PERSON_NAME] and [PERSON_NAME]" at bounding box center [382, 194] width 113 height 10
click at [537, 123] on icon at bounding box center [540, 122] width 10 height 9
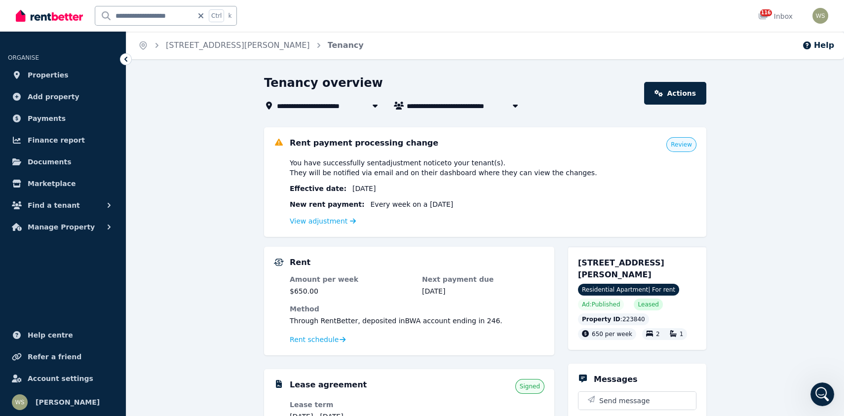
drag, startPoint x: 684, startPoint y: 93, endPoint x: 674, endPoint y: 144, distance: 51.4
click at [674, 144] on span "Review" at bounding box center [682, 144] width 30 height 15
click at [512, 107] on icon "button" at bounding box center [516, 106] width 10 height 8
type input "**********"
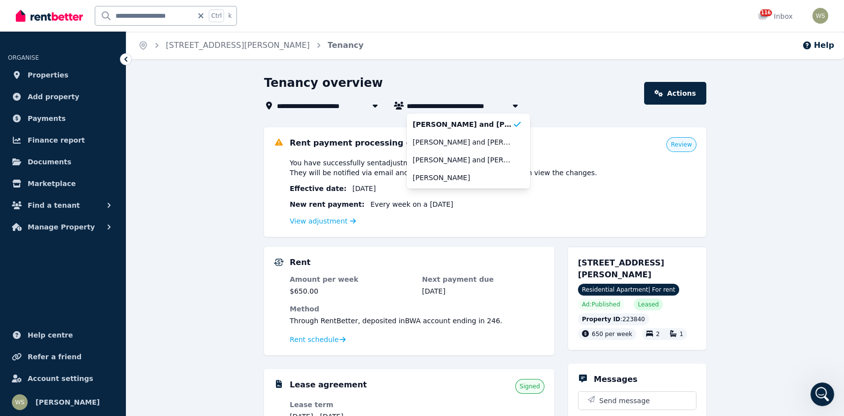
click at [606, 136] on div "Rent payment processing change Review You have successfully sent adjustment not…" at bounding box center [485, 182] width 442 height 110
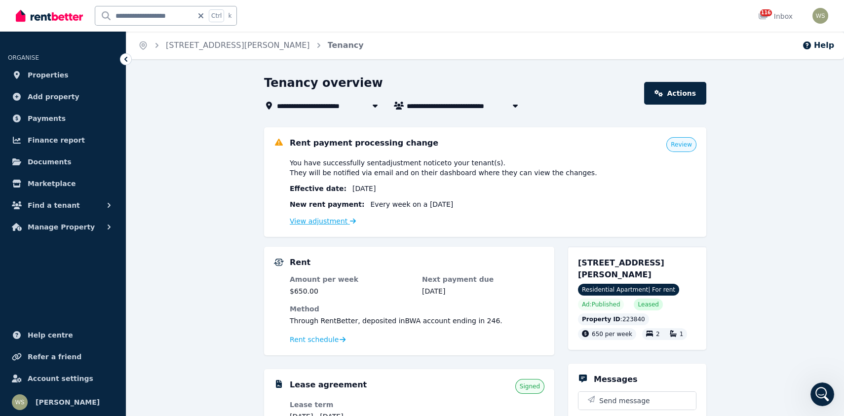
click at [339, 220] on link "View adjustment" at bounding box center [323, 221] width 66 height 8
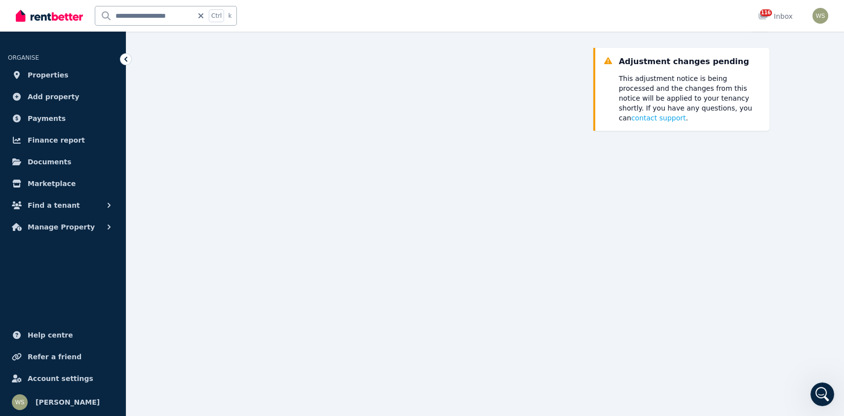
scroll to position [49, 0]
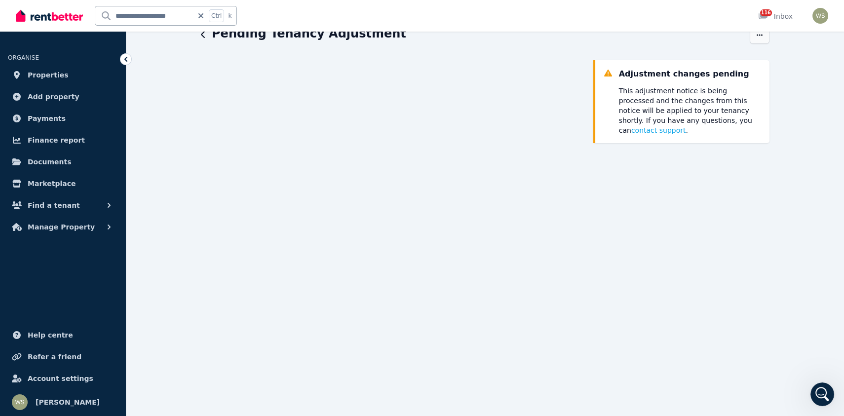
click at [759, 34] on icon "button" at bounding box center [760, 35] width 8 height 7
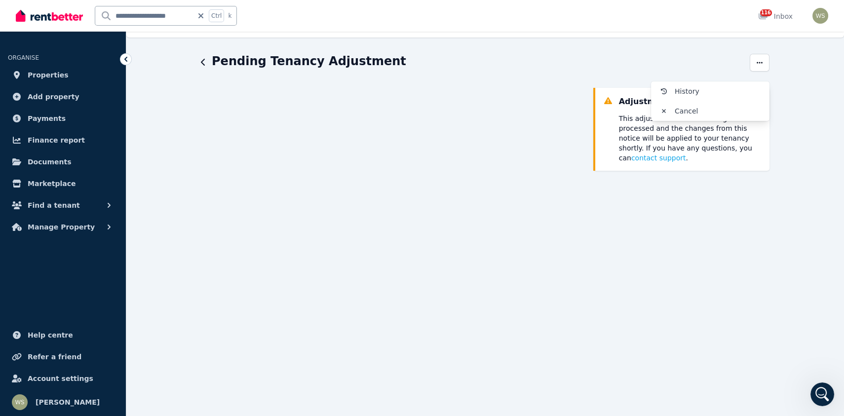
scroll to position [0, 0]
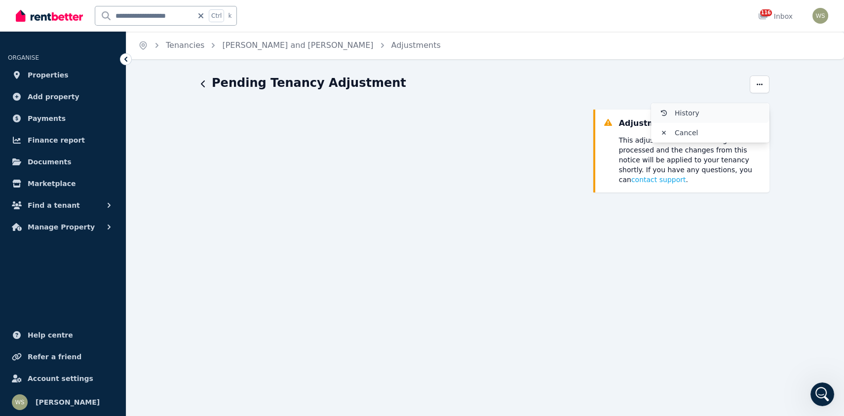
click at [681, 113] on span "History" at bounding box center [718, 113] width 87 height 12
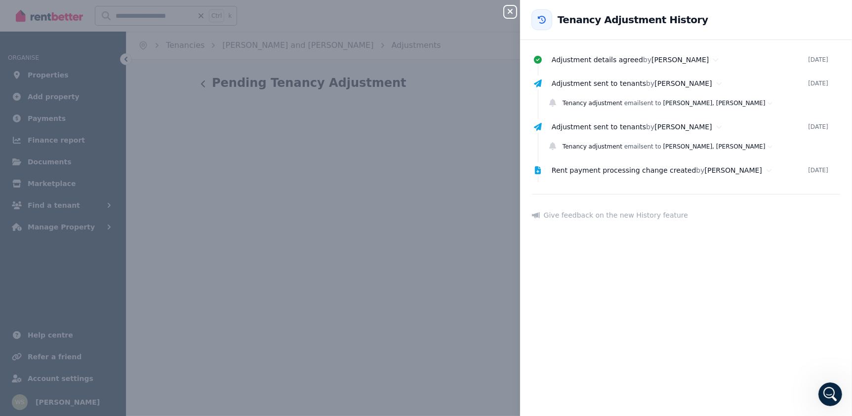
click at [537, 17] on icon at bounding box center [542, 20] width 10 height 8
click at [542, 19] on icon at bounding box center [542, 20] width 10 height 8
click at [509, 14] on icon "button" at bounding box center [510, 11] width 12 height 8
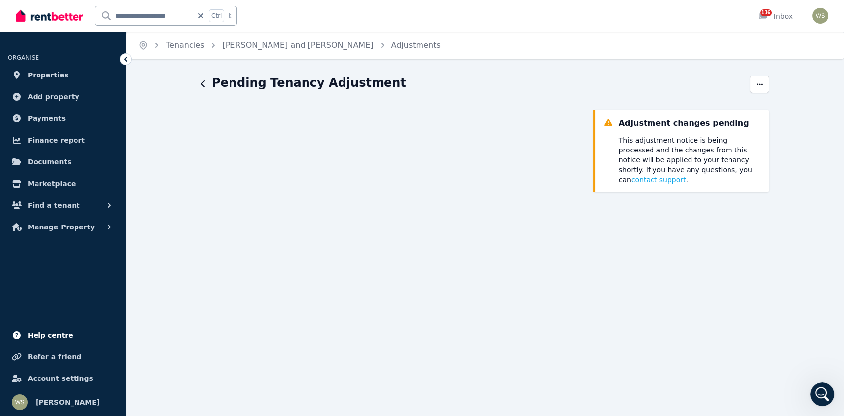
click at [61, 336] on span "Help centre" at bounding box center [50, 335] width 45 height 12
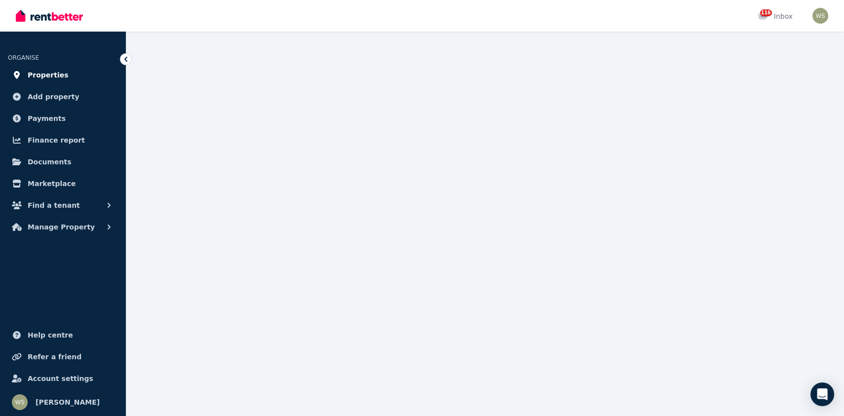
click at [50, 79] on span "Properties" at bounding box center [48, 75] width 41 height 12
click at [56, 75] on span "Properties" at bounding box center [48, 75] width 41 height 12
click at [42, 73] on span "Properties" at bounding box center [48, 75] width 41 height 12
click at [674, 65] on div at bounding box center [422, 208] width 844 height 416
click at [768, 14] on span "116" at bounding box center [766, 12] width 12 height 7
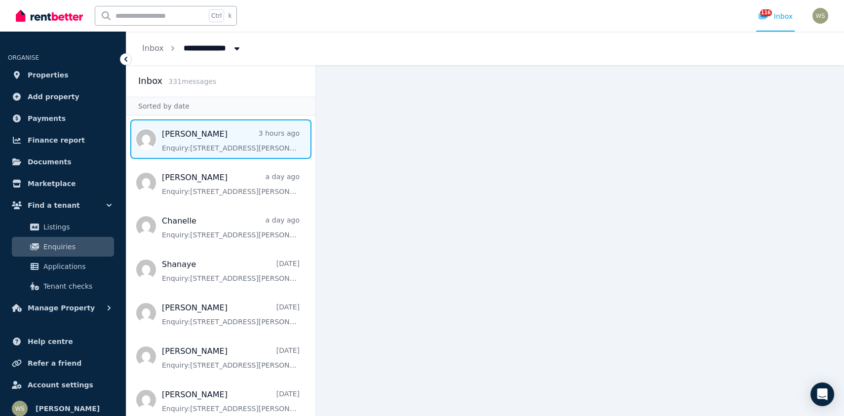
click at [221, 138] on span "Message list" at bounding box center [220, 139] width 189 height 40
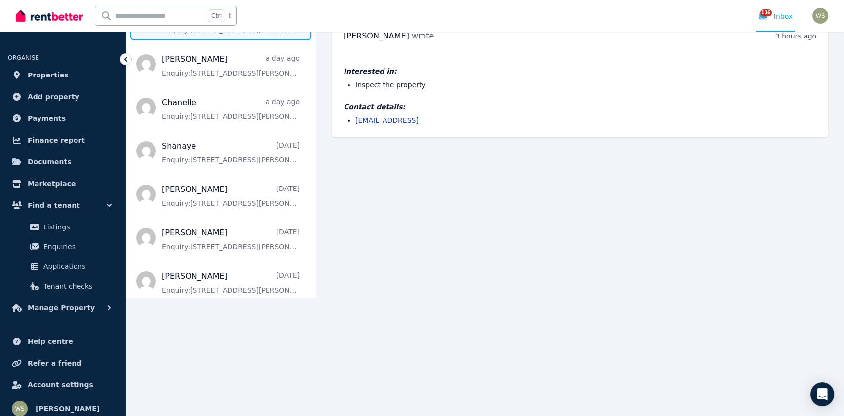
scroll to position [115, 0]
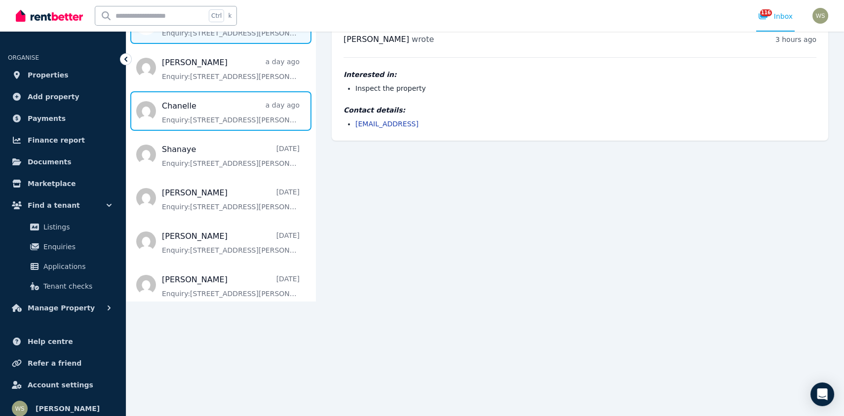
click at [176, 117] on span "Message list" at bounding box center [220, 111] width 189 height 40
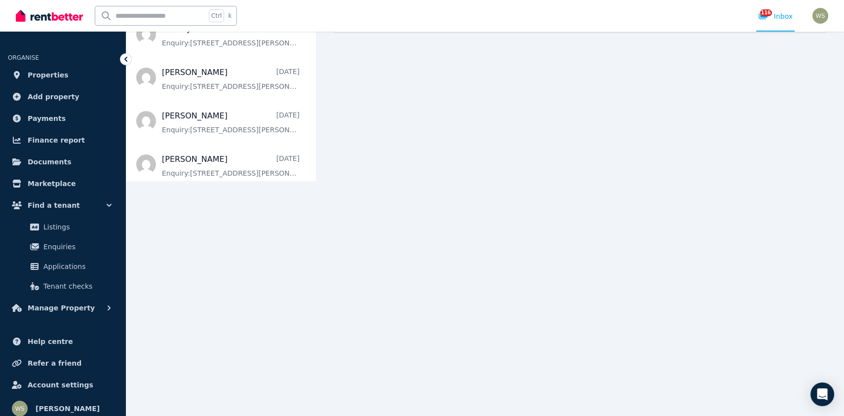
scroll to position [275, 0]
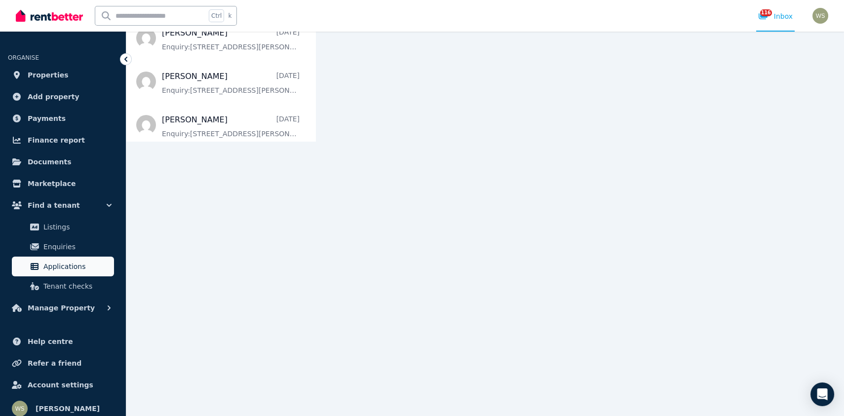
click at [71, 262] on span "Applications" at bounding box center [76, 267] width 67 height 12
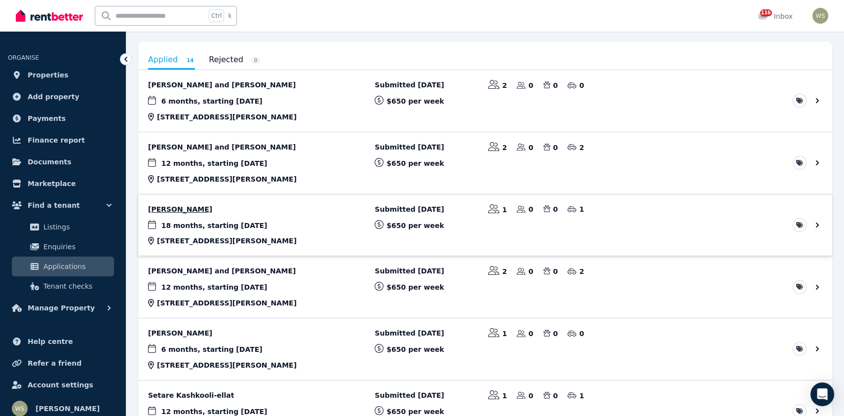
scroll to position [99, 0]
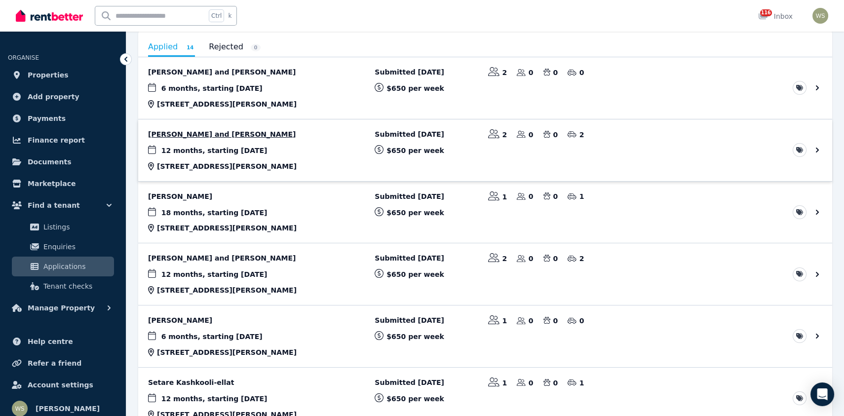
click at [210, 137] on link "View application: Jessica Devereux and Kate Heelan" at bounding box center [485, 150] width 694 height 62
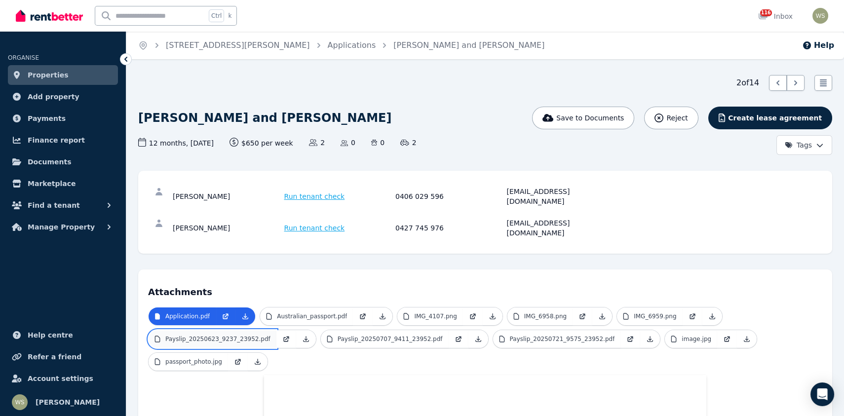
click at [226, 335] on p "Payslip_20250623_9237_23952.pdf" at bounding box center [217, 339] width 105 height 8
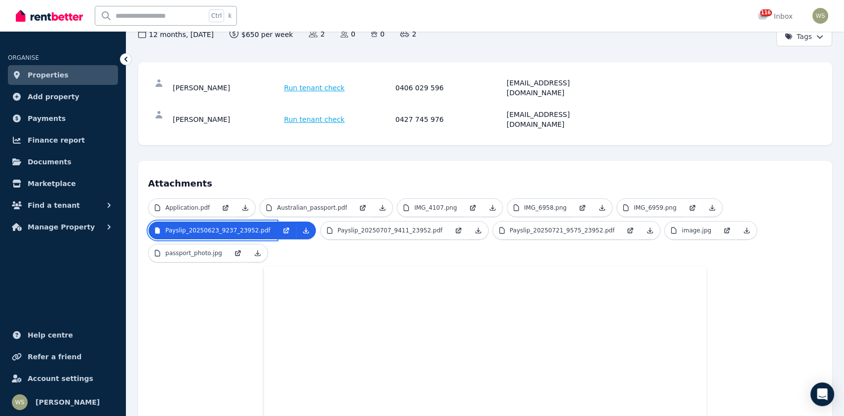
scroll to position [99, 0]
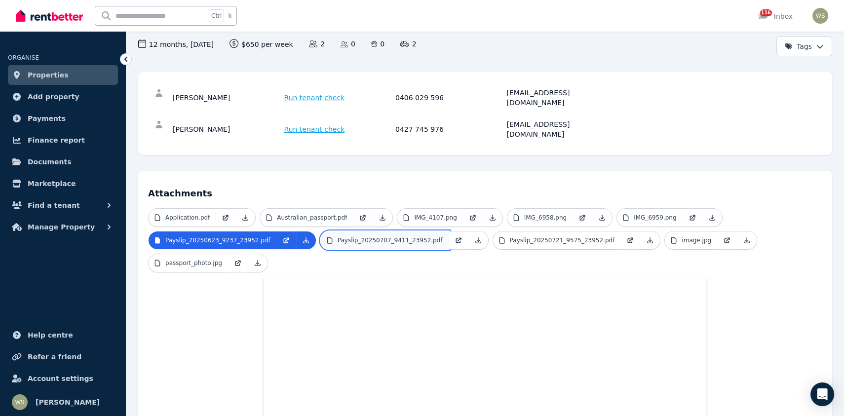
click at [354, 237] on p "Payslip_20250707_9411_23952.pdf" at bounding box center [390, 241] width 105 height 8
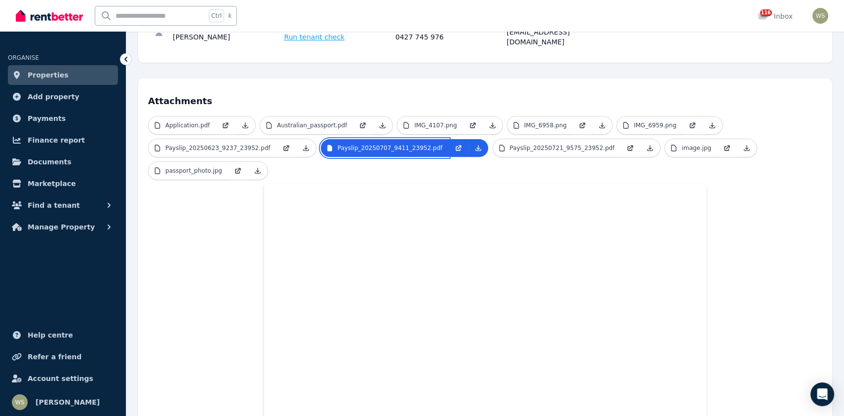
scroll to position [198, 0]
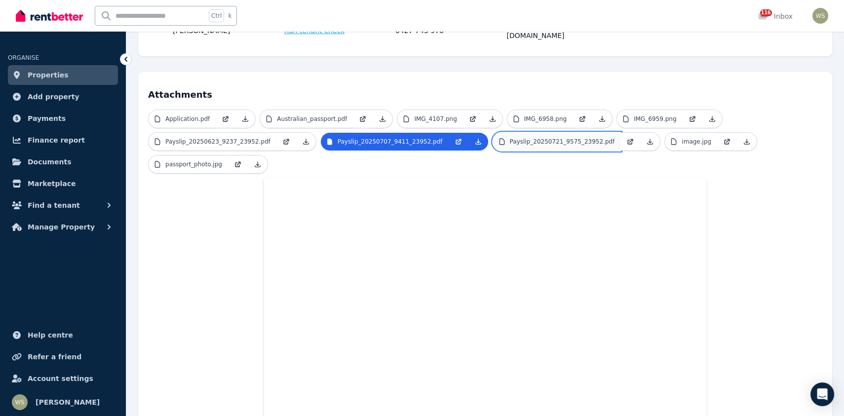
click at [565, 133] on link "Payslip_20250721_9575_23952.pdf" at bounding box center [557, 142] width 128 height 18
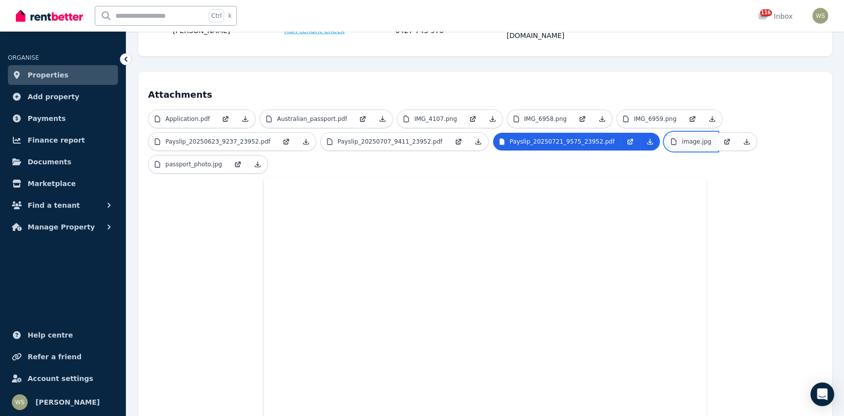
click at [670, 138] on icon at bounding box center [674, 142] width 8 height 8
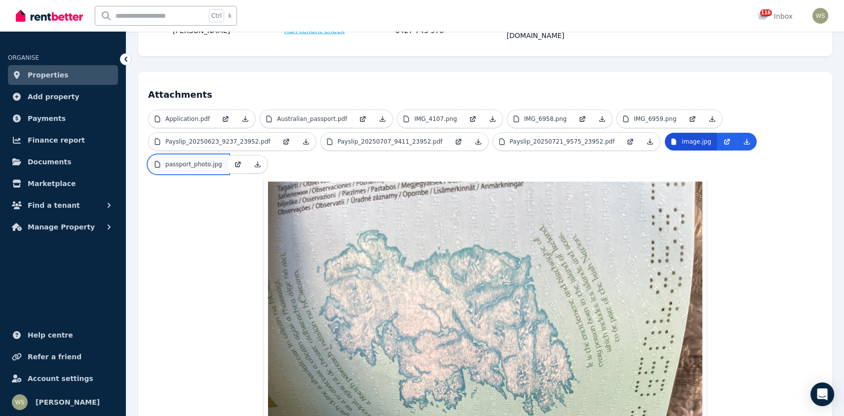
click at [220, 156] on link "passport_photo.jpg" at bounding box center [188, 165] width 79 height 18
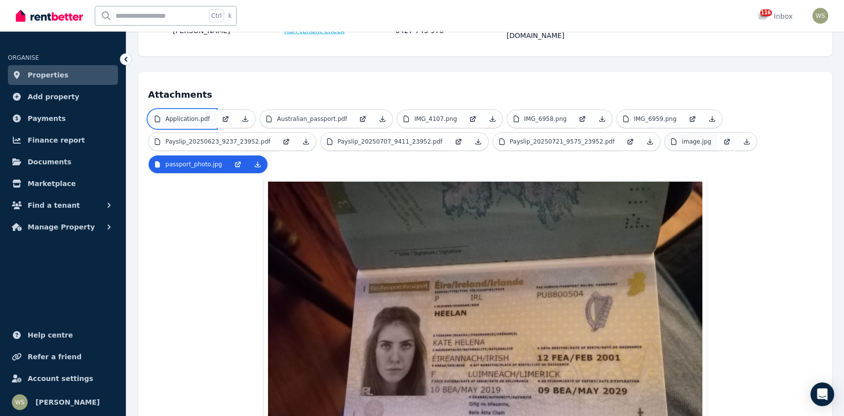
click at [200, 110] on link "Application.pdf" at bounding box center [182, 119] width 67 height 18
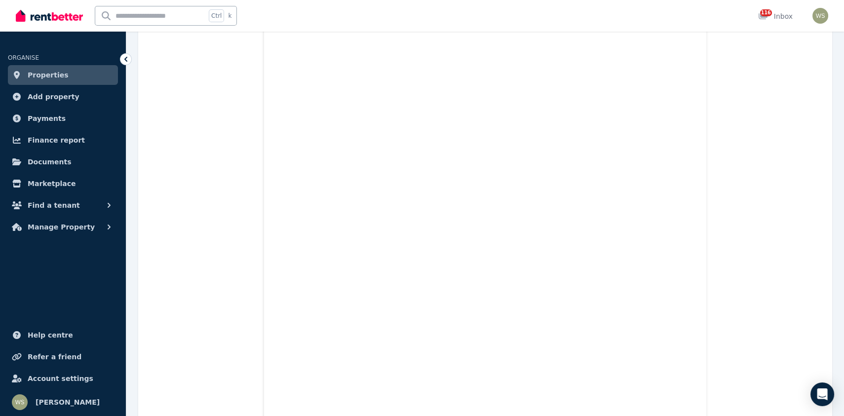
scroll to position [1037, 0]
click at [66, 77] on link "Properties" at bounding box center [63, 75] width 110 height 20
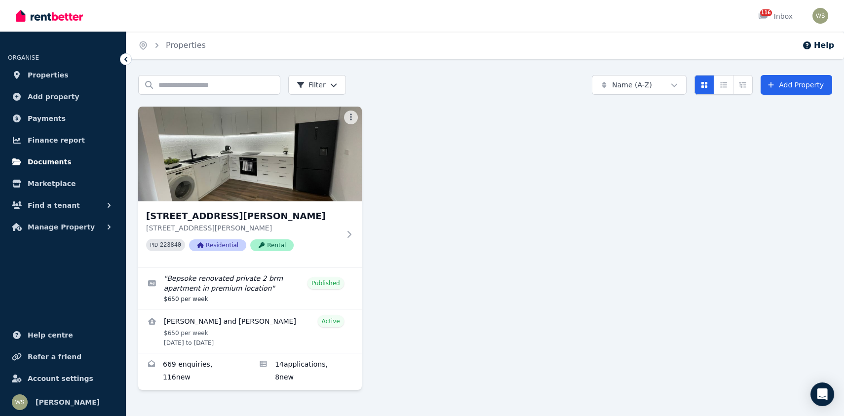
click at [56, 162] on span "Documents" at bounding box center [50, 162] width 44 height 12
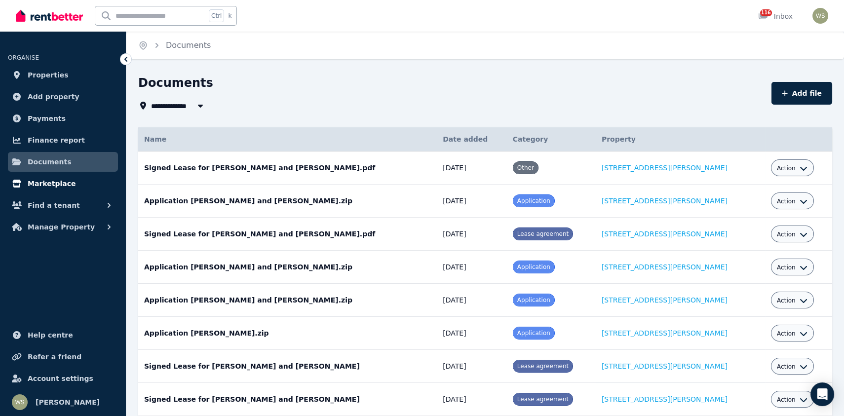
click at [53, 184] on span "Marketplace" at bounding box center [52, 184] width 48 height 12
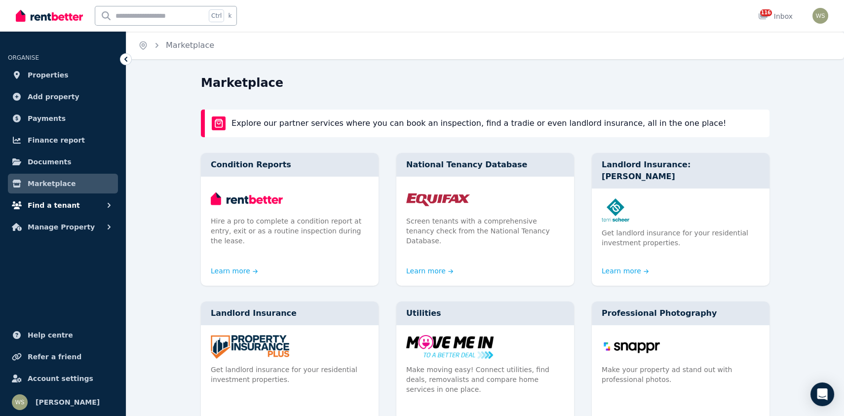
click at [58, 206] on span "Find a tenant" at bounding box center [54, 205] width 52 height 12
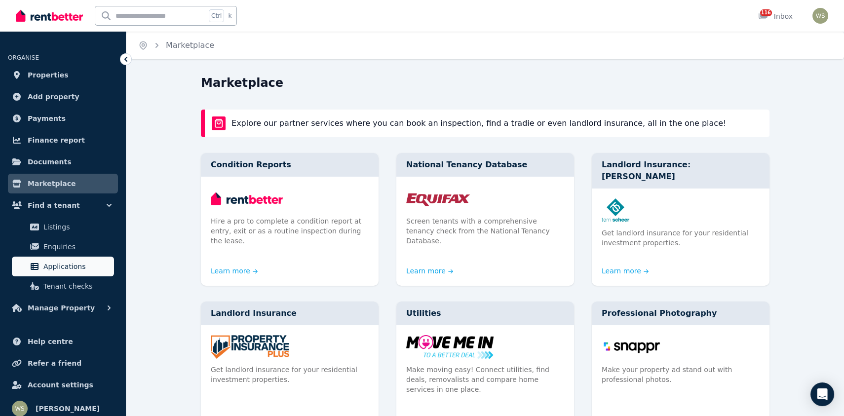
click at [62, 269] on span "Applications" at bounding box center [76, 267] width 67 height 12
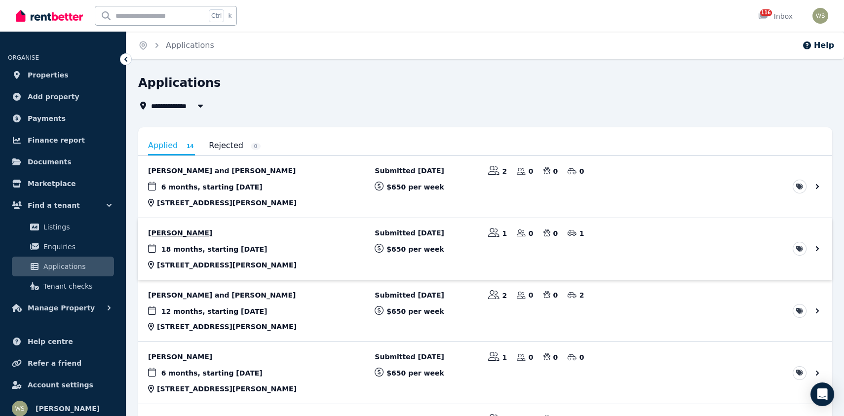
click at [210, 245] on link "View application: James Reddish" at bounding box center [485, 249] width 694 height 62
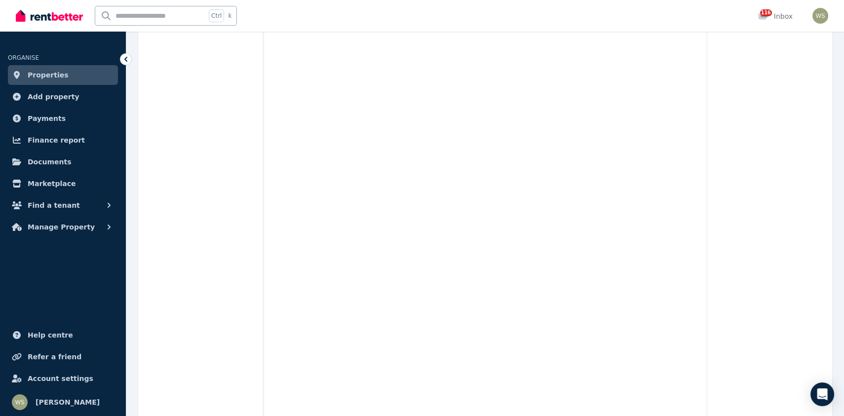
scroll to position [642, 0]
click at [110, 203] on icon "button" at bounding box center [109, 205] width 10 height 10
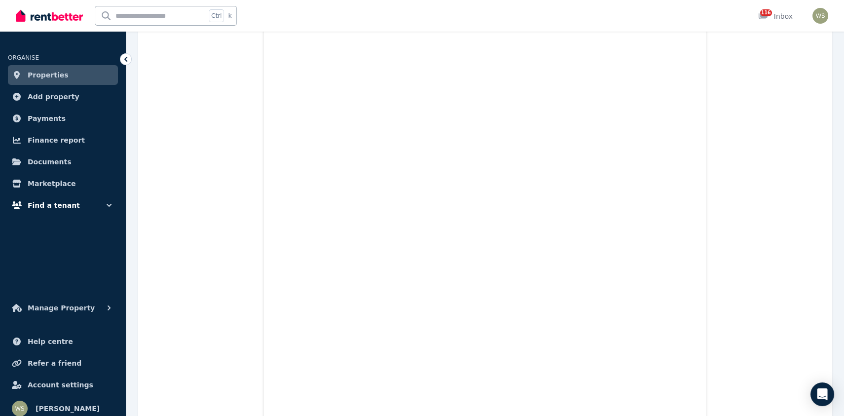
scroll to position [593, 0]
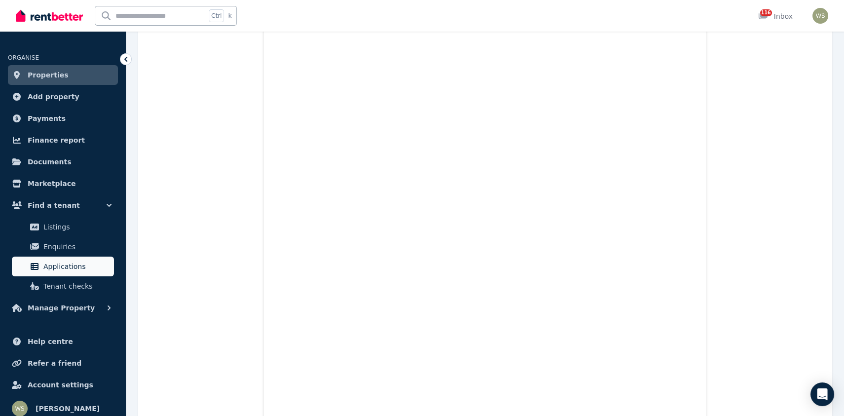
click at [82, 273] on link "Applications" at bounding box center [63, 267] width 102 height 20
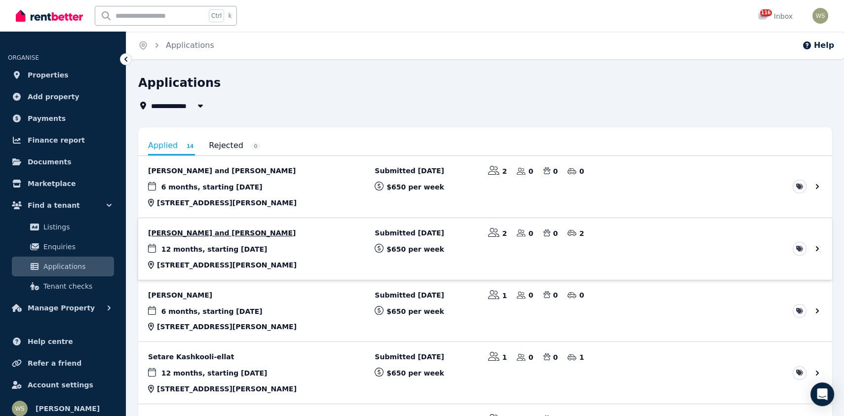
click at [222, 236] on link "View application: Khushi Bhatia and Abhishek Jha" at bounding box center [485, 249] width 694 height 62
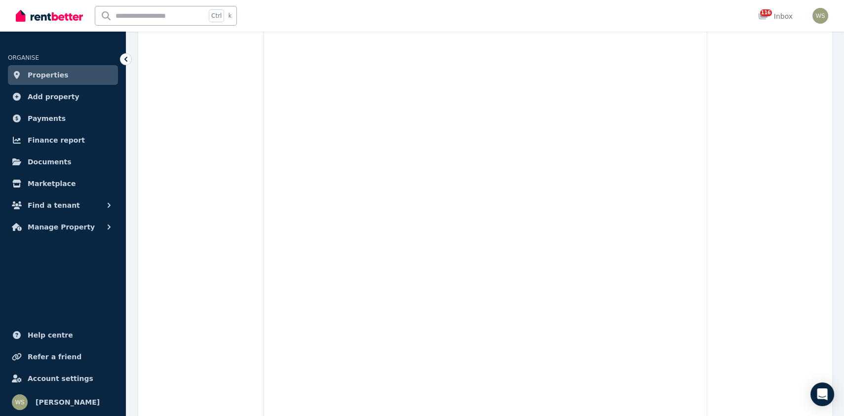
scroll to position [754, 0]
click at [58, 77] on span "Properties" at bounding box center [48, 75] width 41 height 12
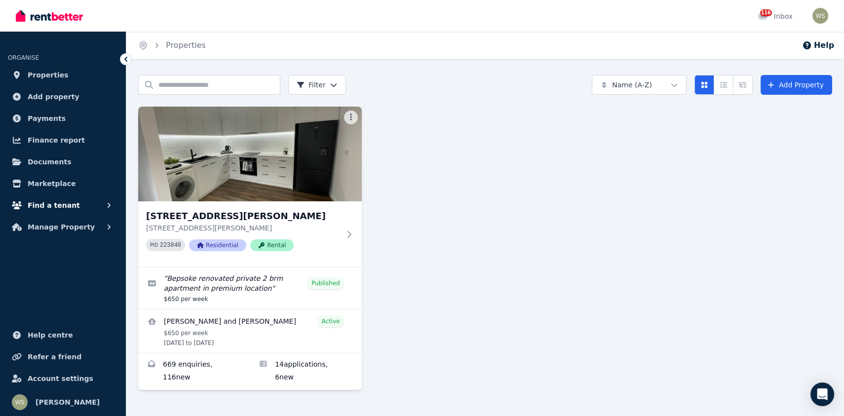
click at [53, 206] on span "Find a tenant" at bounding box center [54, 205] width 52 height 12
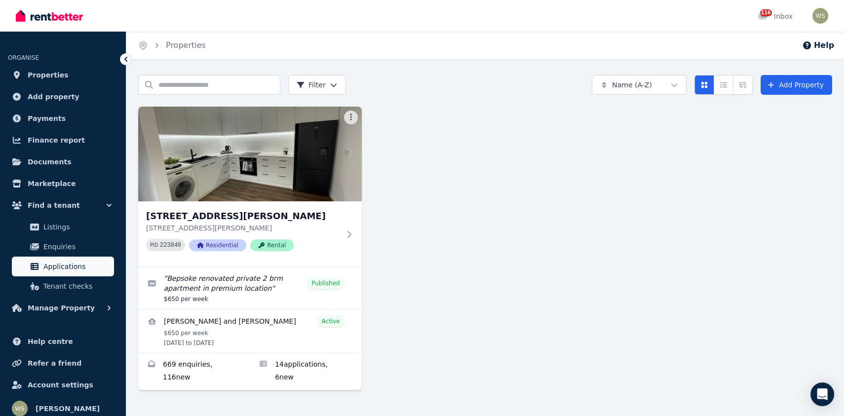
click at [65, 268] on span "Applications" at bounding box center [76, 267] width 67 height 12
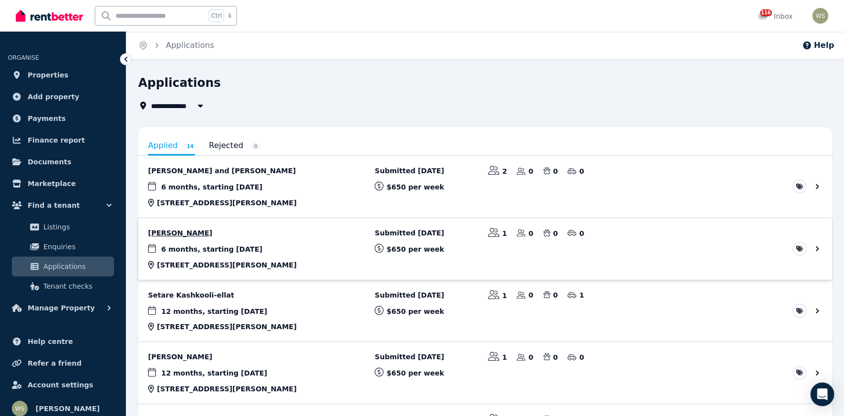
click at [179, 238] on link "View application: Kieran Fisher" at bounding box center [485, 249] width 694 height 62
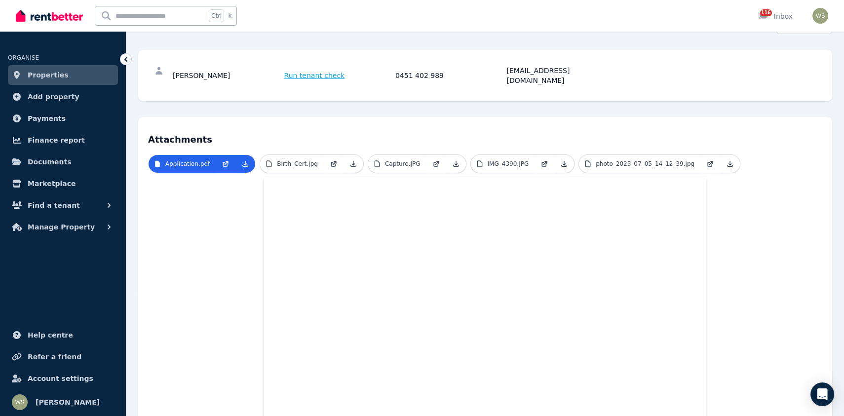
scroll to position [99, 0]
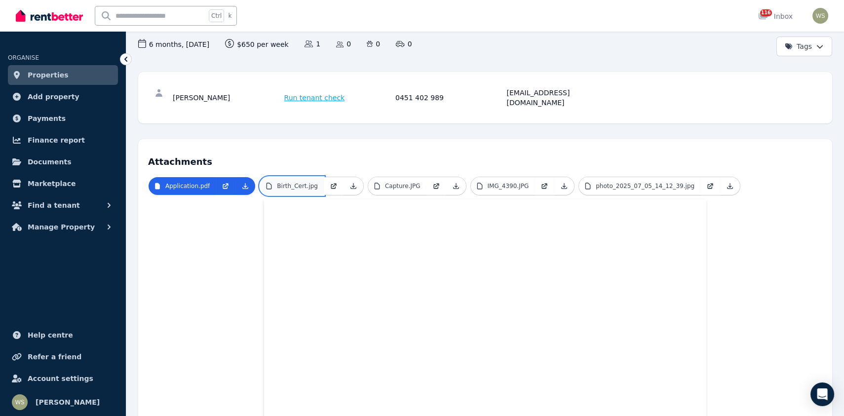
click at [303, 180] on link "Birth_Cert.jpg" at bounding box center [292, 186] width 64 height 18
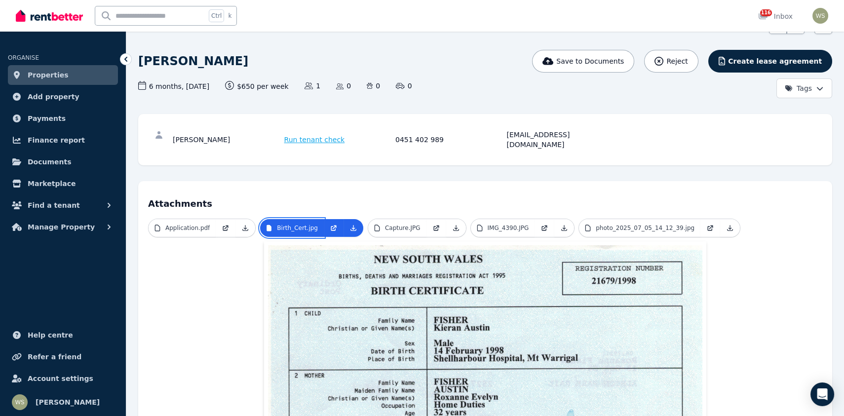
scroll to position [49, 0]
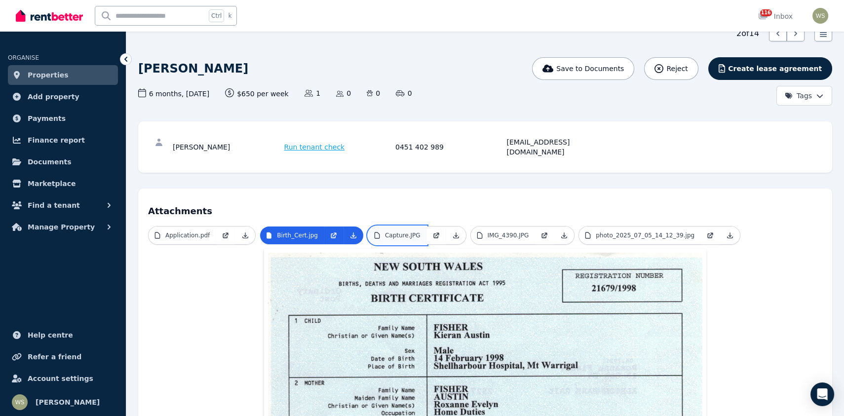
click at [412, 227] on link "Capture.JPG" at bounding box center [397, 236] width 58 height 18
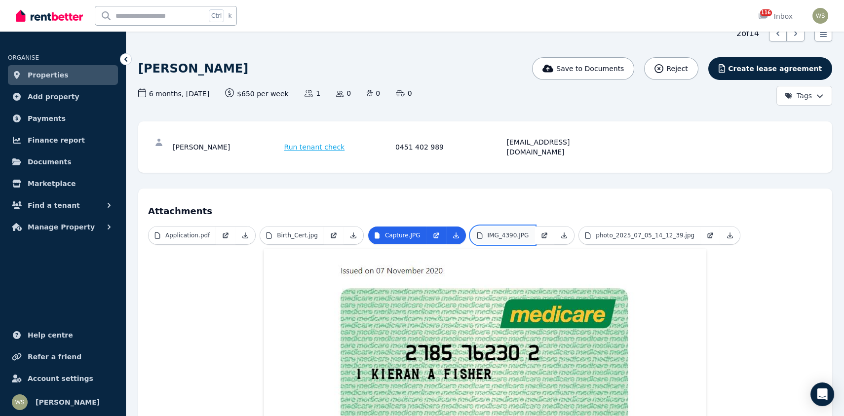
click at [501, 229] on link "IMG_4390.JPG" at bounding box center [503, 236] width 64 height 18
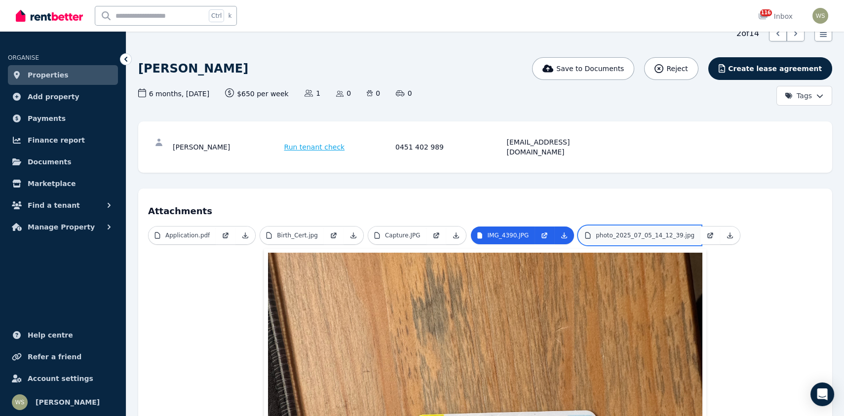
click at [596, 232] on p "photo_2025_07_05_14_12_39.jpg" at bounding box center [645, 236] width 99 height 8
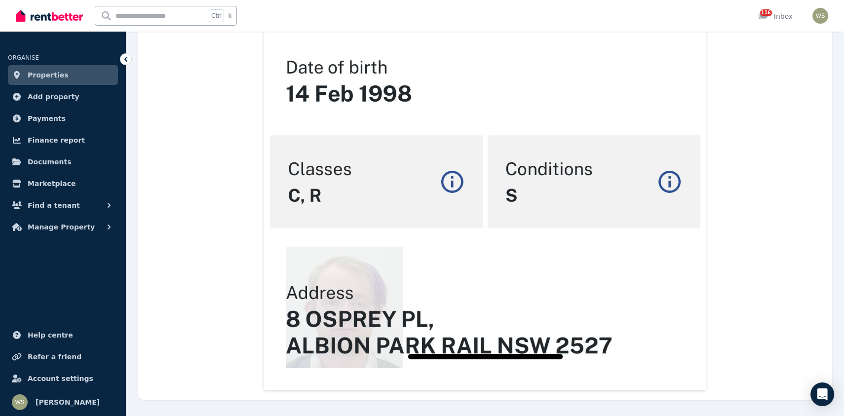
scroll to position [883, 0]
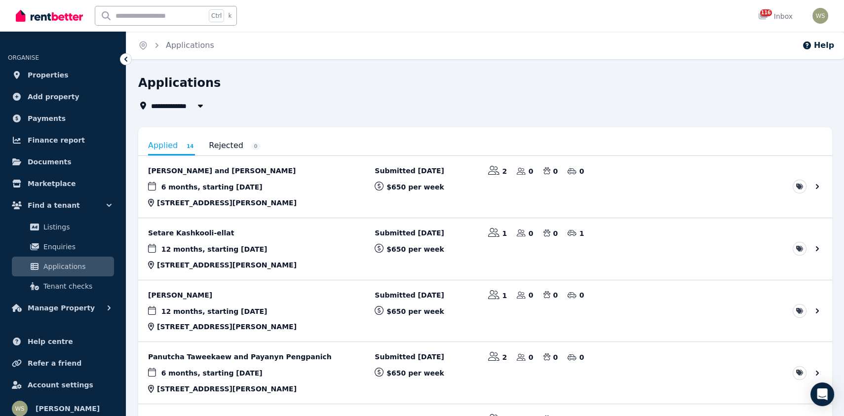
click at [214, 230] on link "View application: Setare Kashkooli-ellat" at bounding box center [485, 249] width 694 height 62
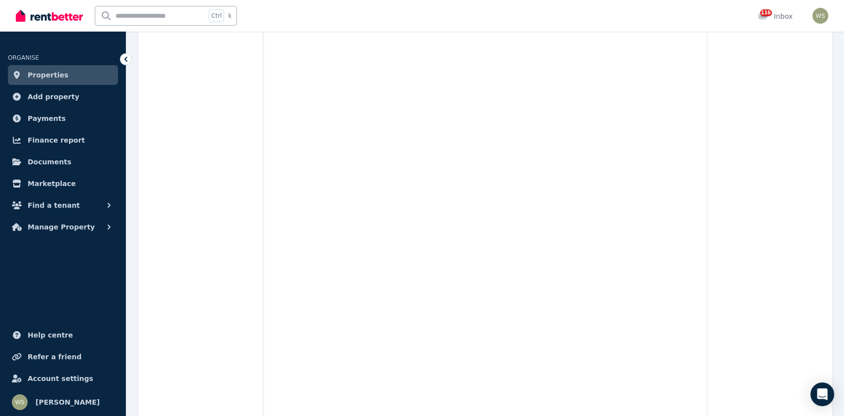
scroll to position [494, 0]
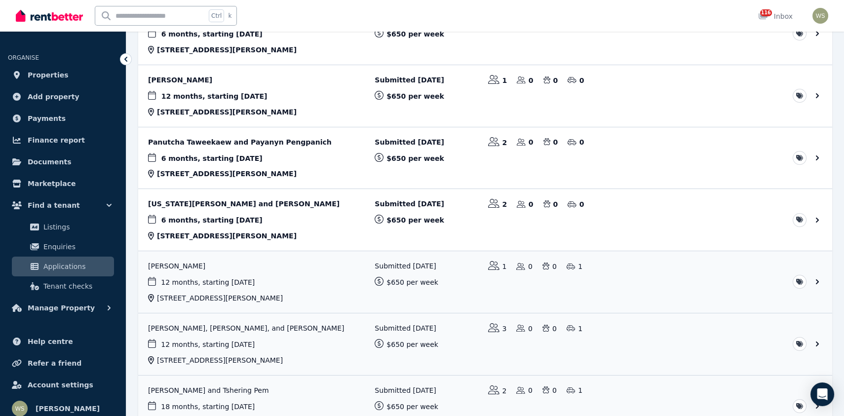
scroll to position [148, 0]
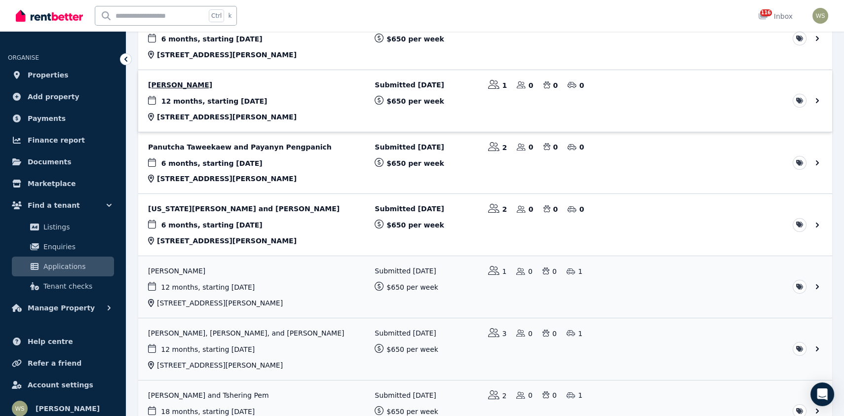
click at [174, 87] on link "View application: Lee Murphy" at bounding box center [485, 101] width 694 height 62
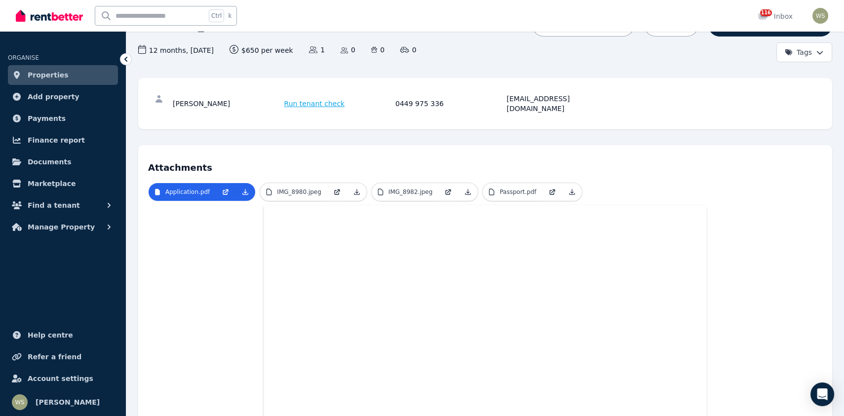
scroll to position [90, 0]
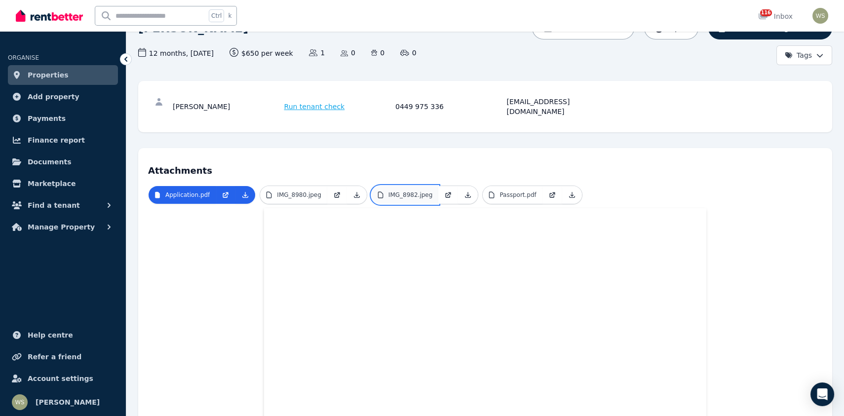
click at [406, 191] on p "IMG_8982.jpeg" at bounding box center [411, 195] width 44 height 8
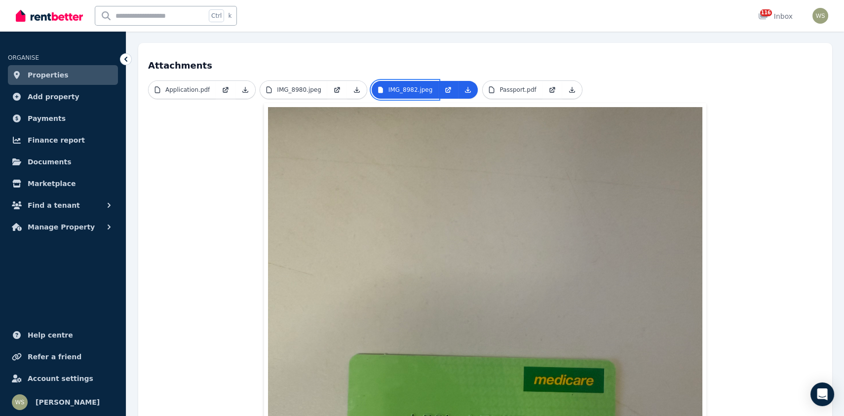
scroll to position [26, 0]
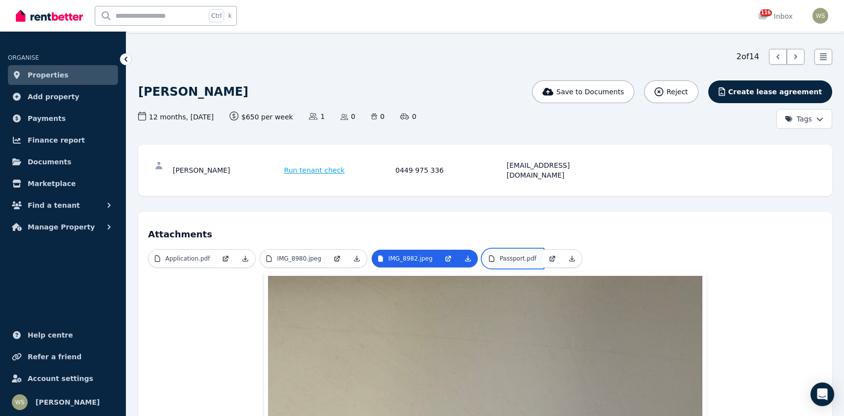
click at [501, 255] on p "Passport.pdf" at bounding box center [518, 259] width 37 height 8
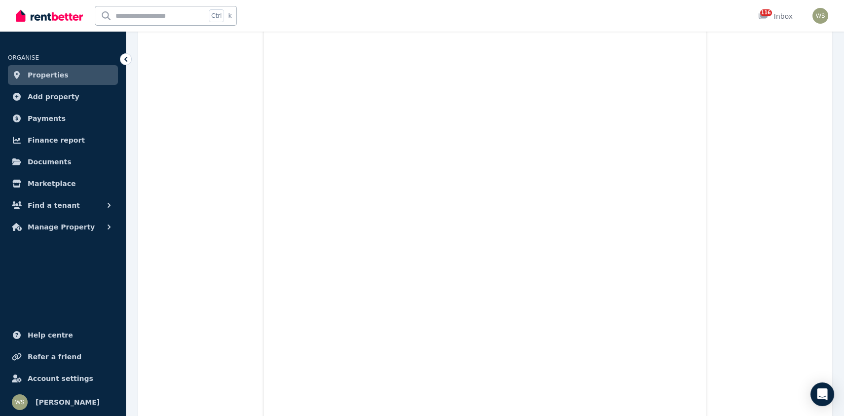
scroll to position [880, 0]
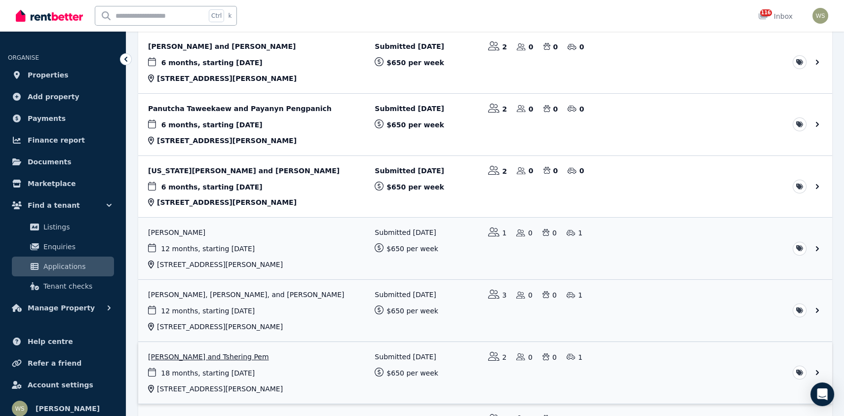
scroll to position [49, 0]
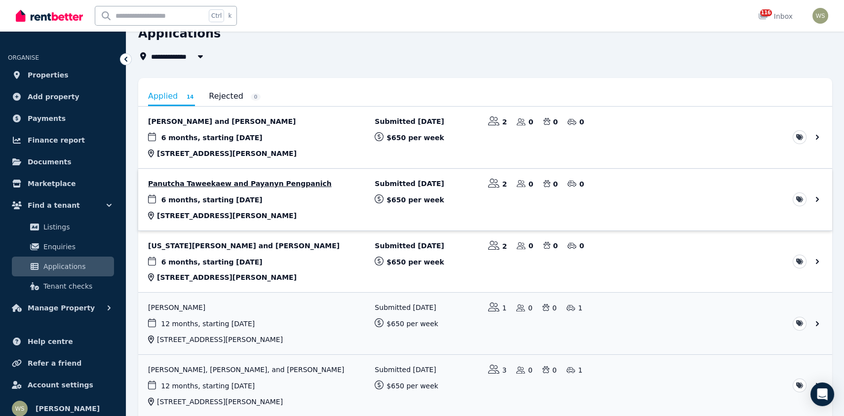
click at [256, 183] on link "View application: Panutcha Taweekaew and Payanyn Pengpanich" at bounding box center [485, 200] width 694 height 62
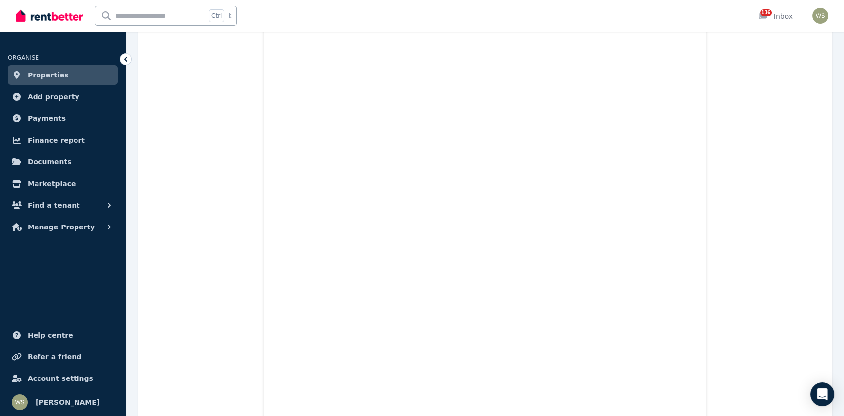
scroll to position [853, 0]
click at [88, 182] on link "Marketplace" at bounding box center [63, 184] width 110 height 20
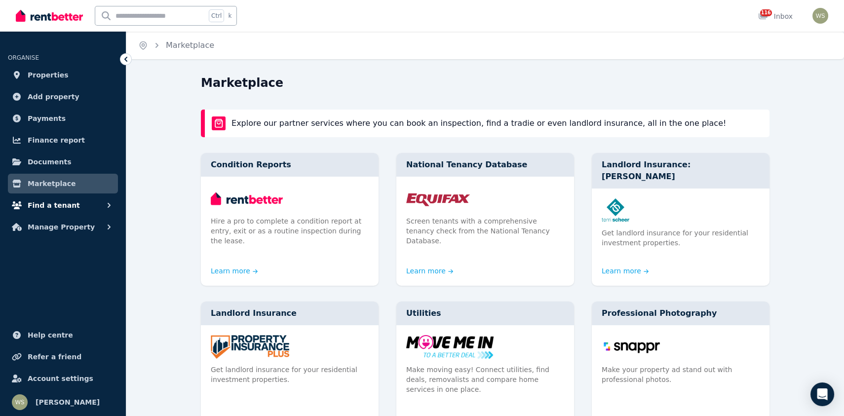
click at [91, 206] on button "Find a tenant" at bounding box center [63, 206] width 110 height 20
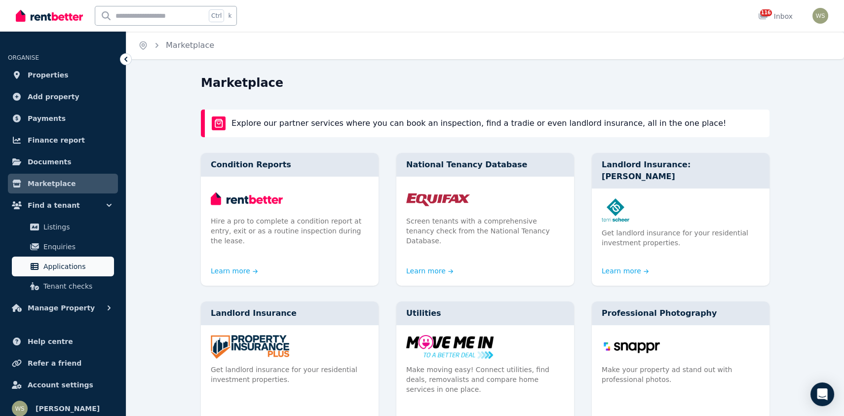
click at [91, 269] on span "Applications" at bounding box center [76, 267] width 67 height 12
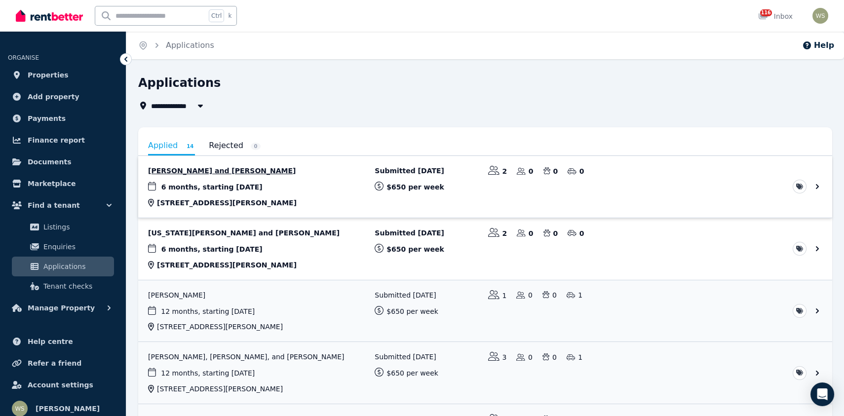
click at [232, 174] on link "View application: Melissa Damou and Dehbya Atout" at bounding box center [485, 187] width 694 height 62
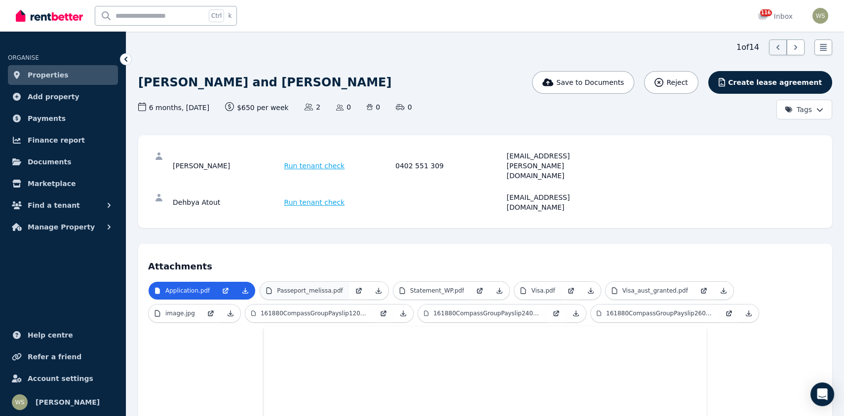
scroll to position [99, 0]
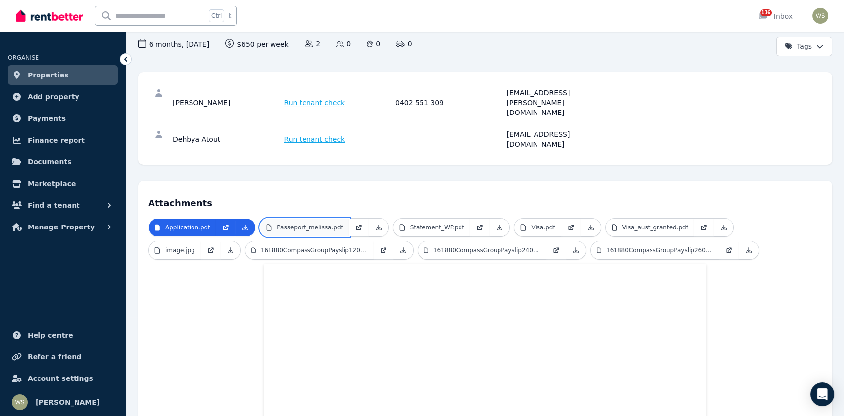
click at [298, 219] on link "Passeport_melissa.pdf" at bounding box center [304, 228] width 88 height 18
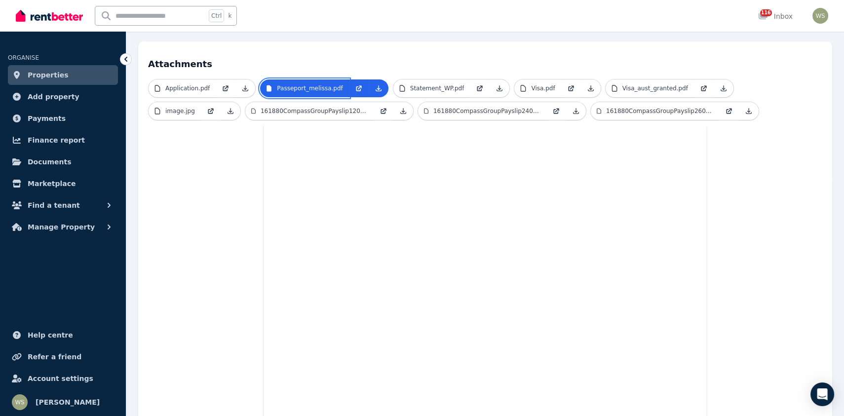
scroll to position [148, 0]
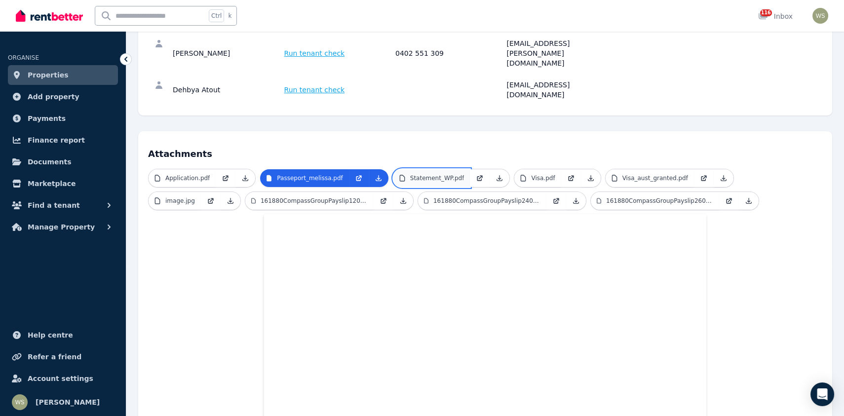
click at [442, 169] on link "Statement_WP.pdf" at bounding box center [432, 178] width 77 height 18
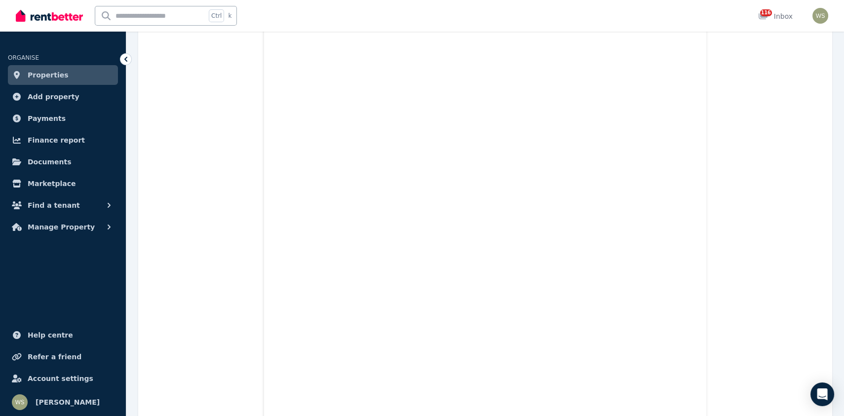
scroll to position [543, 0]
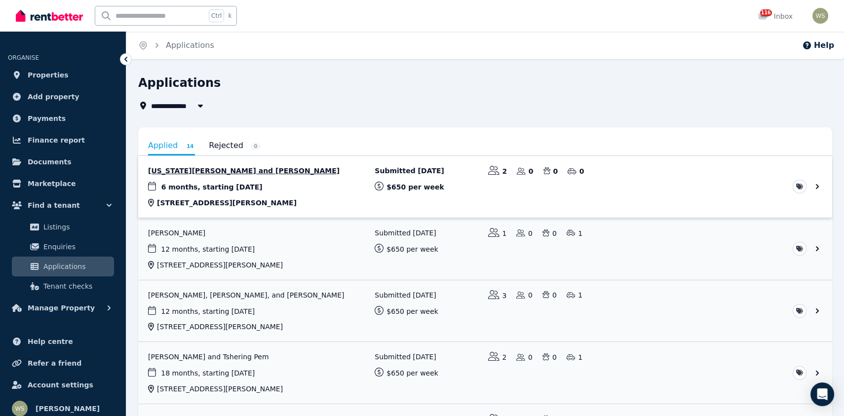
click at [261, 173] on link "View application: Georgia McCombe and Neive Sykes-Wilde" at bounding box center [485, 187] width 694 height 62
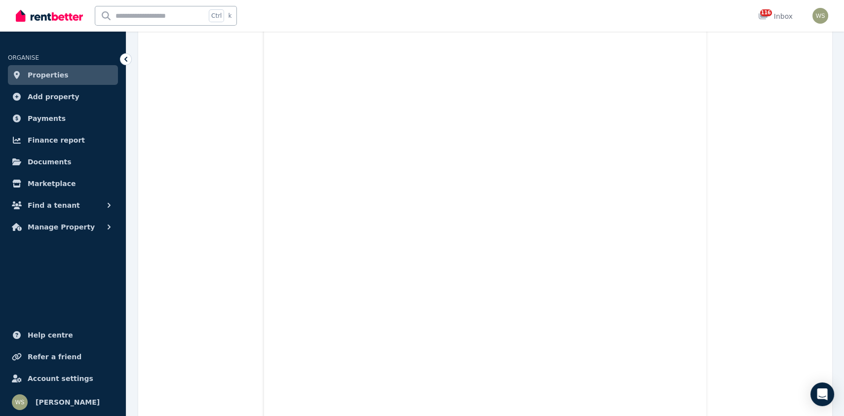
scroll to position [691, 0]
click at [56, 164] on span "Documents" at bounding box center [50, 162] width 44 height 12
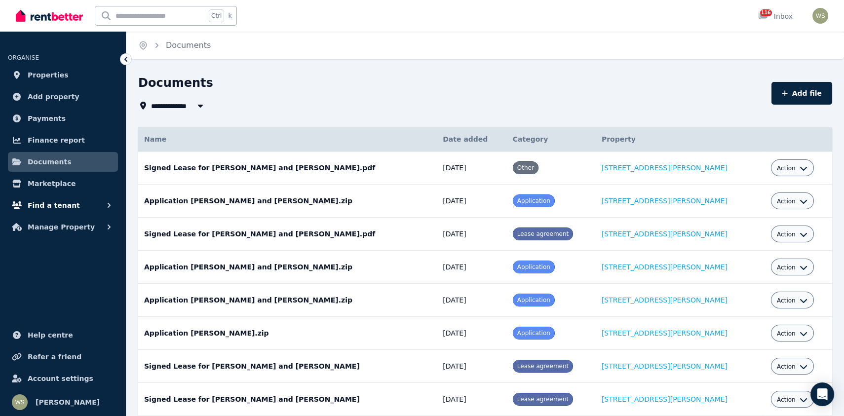
click at [49, 203] on span "Find a tenant" at bounding box center [54, 205] width 52 height 12
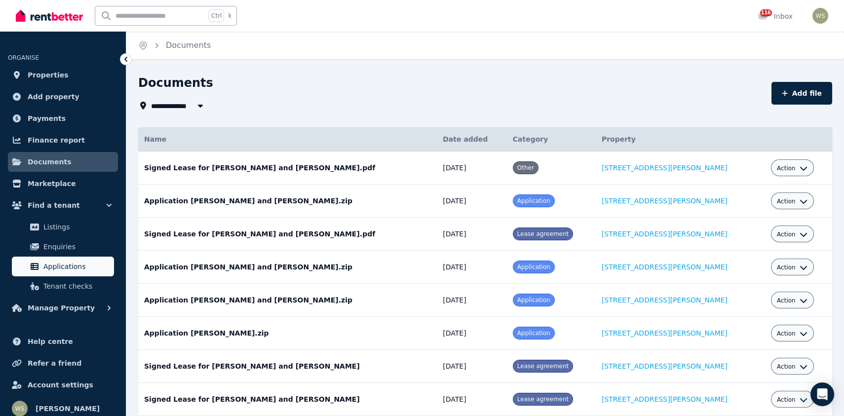
click at [79, 273] on link "Applications" at bounding box center [63, 267] width 102 height 20
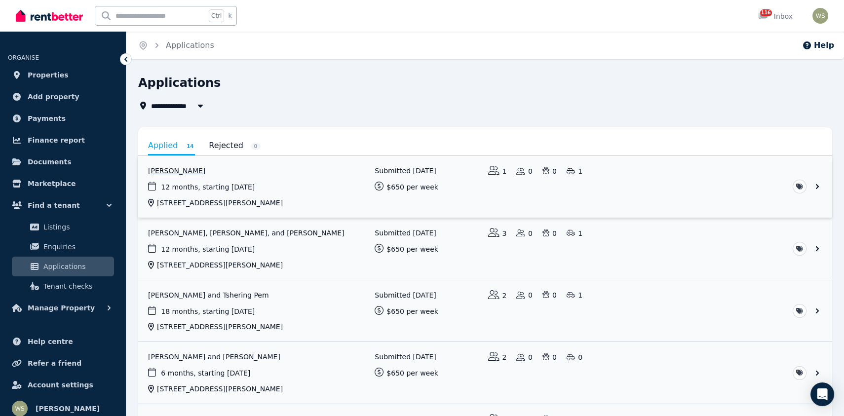
click at [187, 171] on link "View application: John Colebrook" at bounding box center [485, 187] width 694 height 62
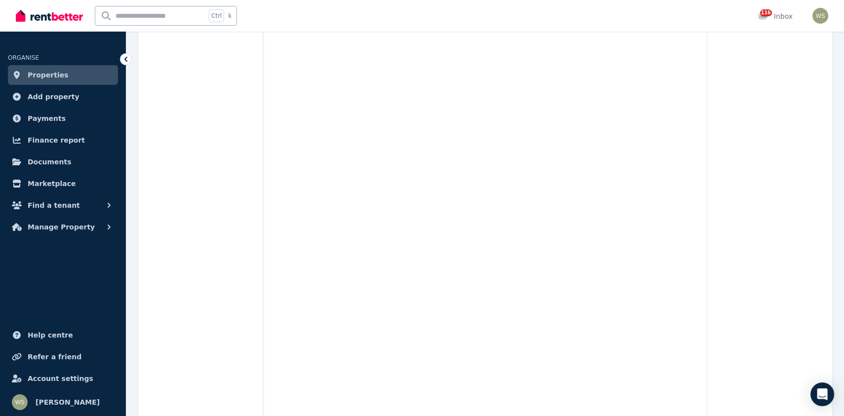
scroll to position [1150, 0]
